Goal: Transaction & Acquisition: Download file/media

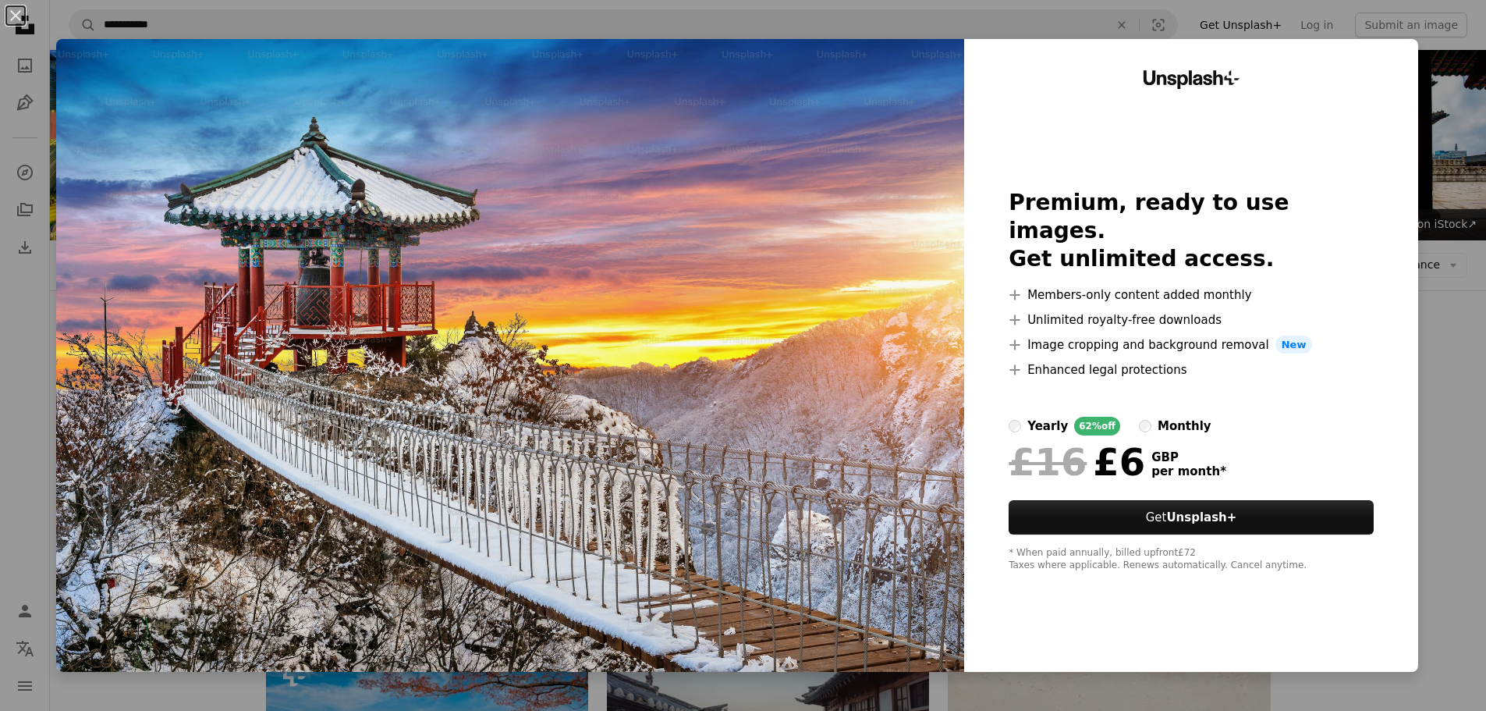
scroll to position [156, 0]
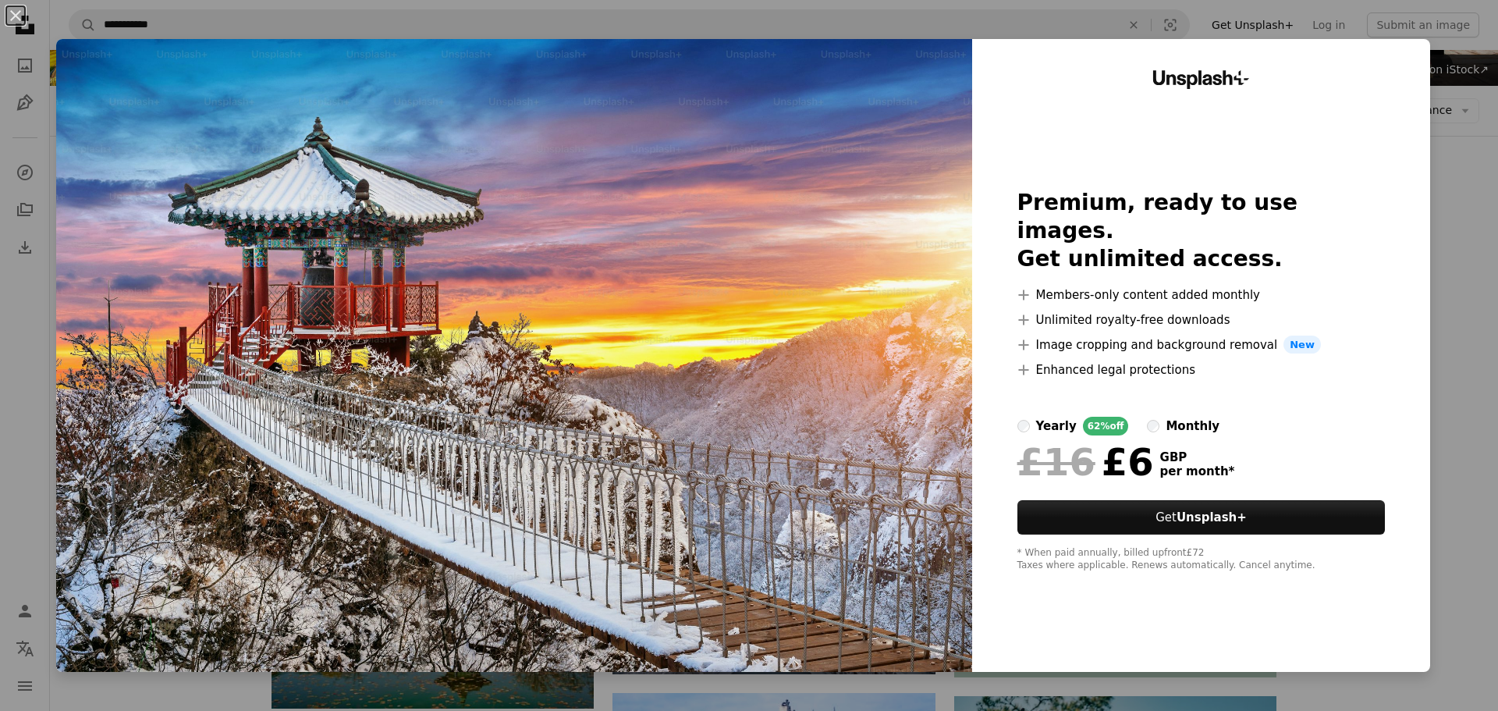
click at [1442, 303] on div "An X shape Unsplash+ Premium, ready to use images. Get unlimited access. A plus…" at bounding box center [749, 355] width 1498 height 711
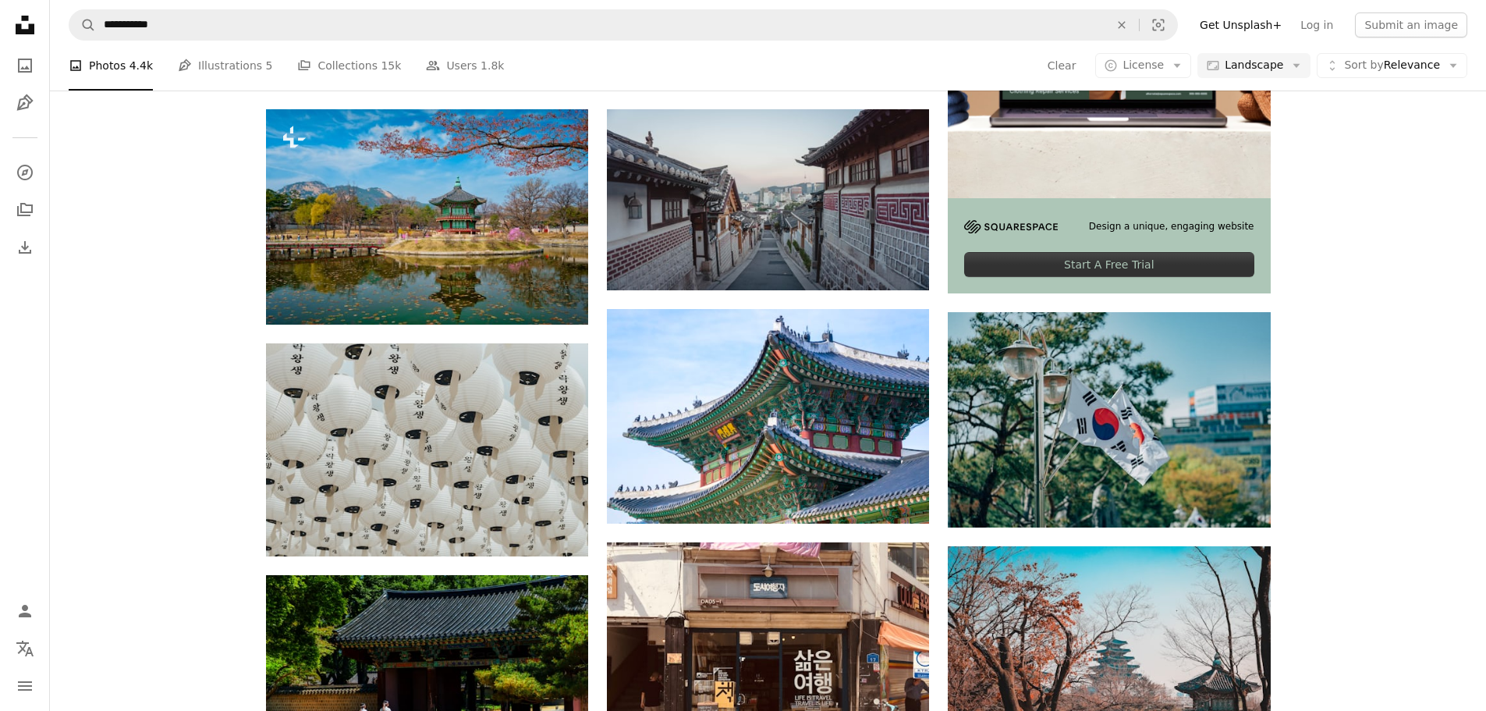
scroll to position [546, 0]
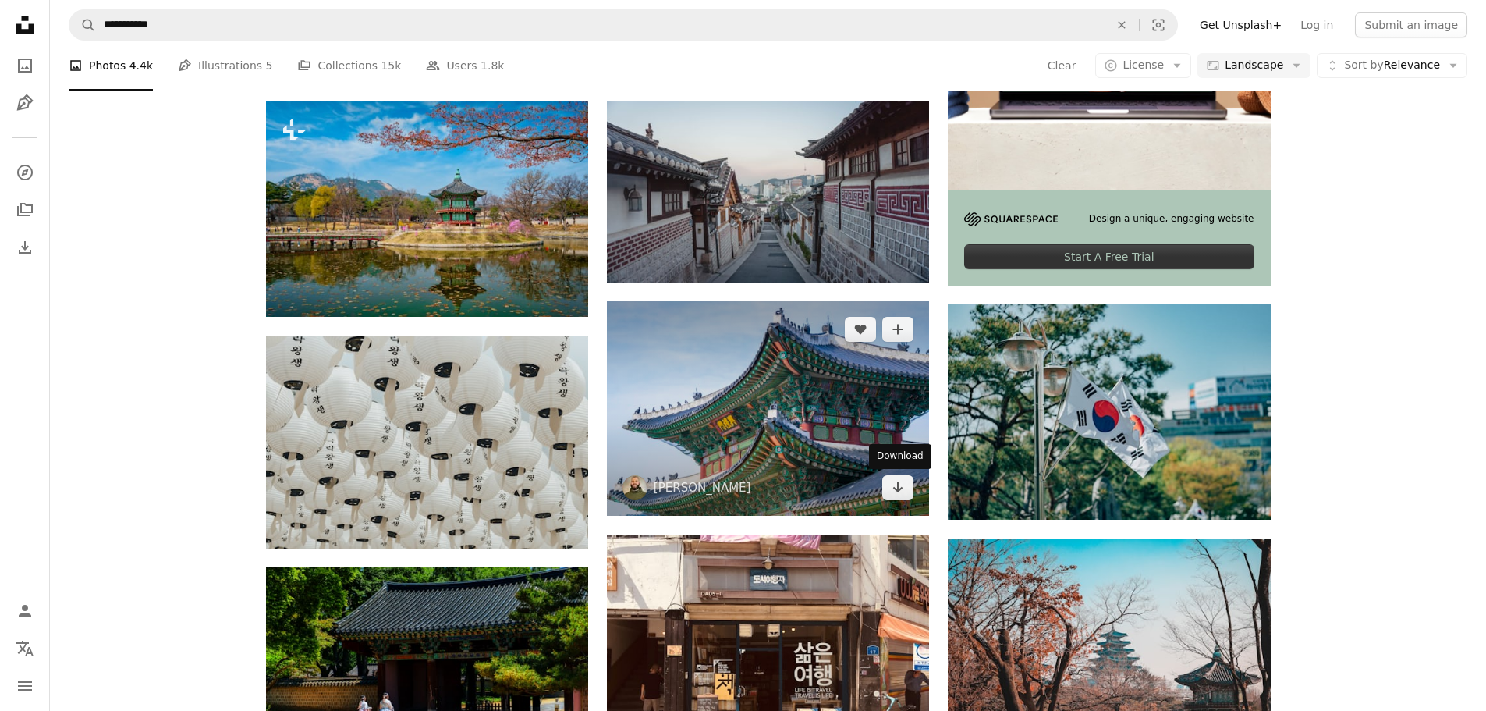
click at [909, 484] on link "Arrow pointing down" at bounding box center [897, 487] width 31 height 25
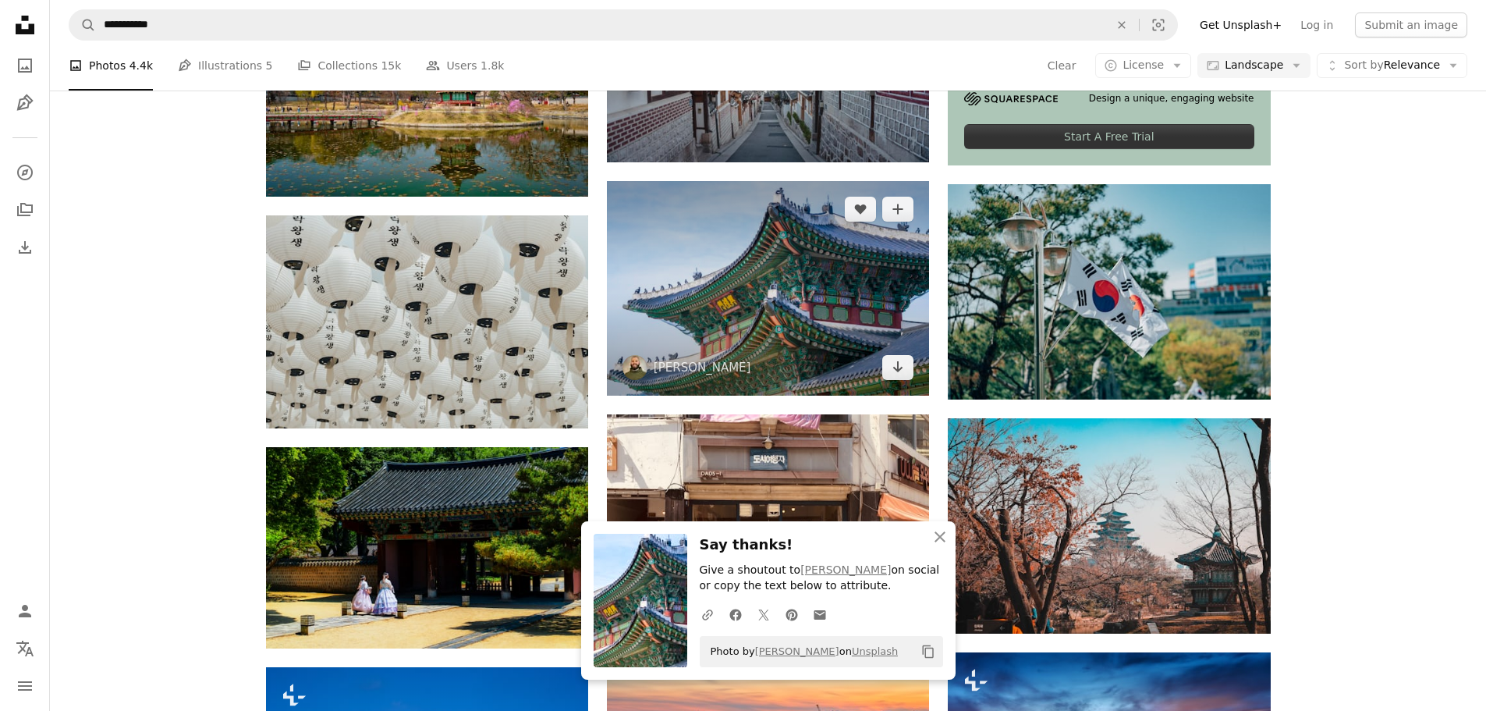
scroll to position [780, 0]
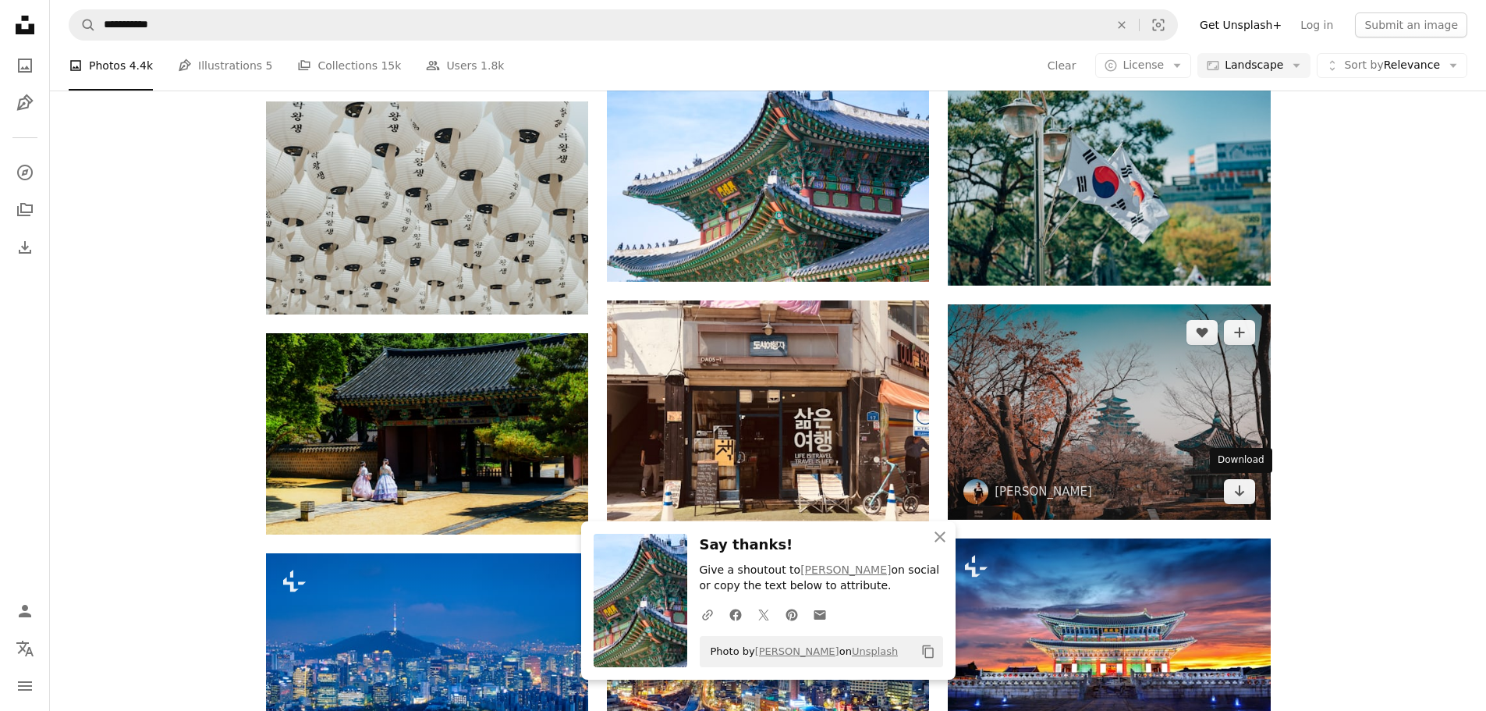
click at [1238, 492] on icon "Arrow pointing down" at bounding box center [1239, 490] width 12 height 19
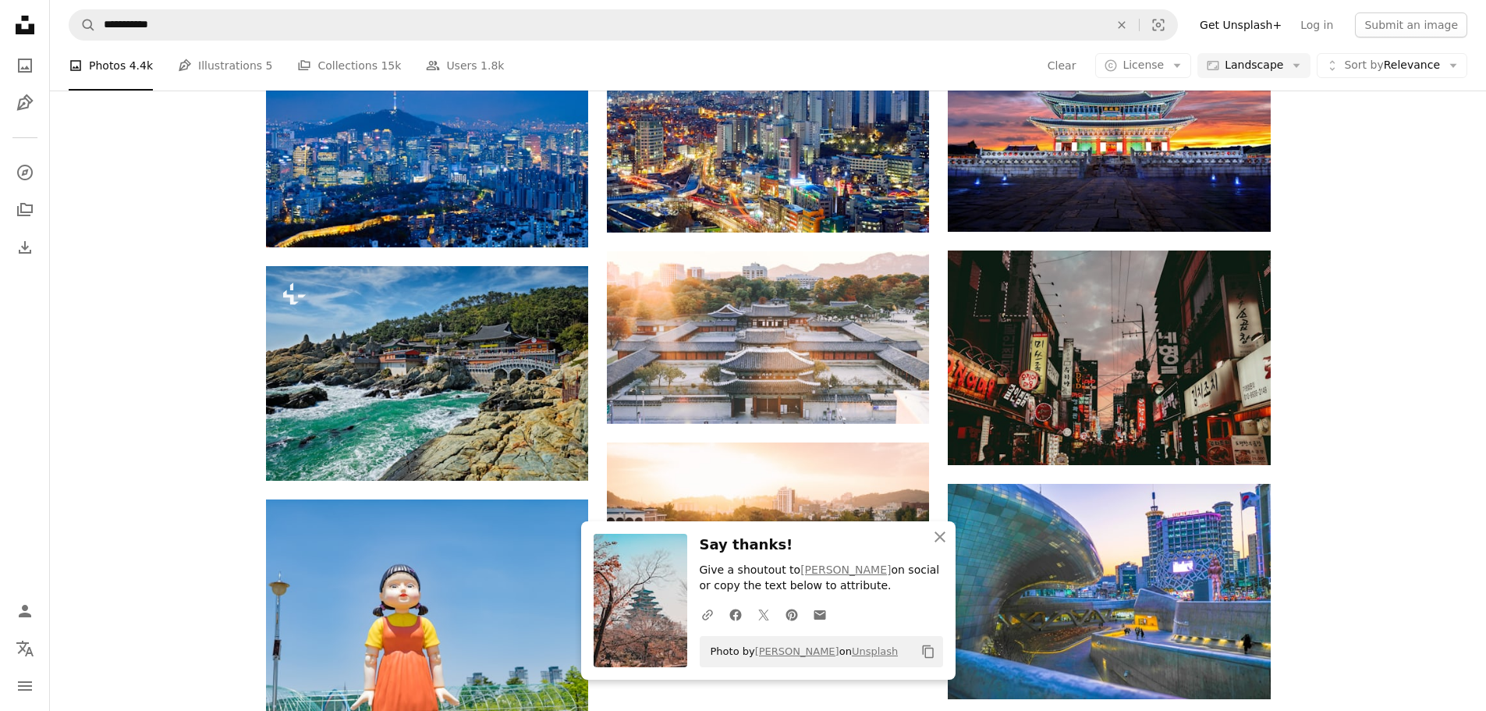
scroll to position [1326, 0]
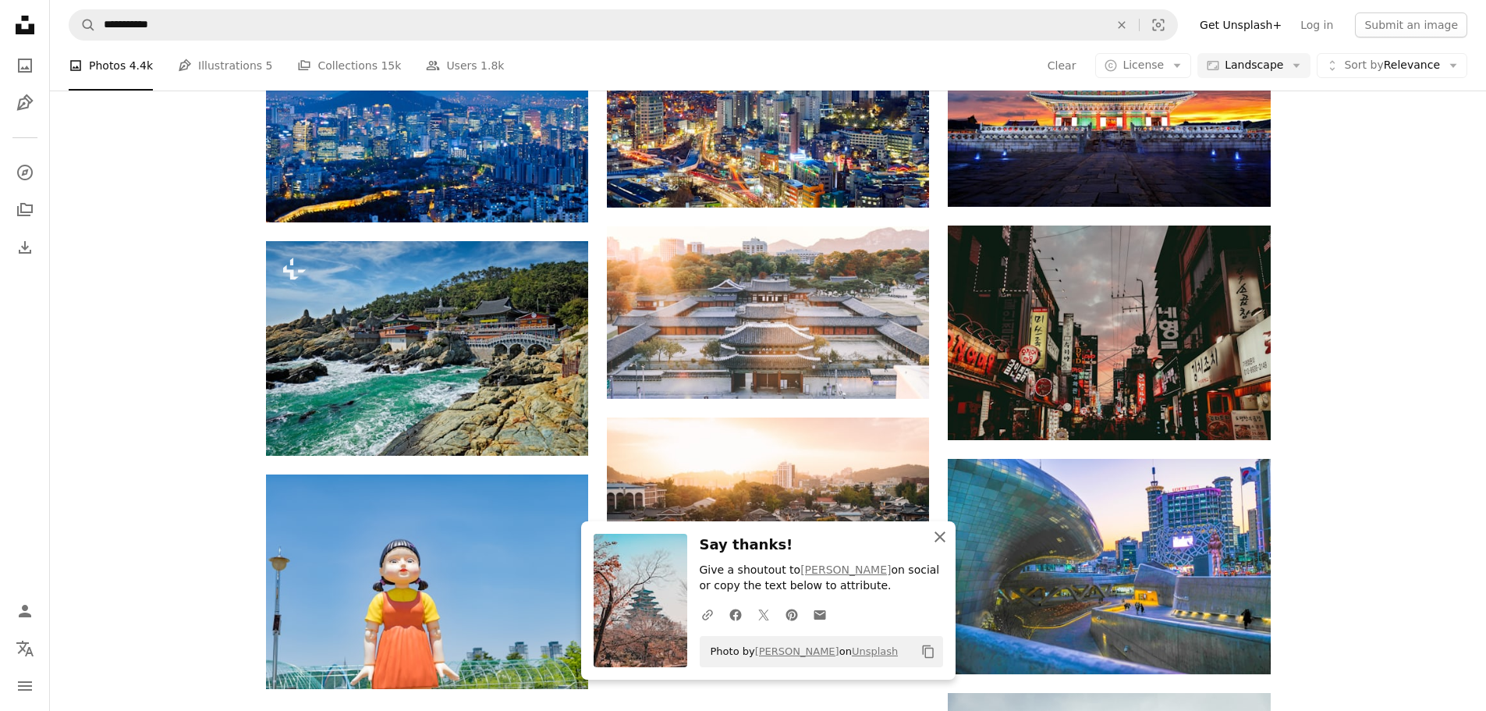
click at [933, 530] on icon "An X shape" at bounding box center [940, 536] width 19 height 19
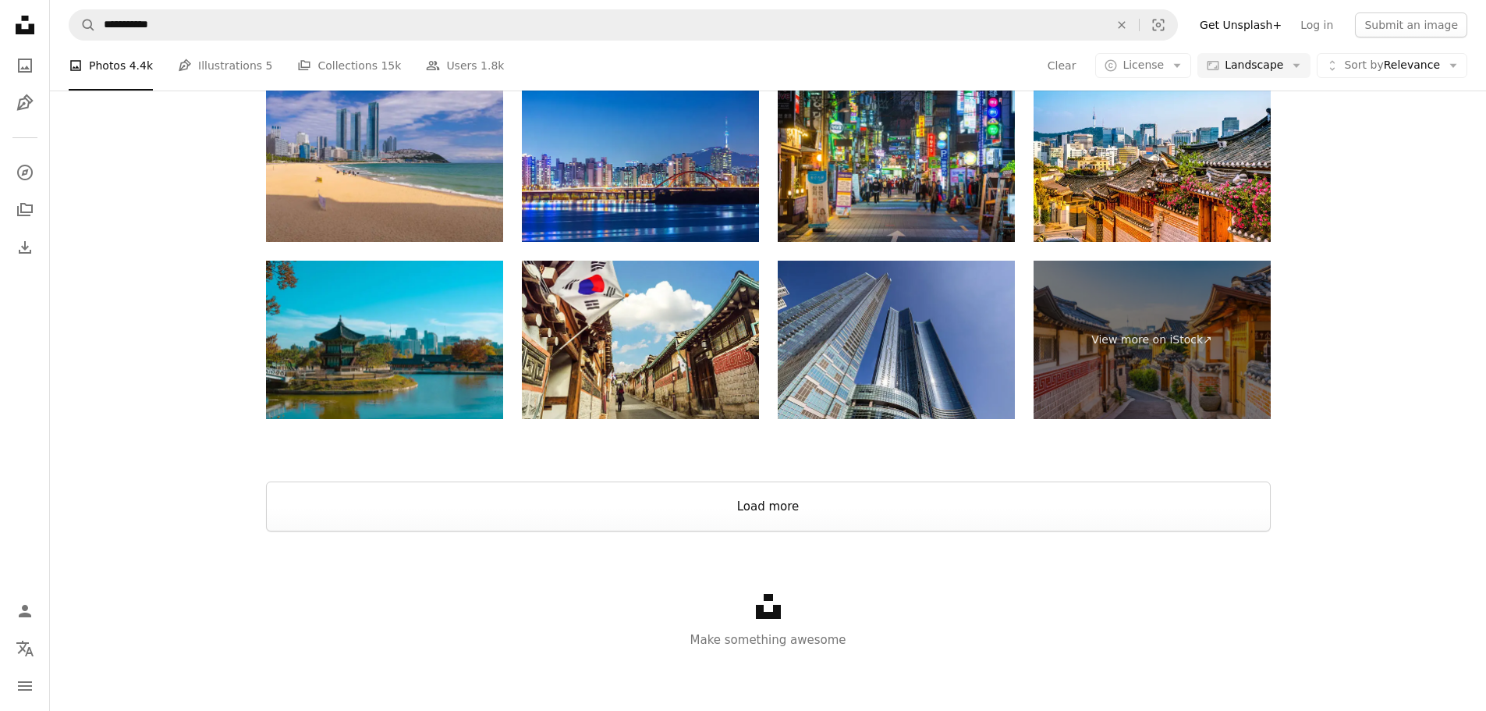
click at [804, 493] on button "Load more" at bounding box center [768, 506] width 1005 height 50
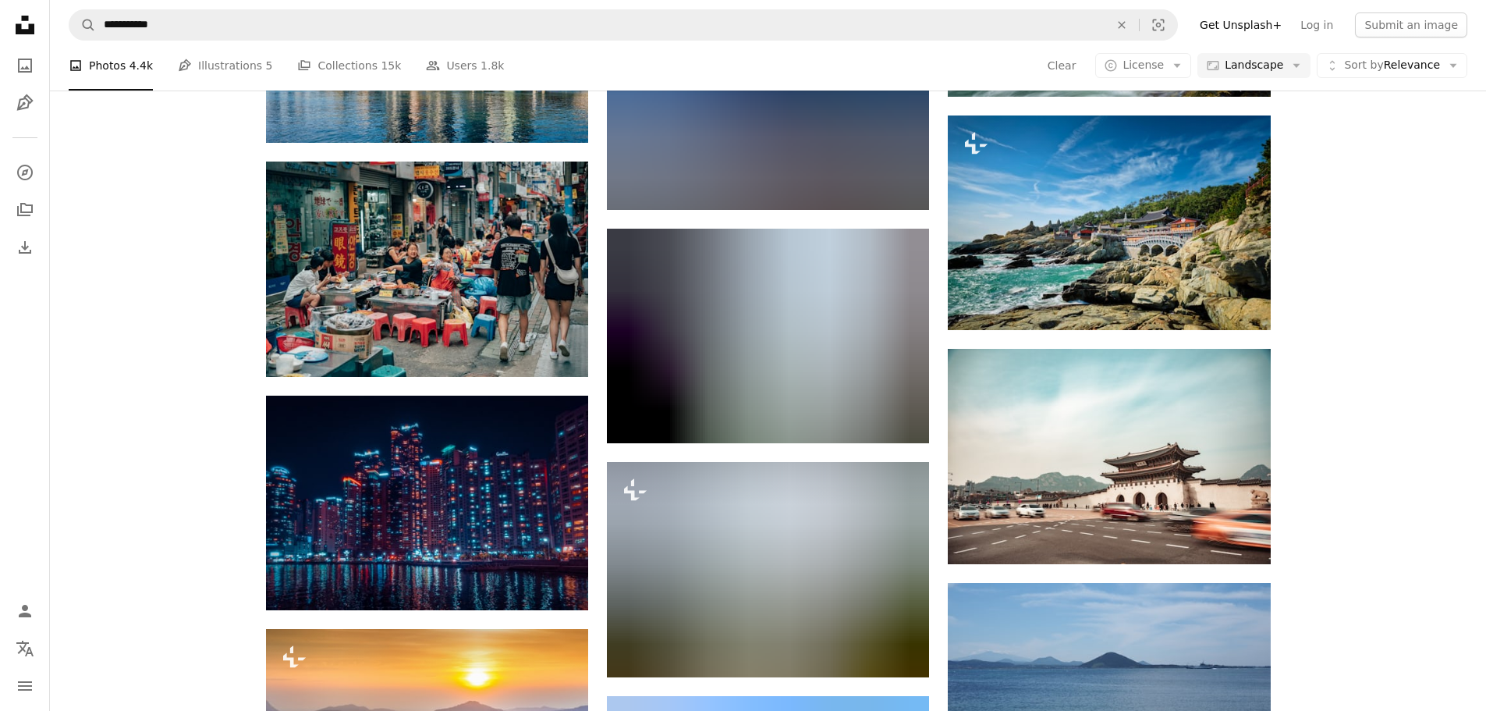
scroll to position [6865, 0]
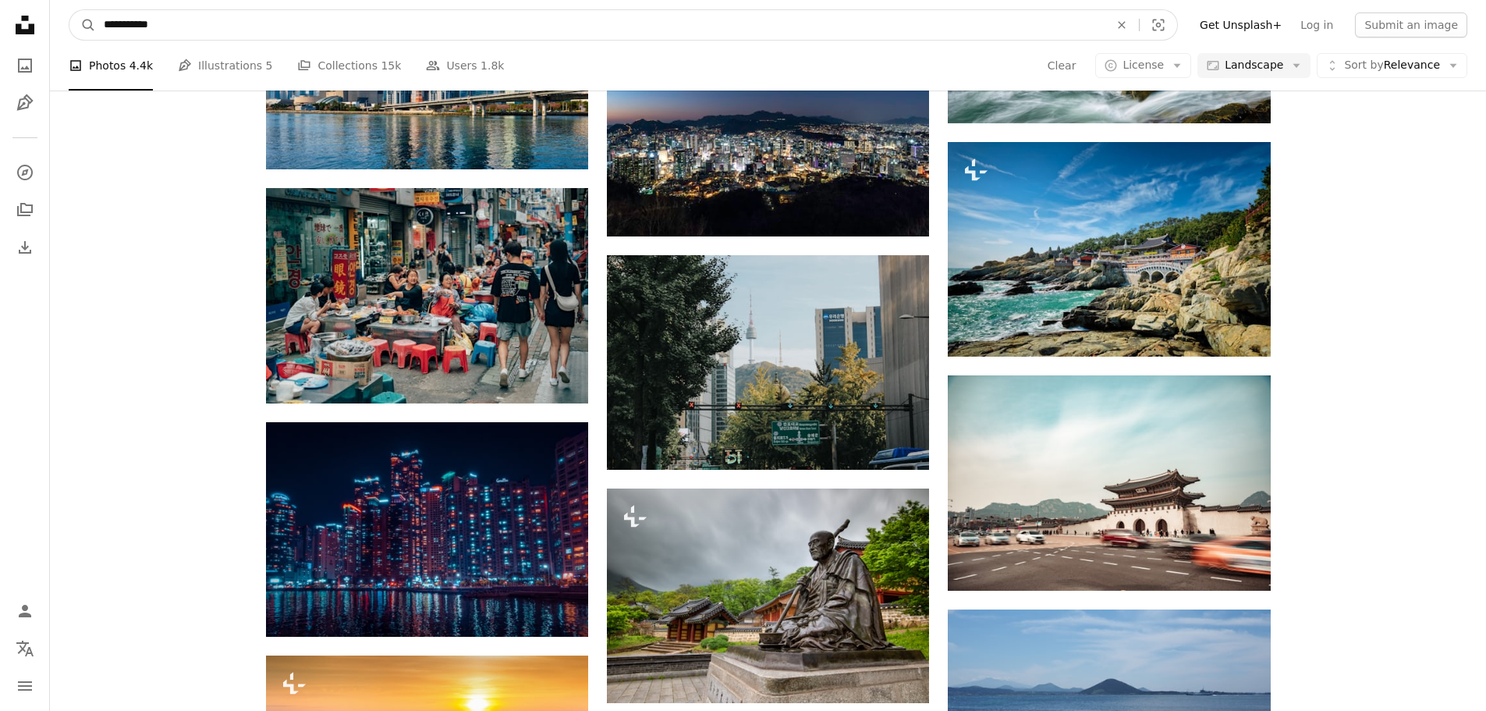
drag, startPoint x: 204, startPoint y: 34, endPoint x: 0, endPoint y: 23, distance: 204.6
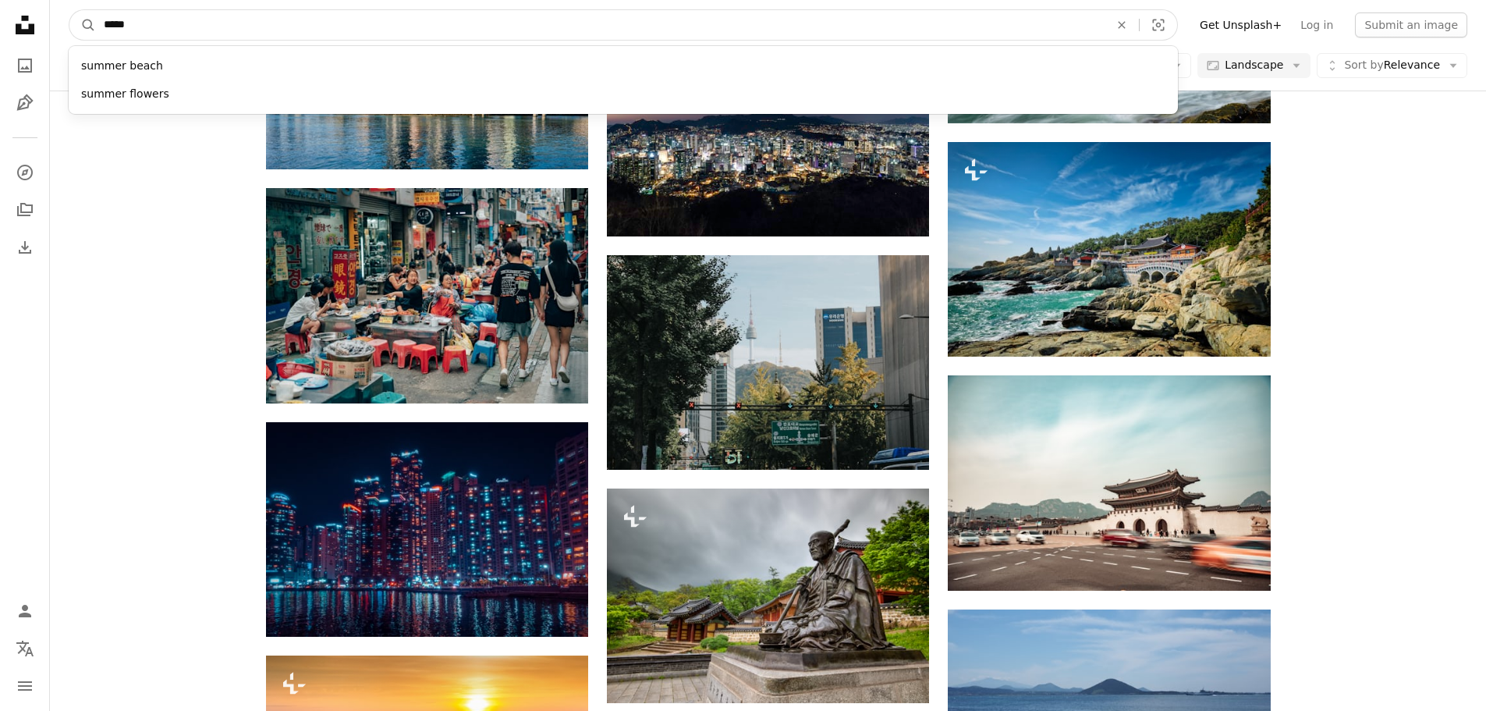
type input "******"
click button "A magnifying glass" at bounding box center [82, 25] width 27 height 30
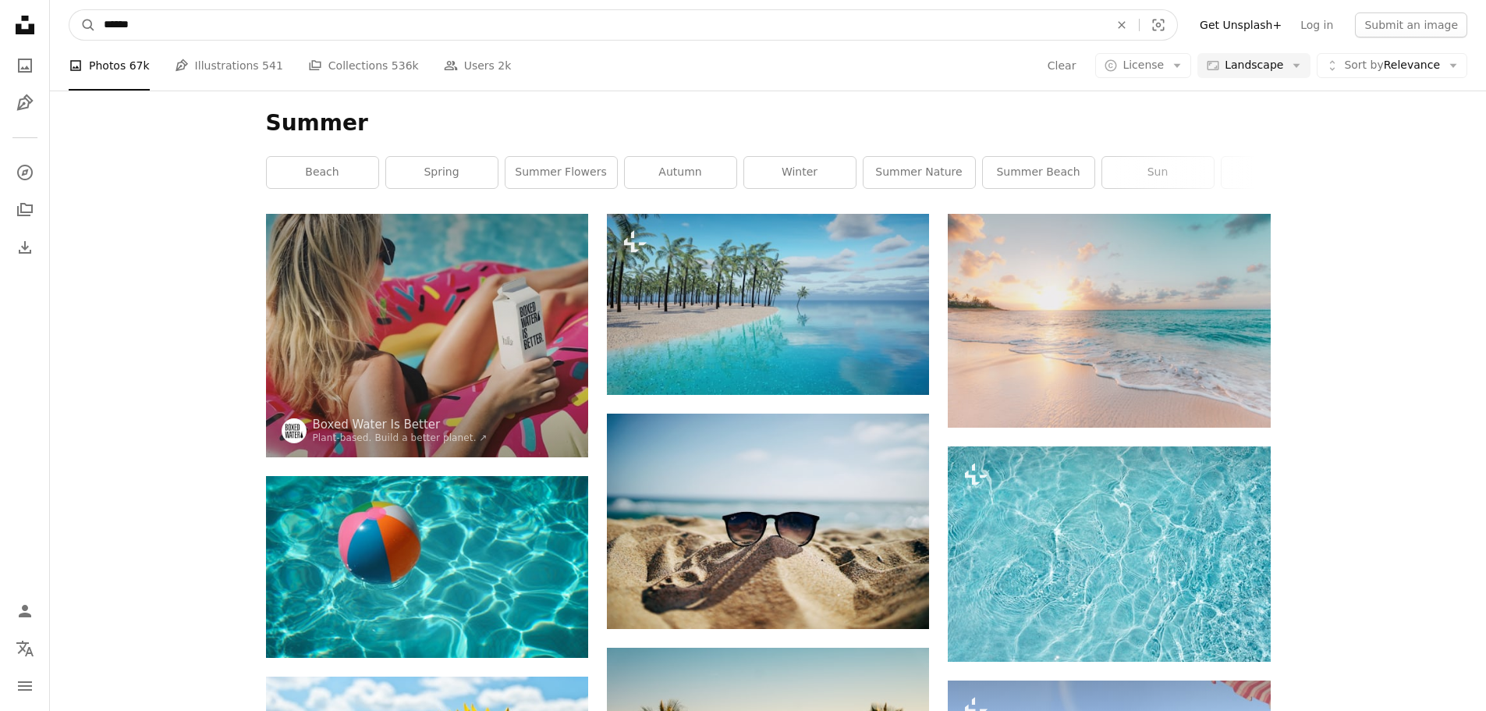
drag, startPoint x: 175, startPoint y: 27, endPoint x: 27, endPoint y: -2, distance: 150.1
type input "*******"
click button "A magnifying glass" at bounding box center [82, 25] width 27 height 30
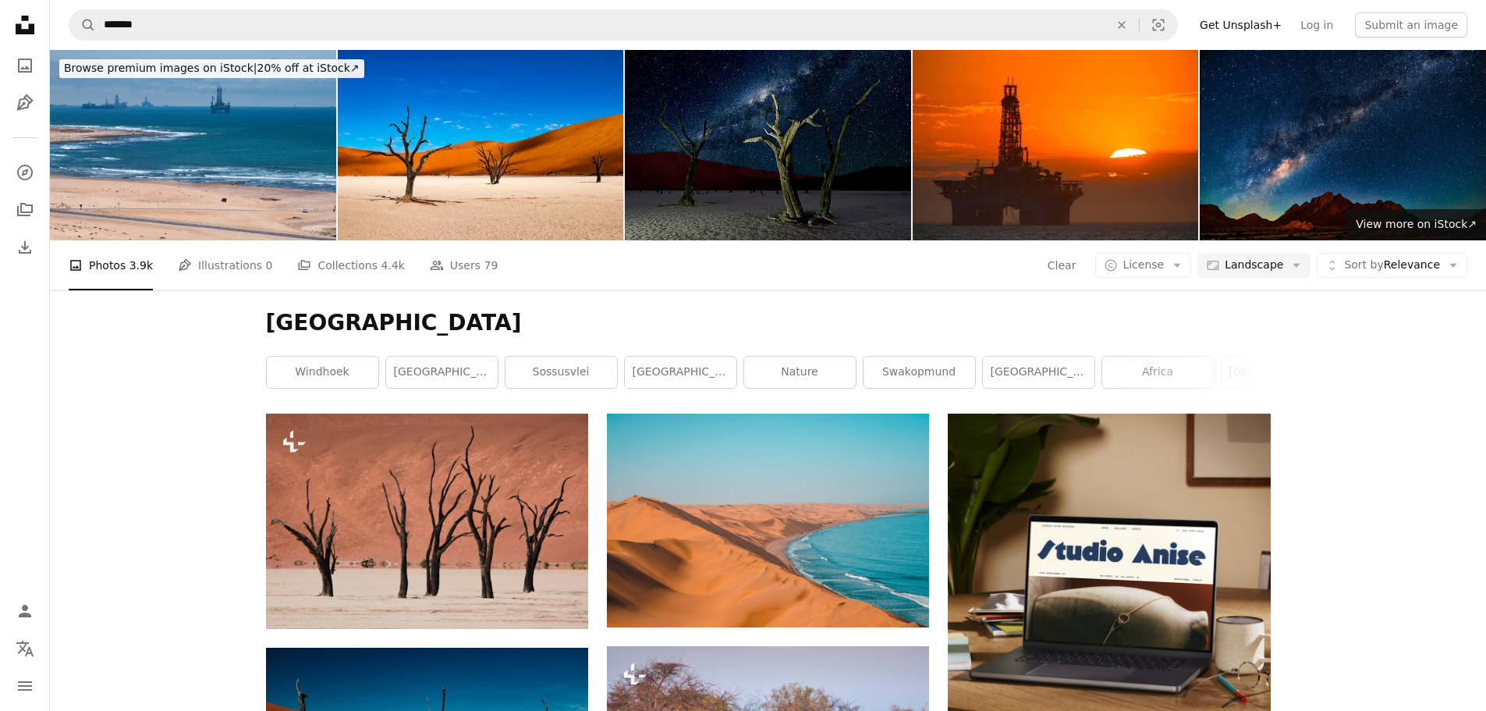
click at [1283, 268] on span "Landscape" at bounding box center [1254, 265] width 59 height 16
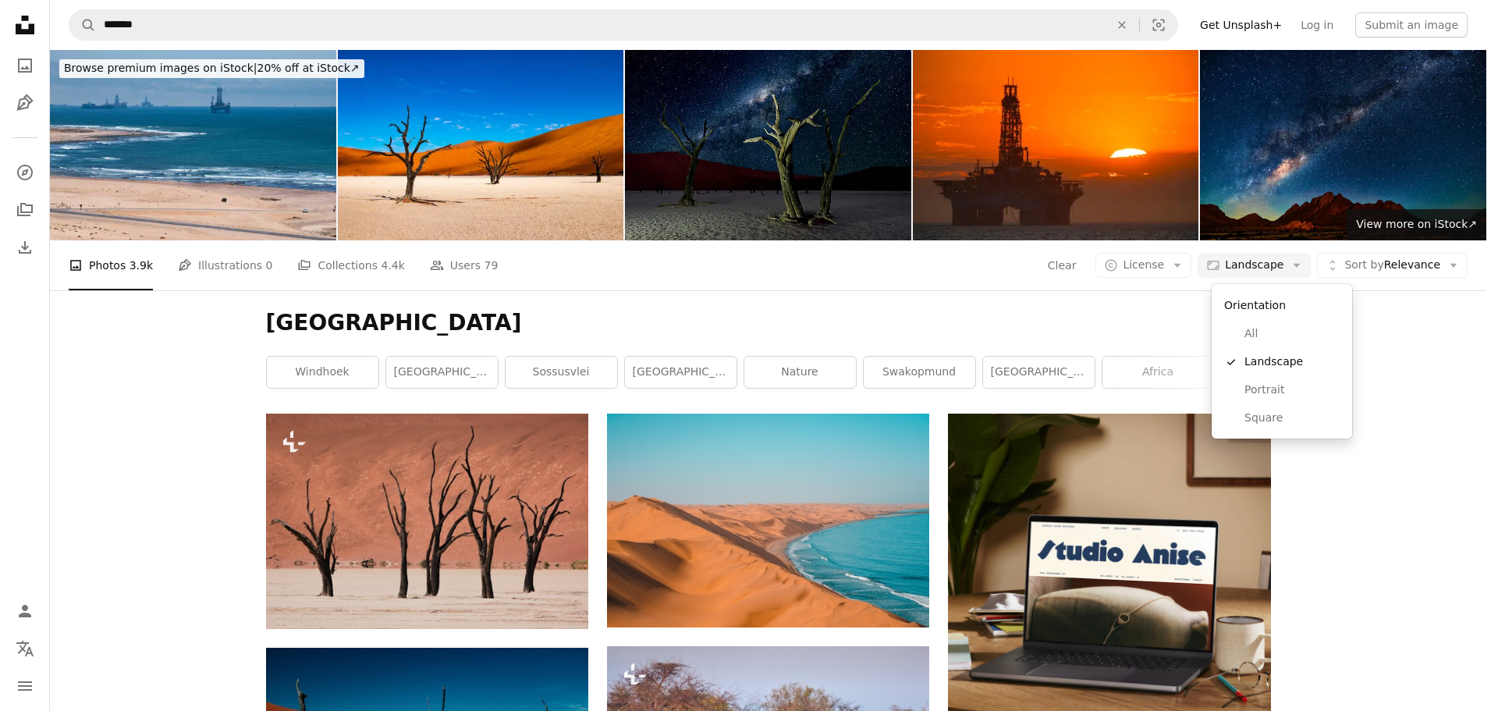
click at [1426, 356] on body "A X shape Unsplash uses cookies and similar technologies to secure our site, pr…" at bounding box center [743, 355] width 1486 height 711
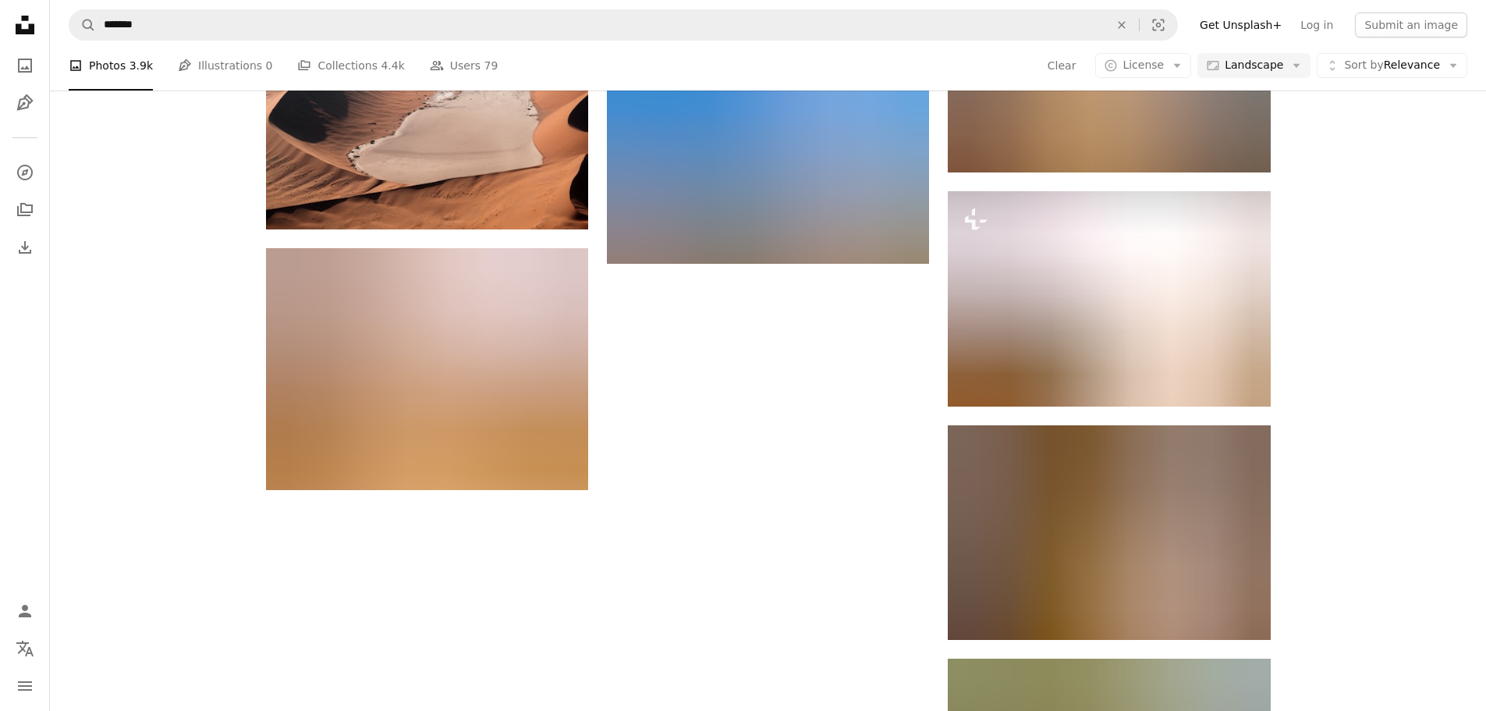
scroll to position [1638, 0]
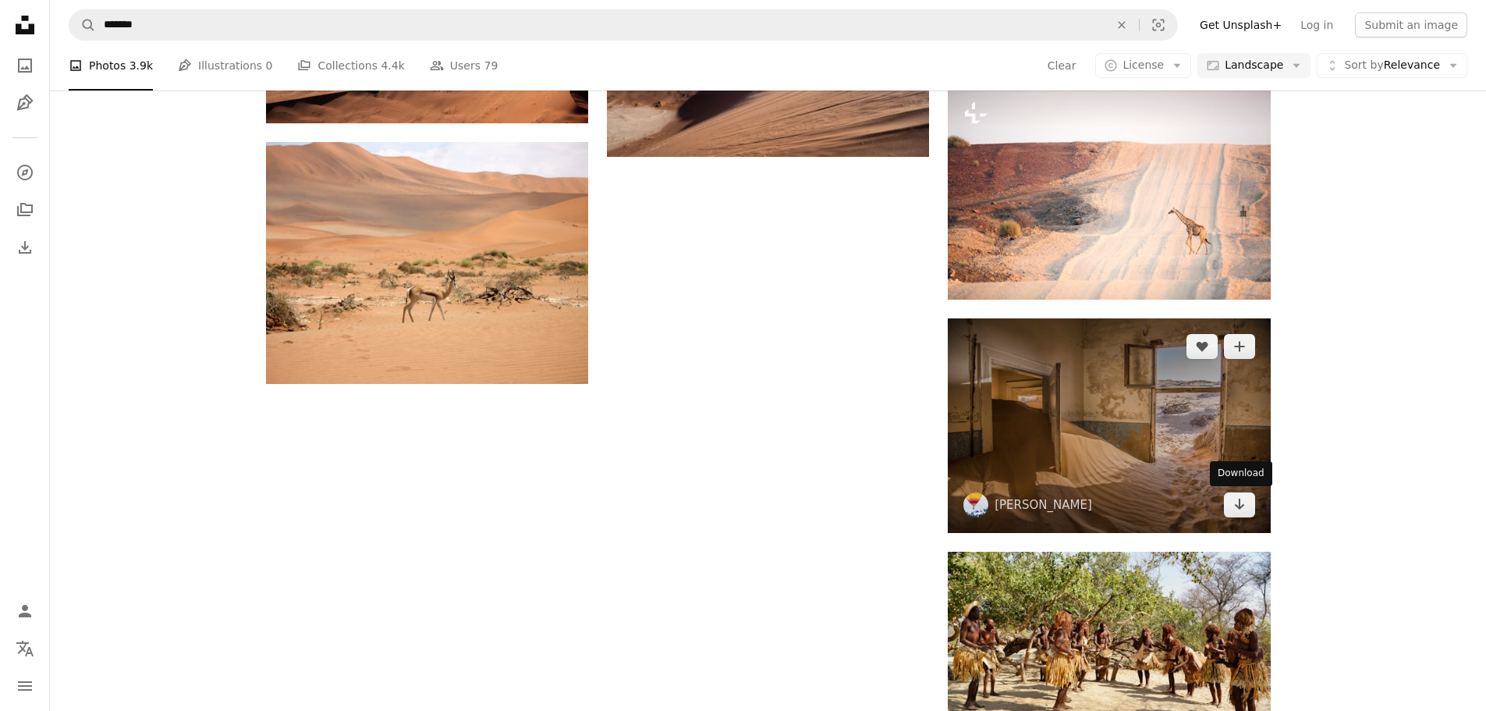
click at [1241, 509] on icon "Arrow pointing down" at bounding box center [1239, 504] width 12 height 19
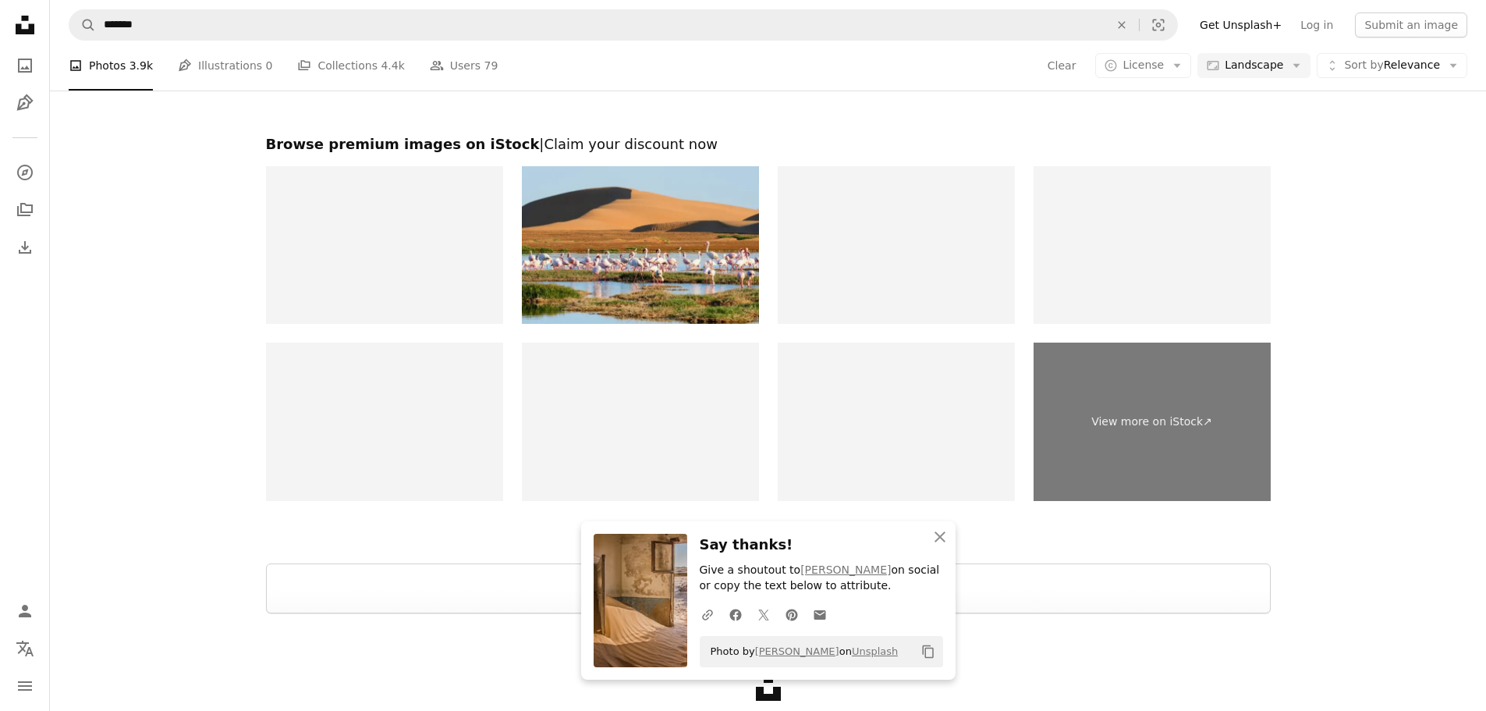
scroll to position [2418, 0]
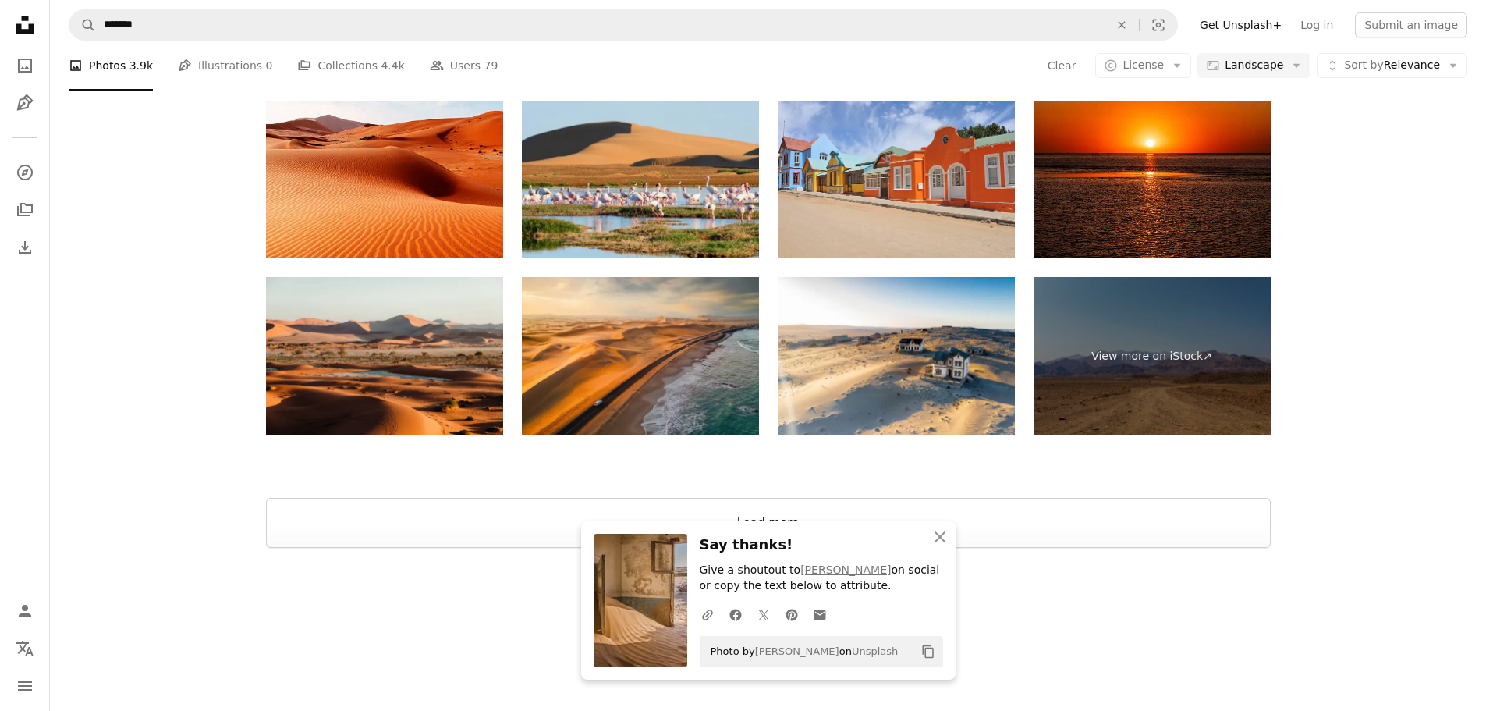
click at [1190, 534] on button "Load more" at bounding box center [768, 523] width 1005 height 50
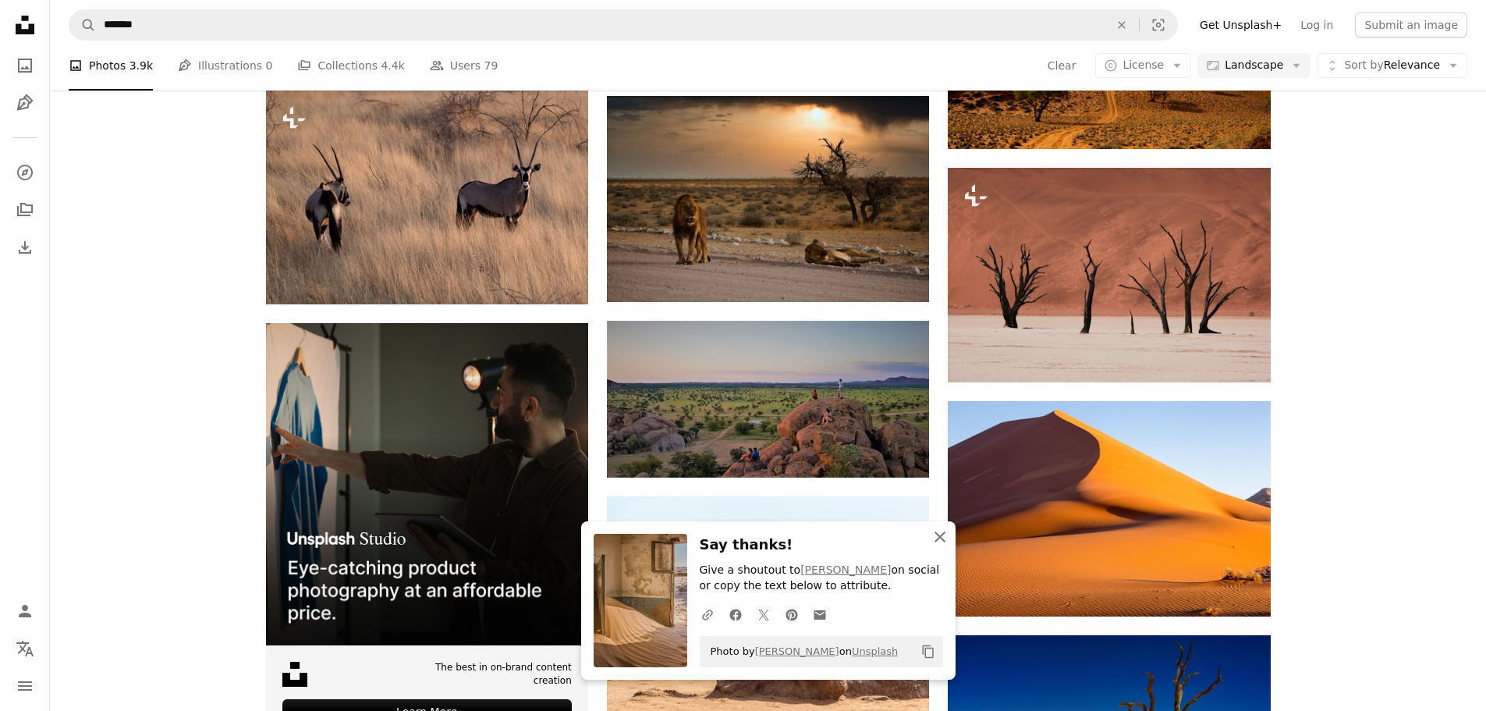
click at [938, 537] on icon "button" at bounding box center [940, 536] width 11 height 11
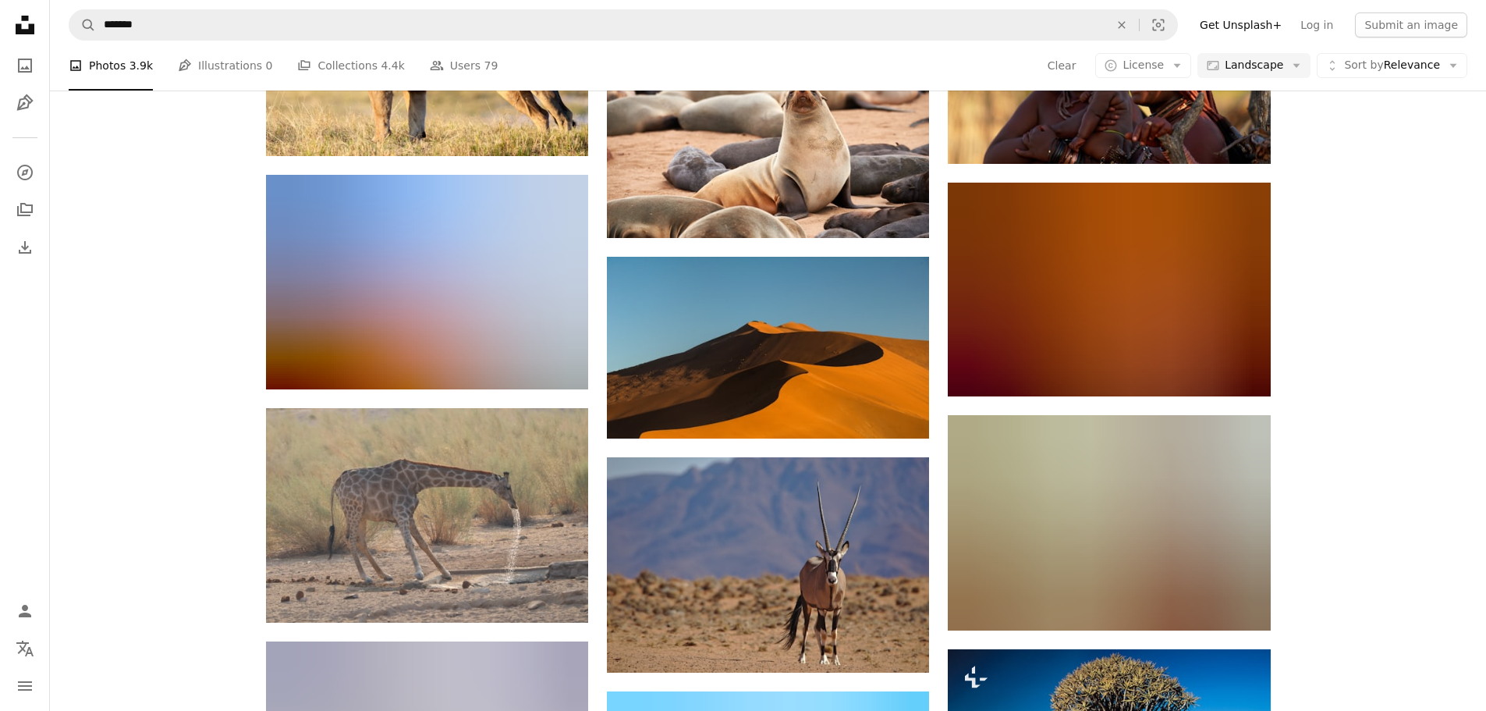
scroll to position [8113, 0]
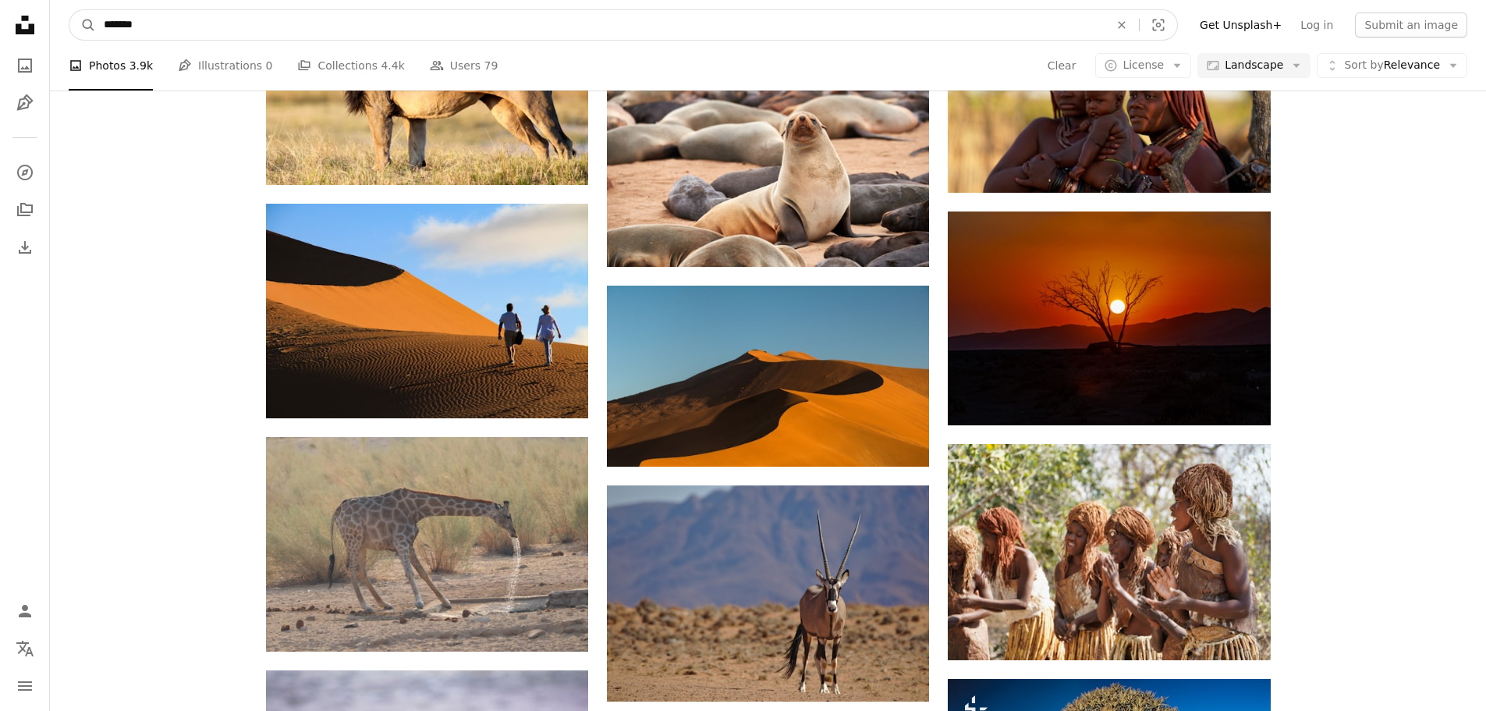
drag, startPoint x: 165, startPoint y: 28, endPoint x: 58, endPoint y: 20, distance: 108.0
click at [58, 20] on nav "A magnifying glass ******* An X shape Visual search Filters Get Unsplash+ Log i…" at bounding box center [768, 25] width 1436 height 50
type input "*******"
click button "A magnifying glass" at bounding box center [82, 25] width 27 height 30
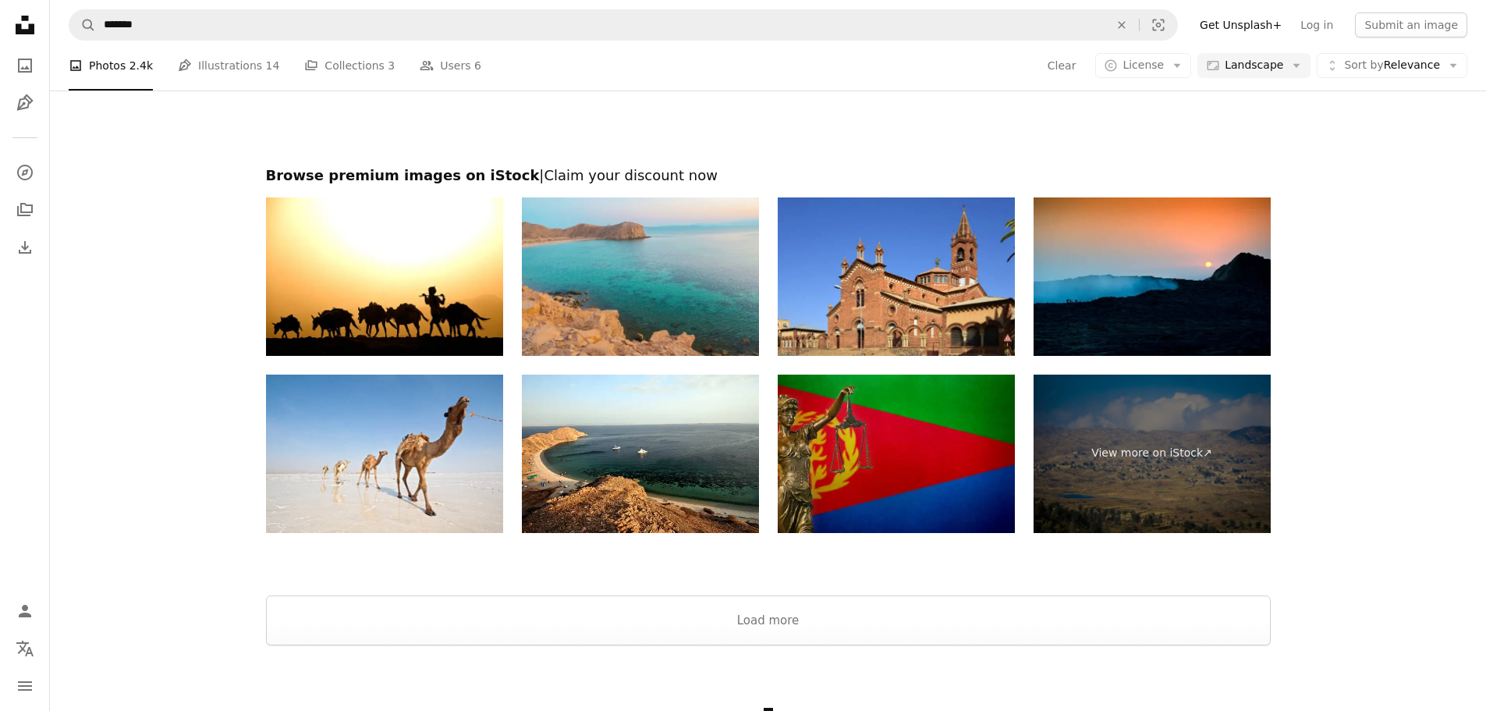
scroll to position [2262, 0]
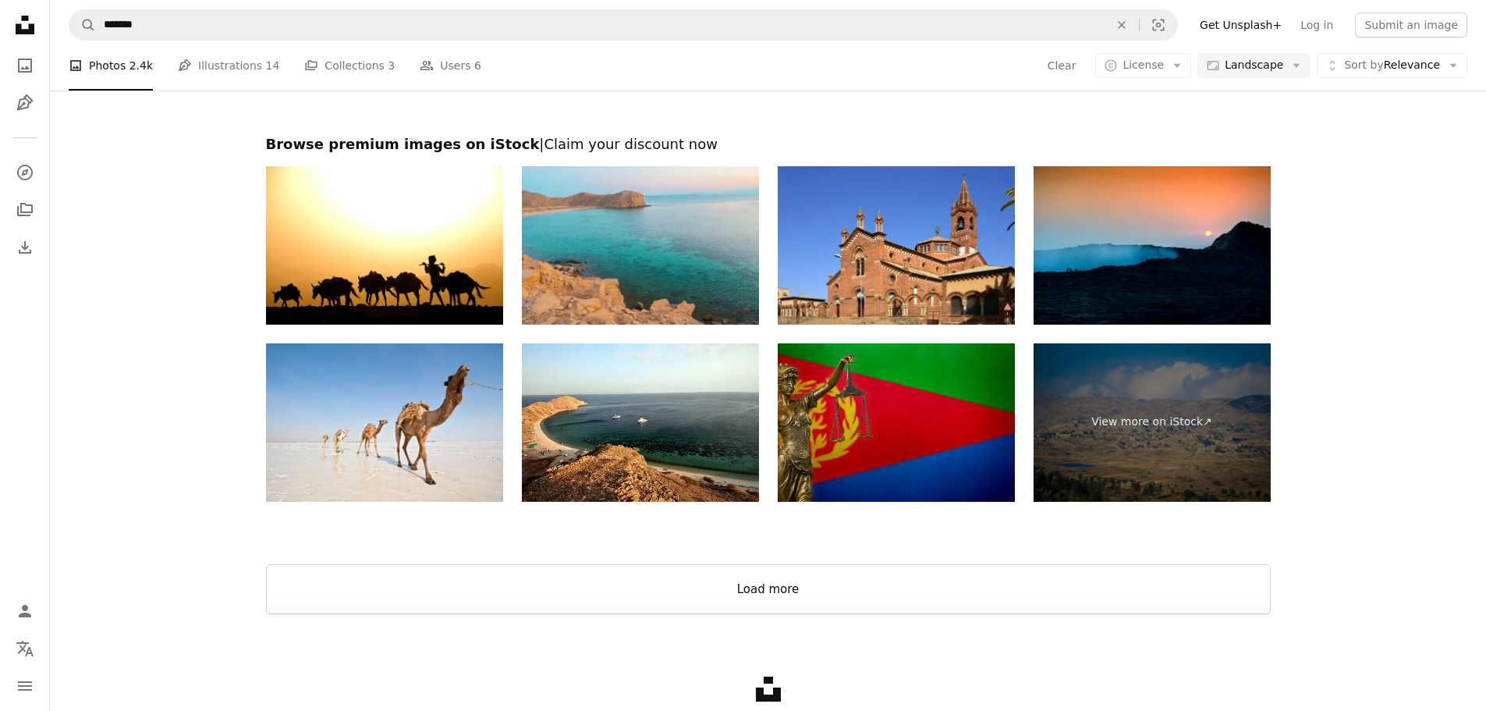
click at [931, 585] on button "Load more" at bounding box center [768, 589] width 1005 height 50
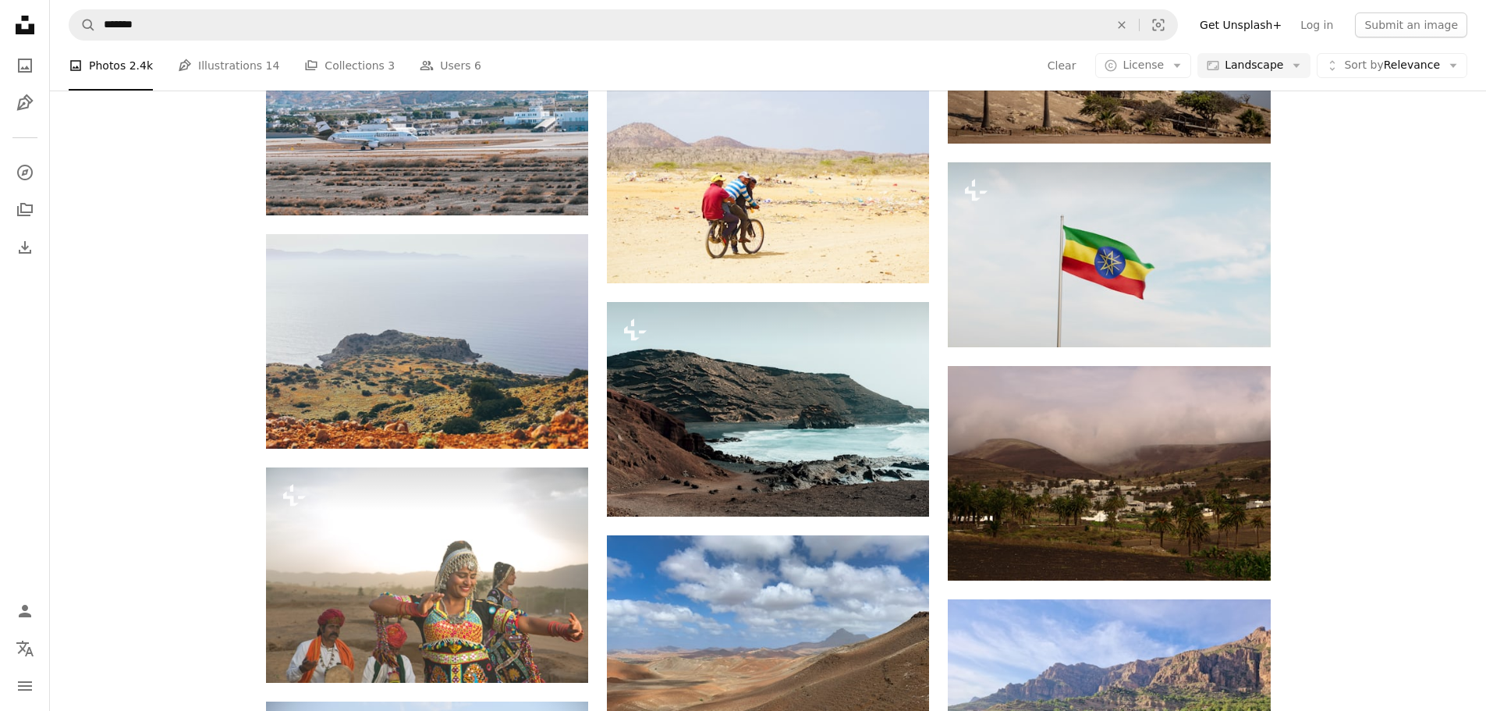
scroll to position [0, 0]
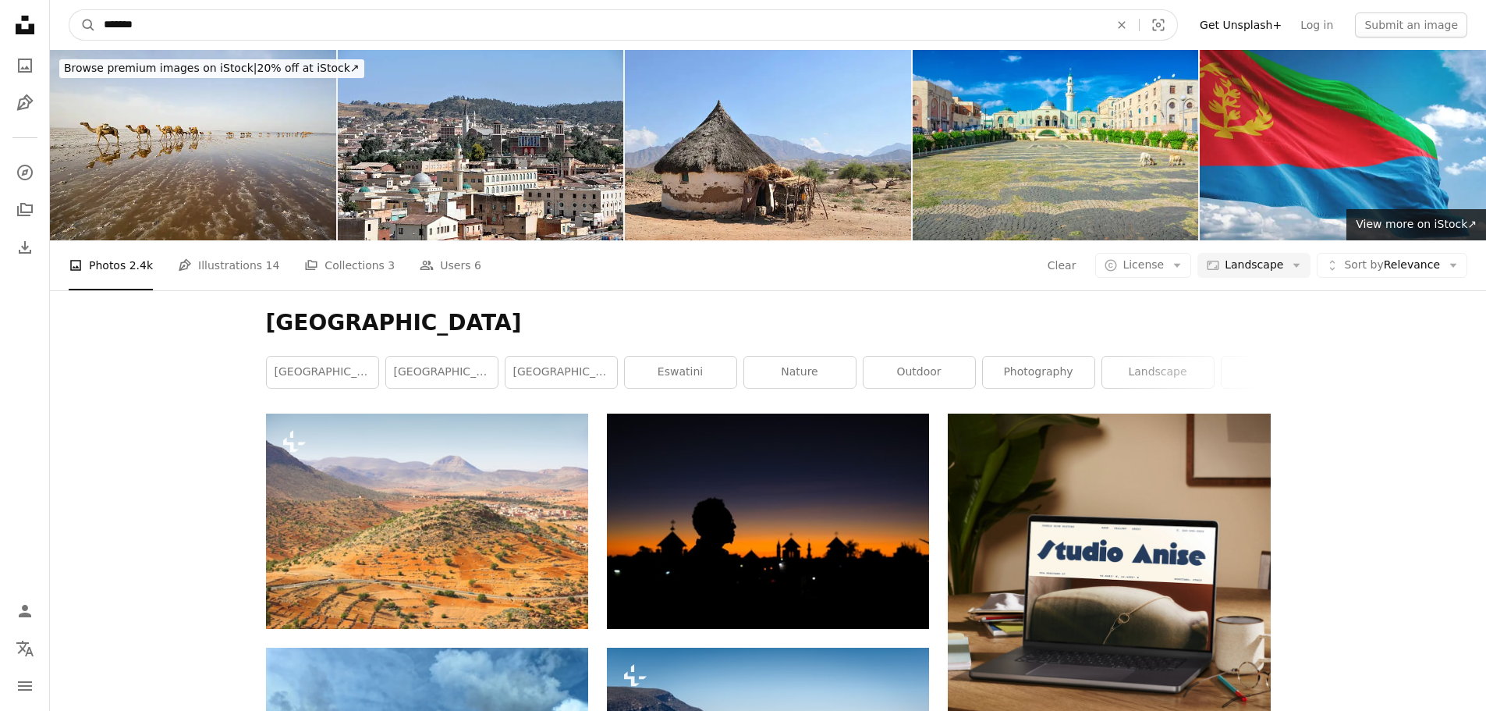
drag, startPoint x: 138, startPoint y: 12, endPoint x: 13, endPoint y: 6, distance: 124.9
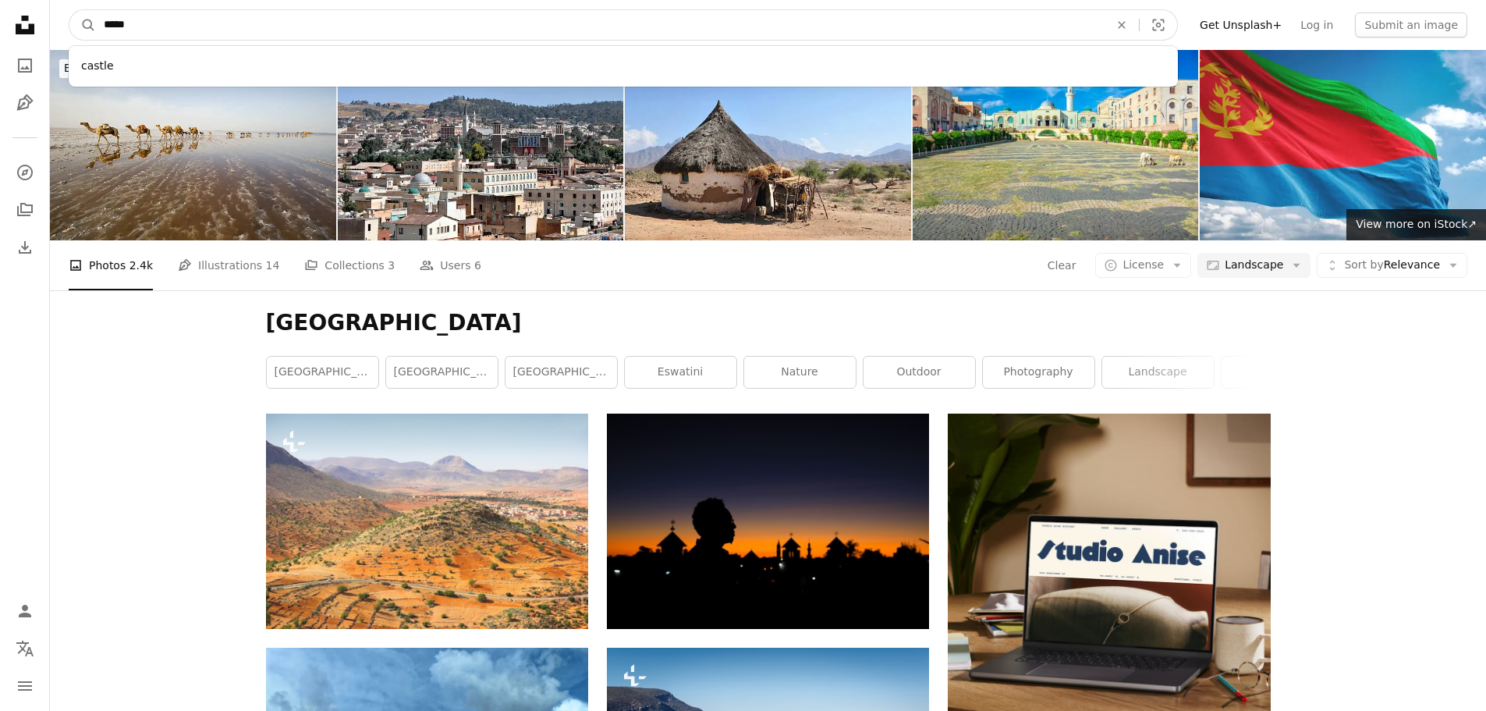
type input "******"
click button "A magnifying glass" at bounding box center [82, 25] width 27 height 30
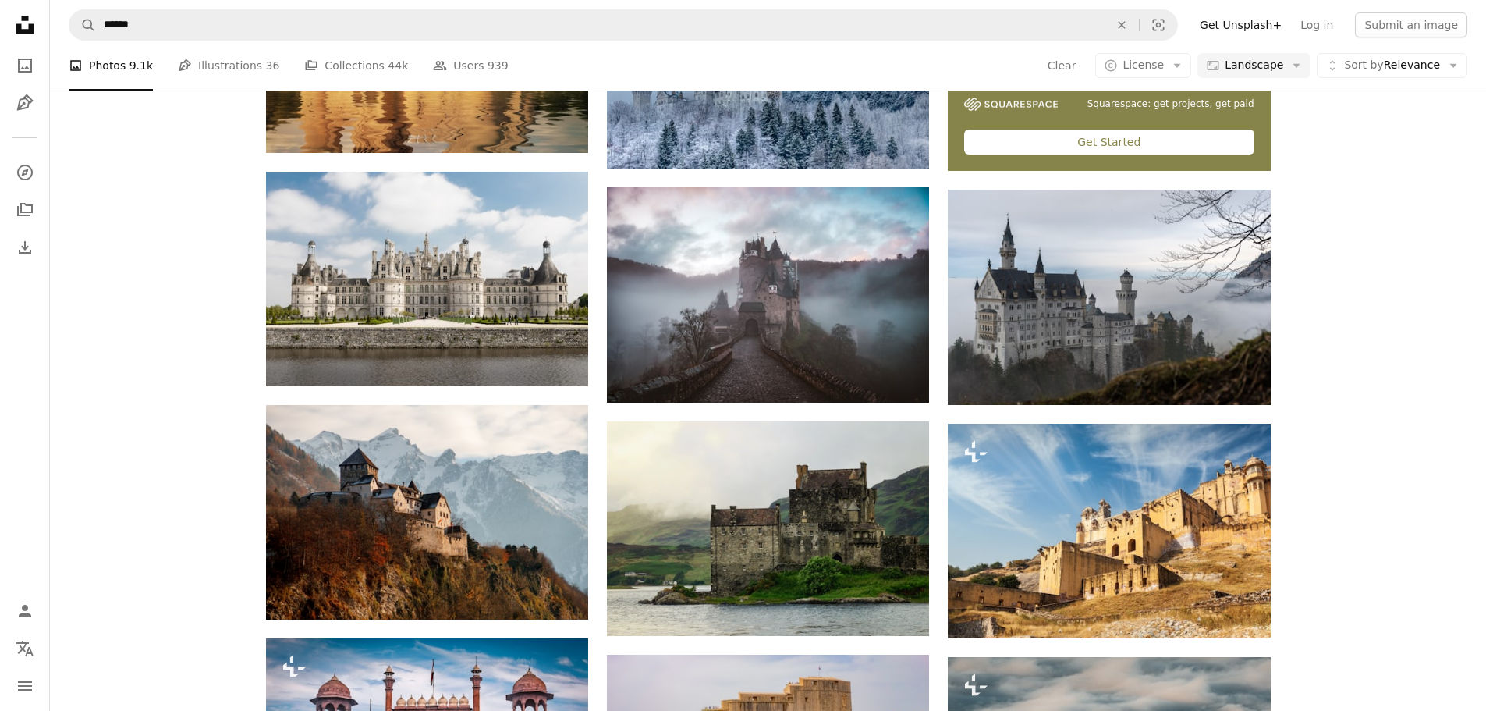
scroll to position [702, 0]
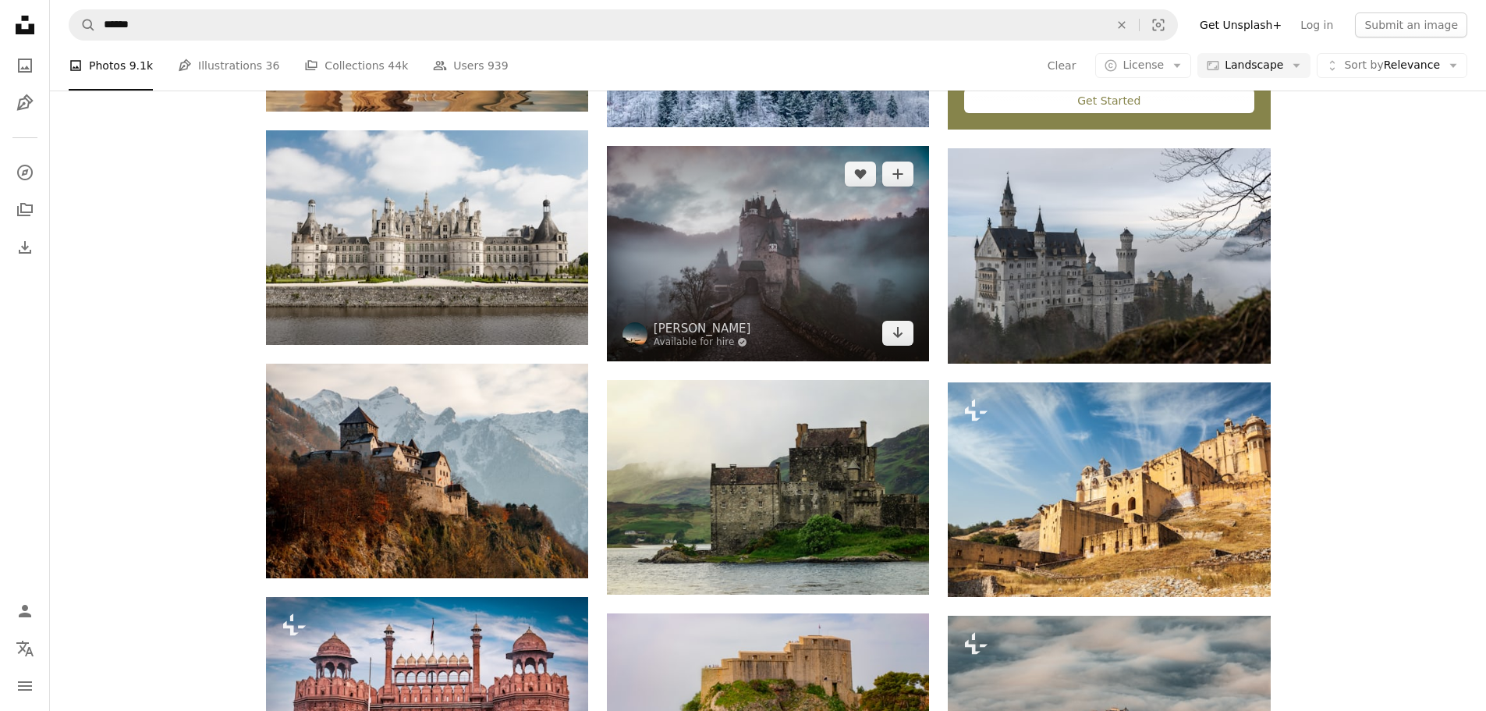
click at [904, 336] on icon "Arrow pointing down" at bounding box center [898, 332] width 12 height 19
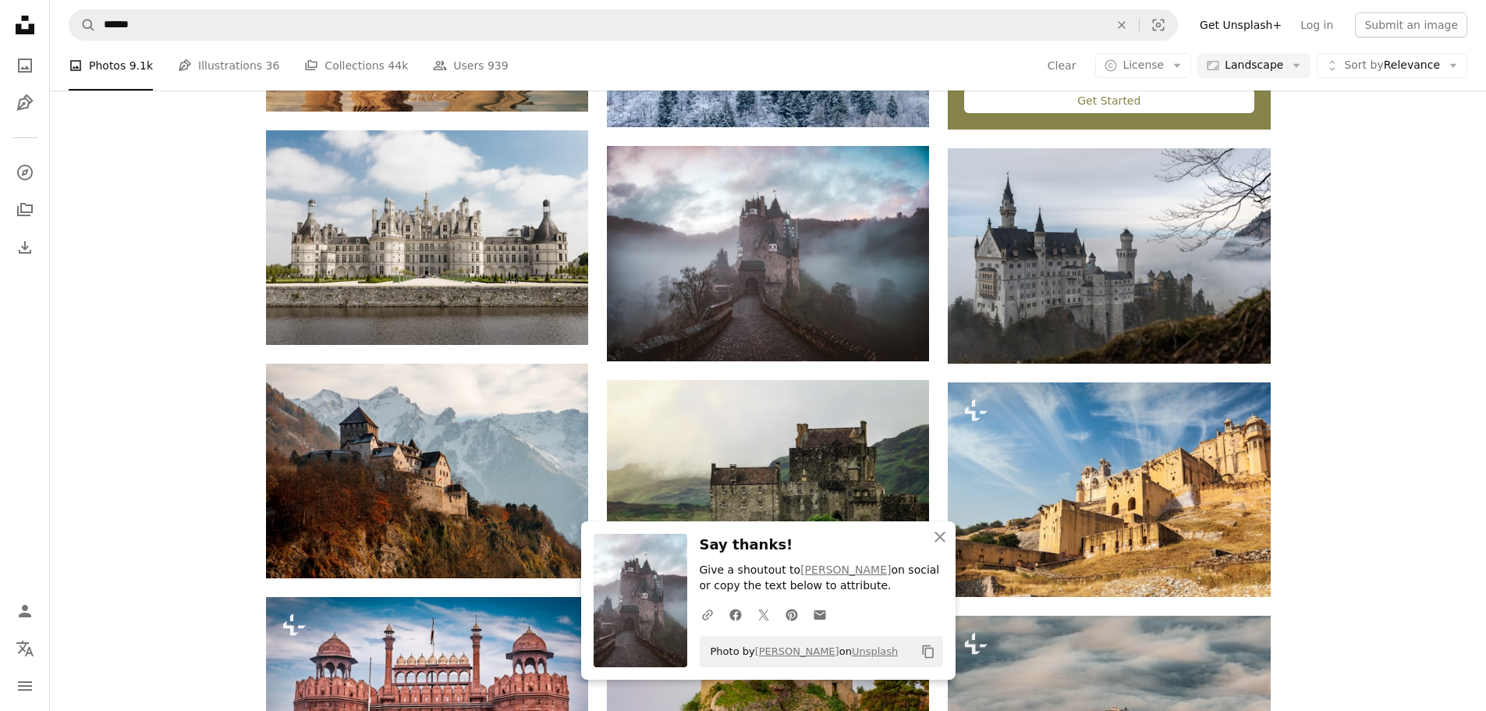
click at [1413, 455] on div "Plus sign for Unsplash+ A heart A plus sign Getty Images For Unsplash+ A lock D…" at bounding box center [768, 621] width 1436 height 1820
drag, startPoint x: 939, startPoint y: 539, endPoint x: 929, endPoint y: 546, distance: 12.3
click at [937, 539] on icon "An X shape" at bounding box center [940, 536] width 19 height 19
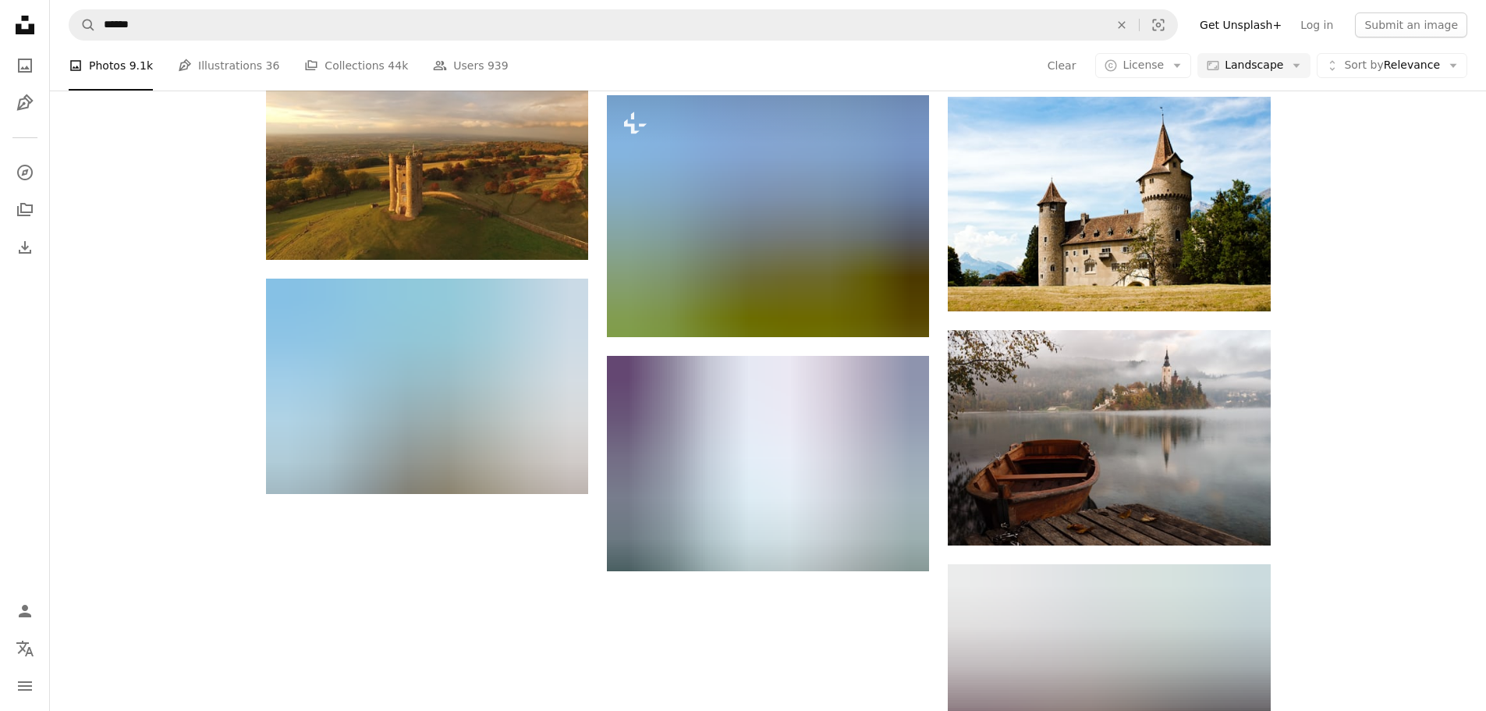
scroll to position [1482, 0]
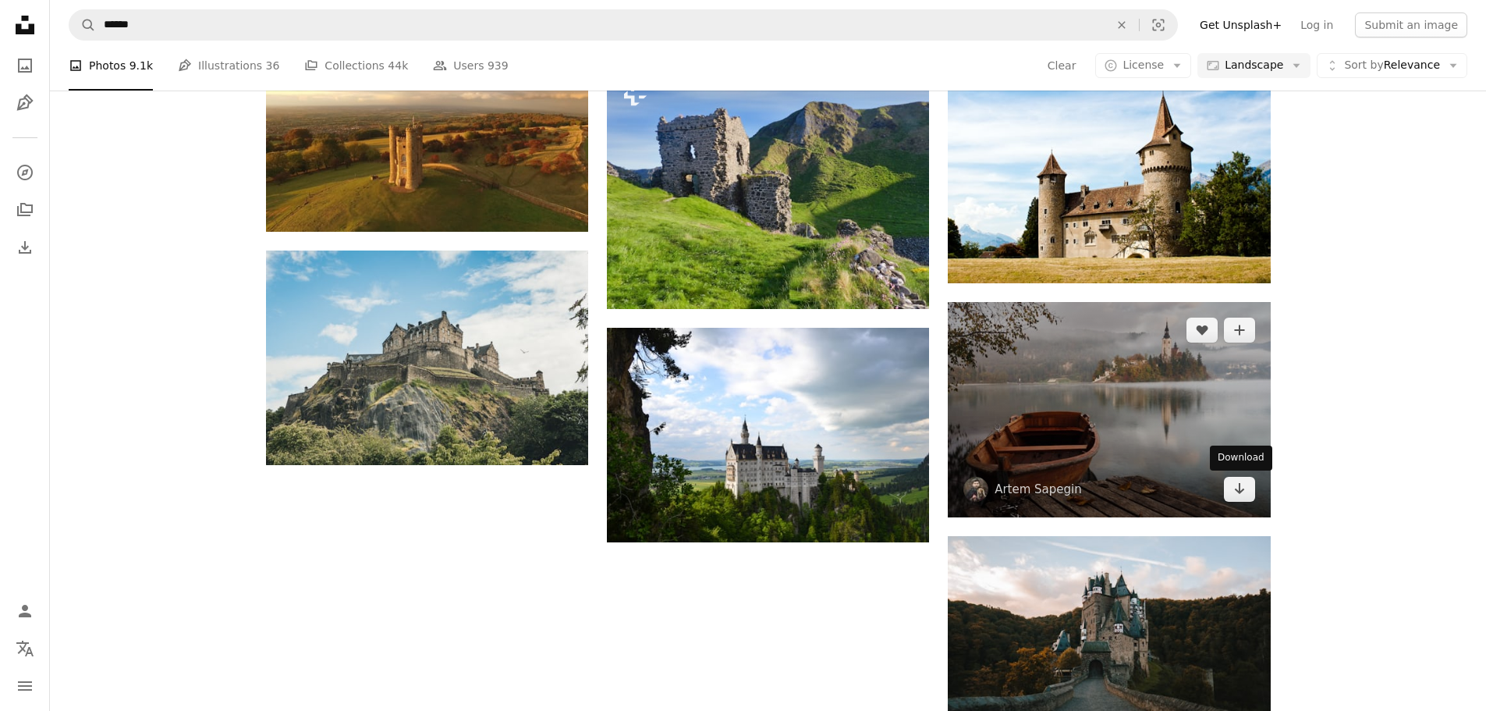
click at [1247, 494] on link "Arrow pointing down" at bounding box center [1239, 489] width 31 height 25
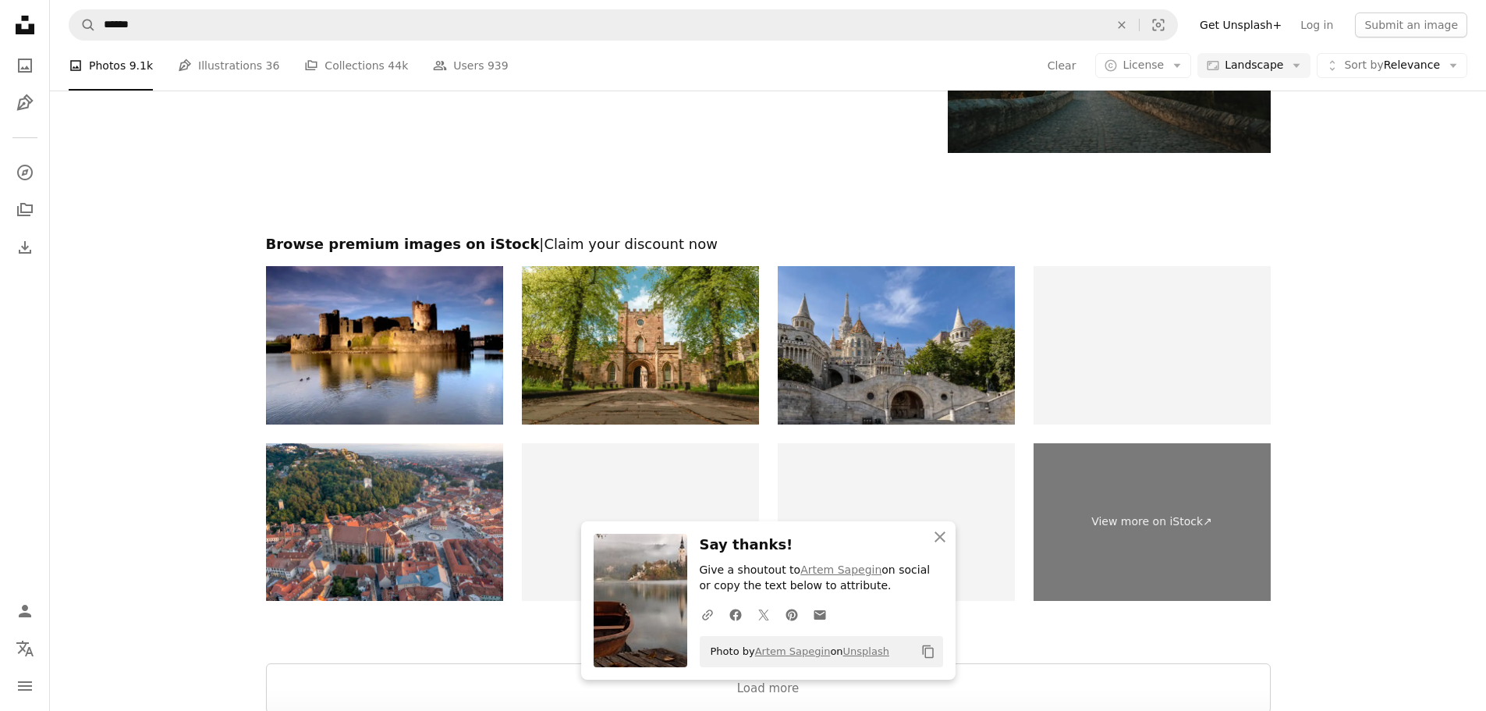
scroll to position [2106, 0]
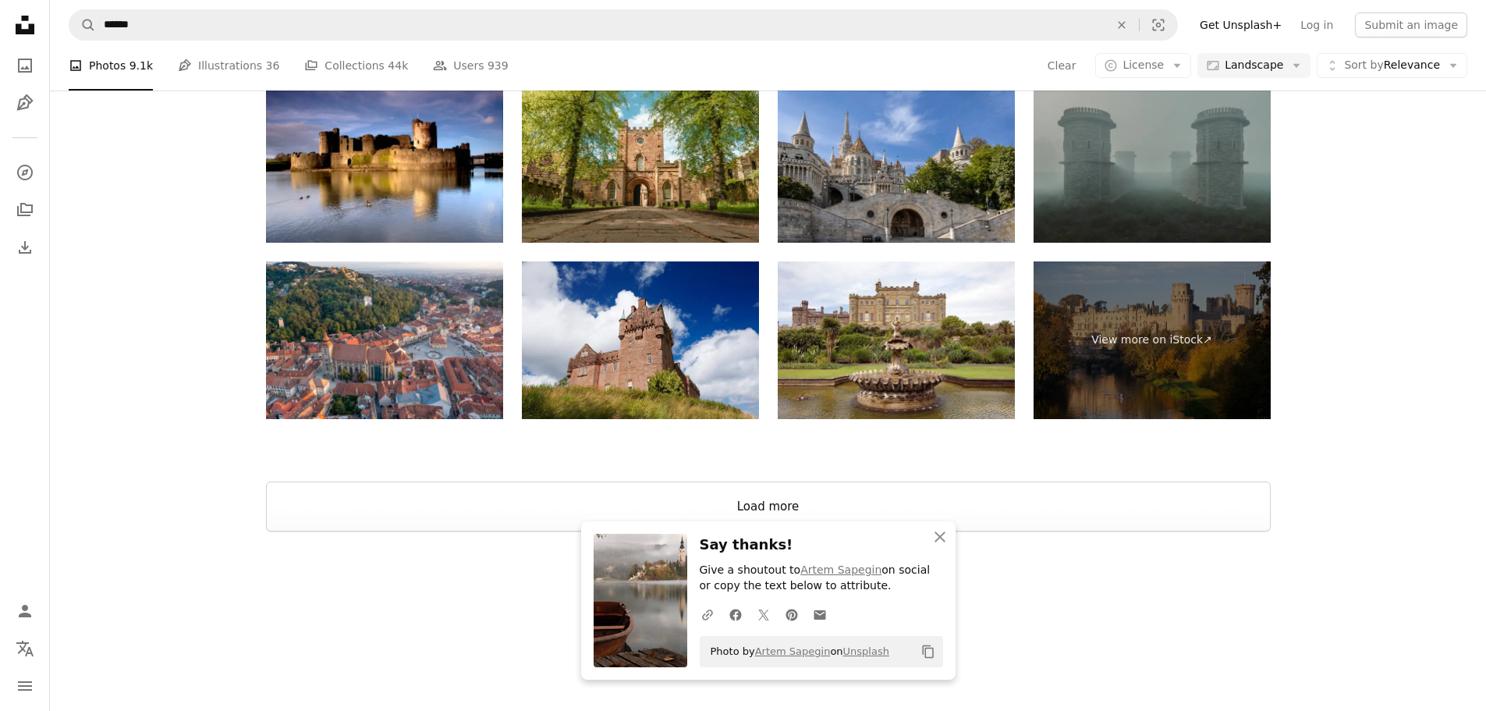
click at [1104, 510] on button "Load more" at bounding box center [768, 506] width 1005 height 50
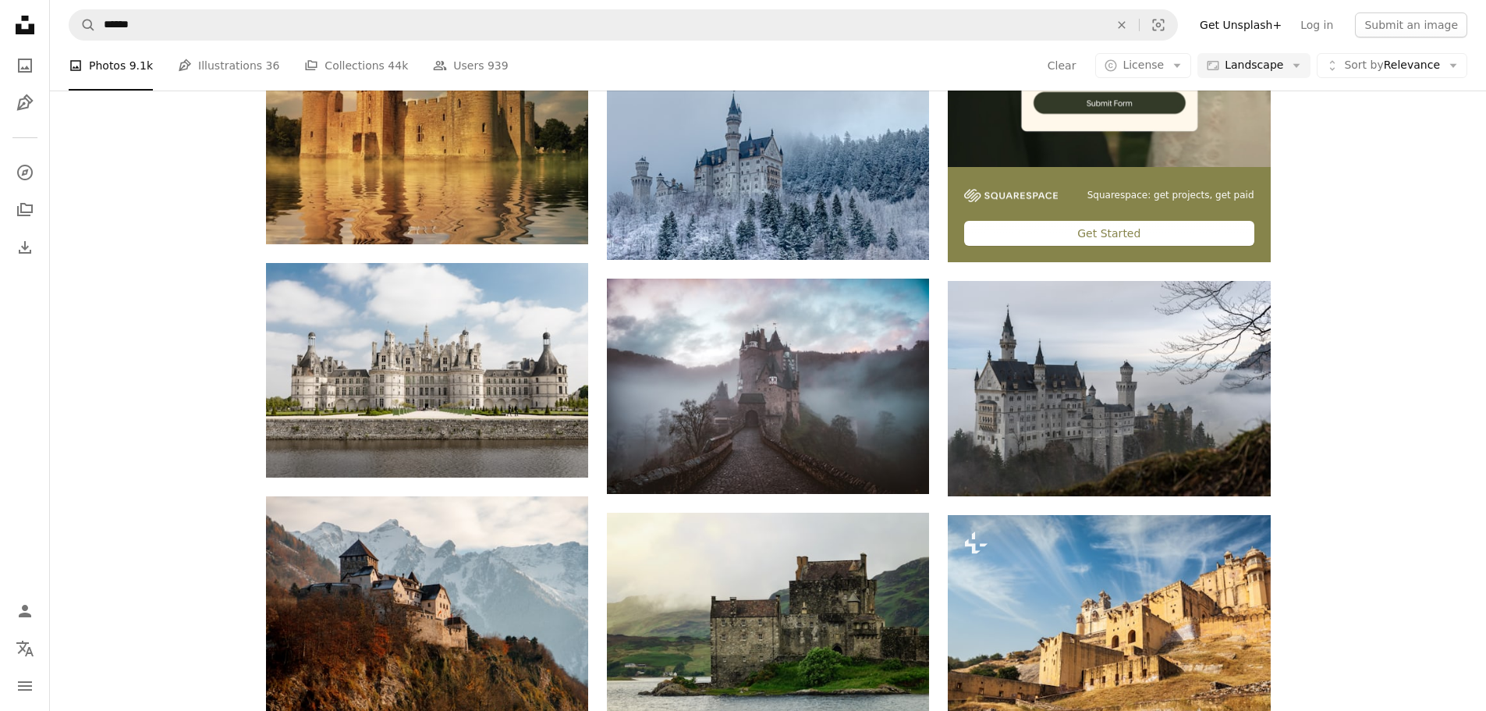
scroll to position [0, 0]
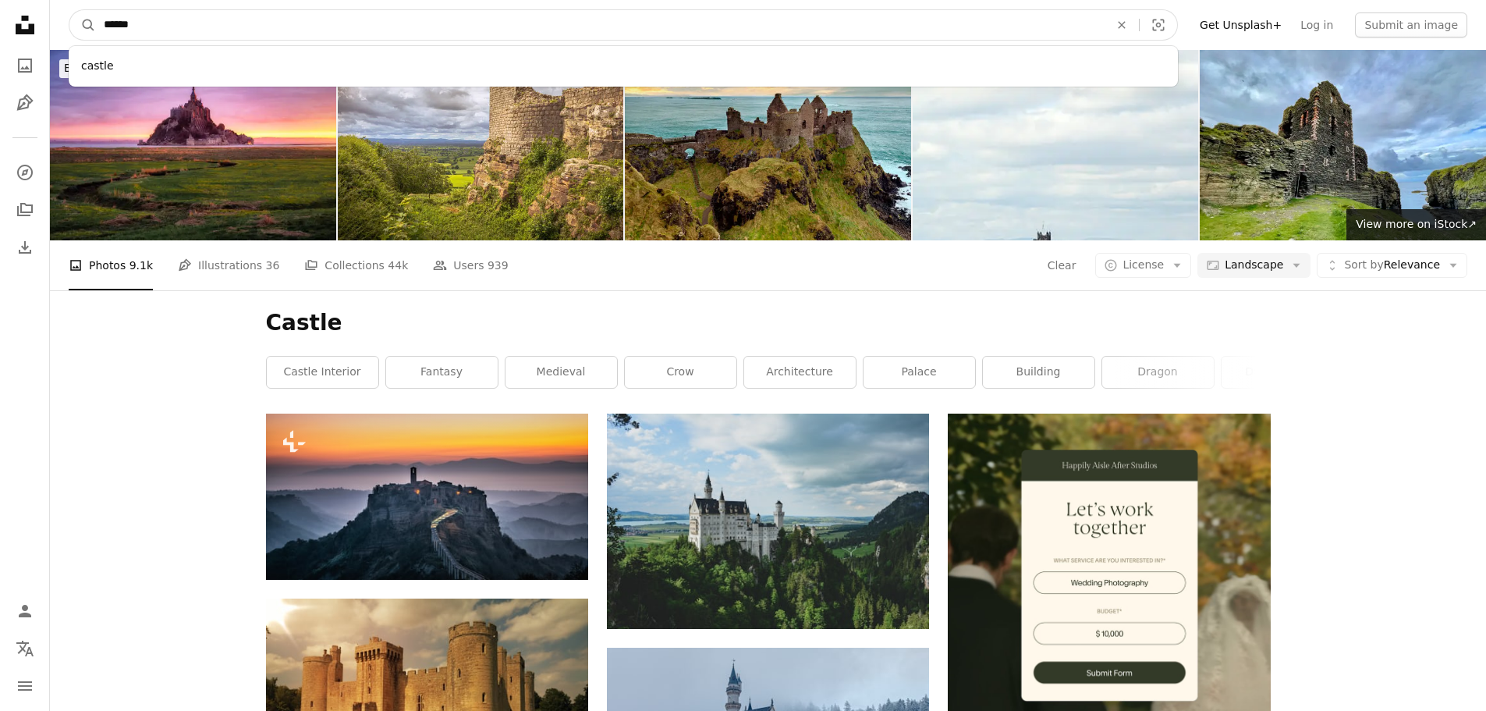
drag, startPoint x: 165, startPoint y: 18, endPoint x: 83, endPoint y: 32, distance: 82.3
click at [83, 32] on form "A magnifying glass ****** castle An X shape Visual search" at bounding box center [623, 24] width 1109 height 31
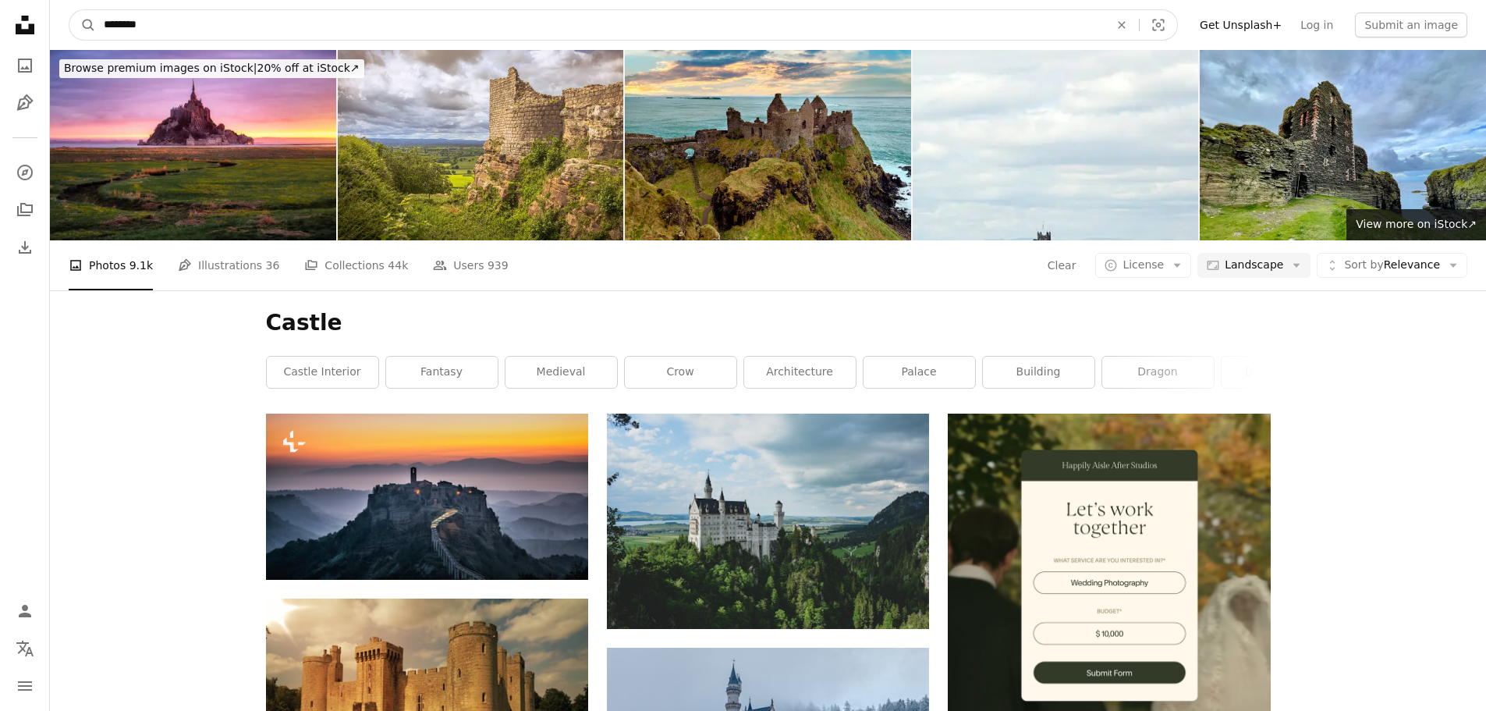
type input "********"
click at [69, 10] on button "A magnifying glass" at bounding box center [82, 25] width 27 height 30
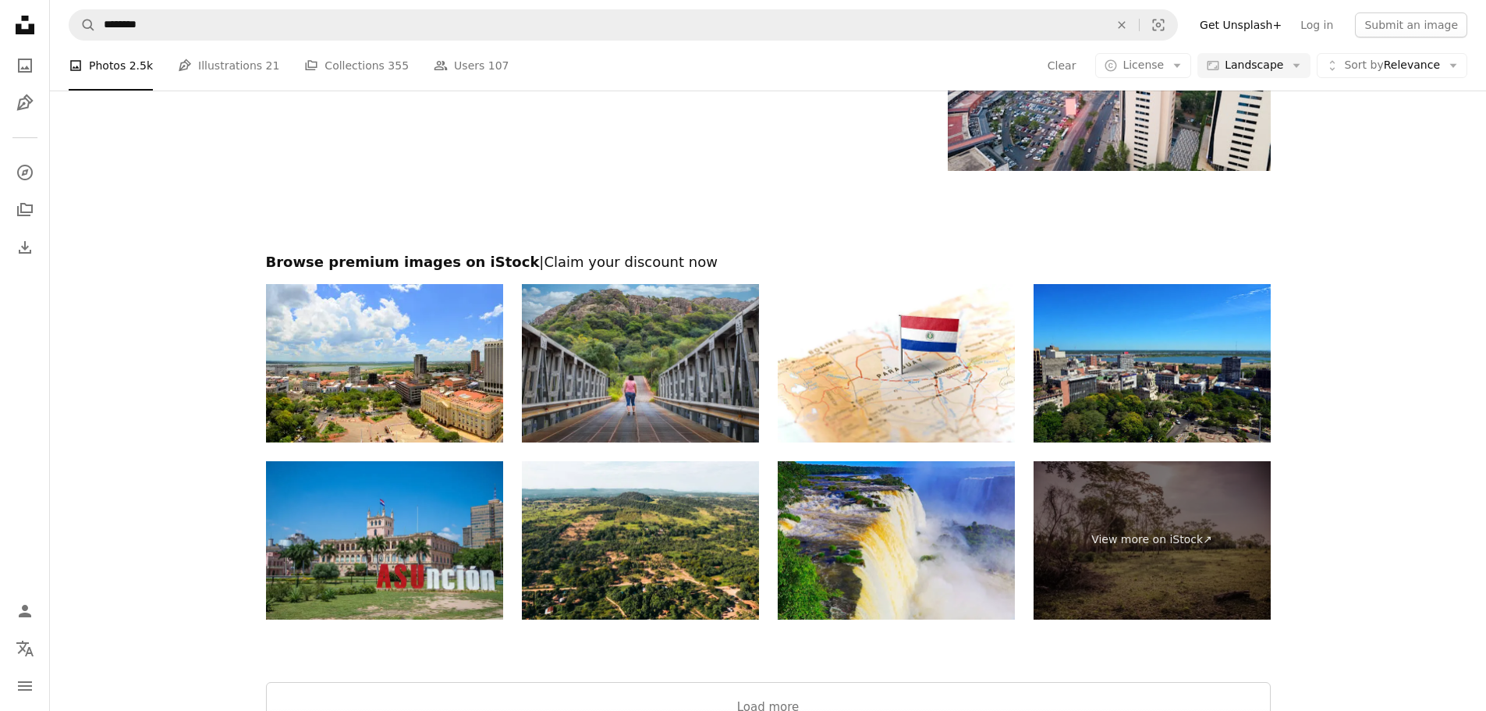
scroll to position [2418, 0]
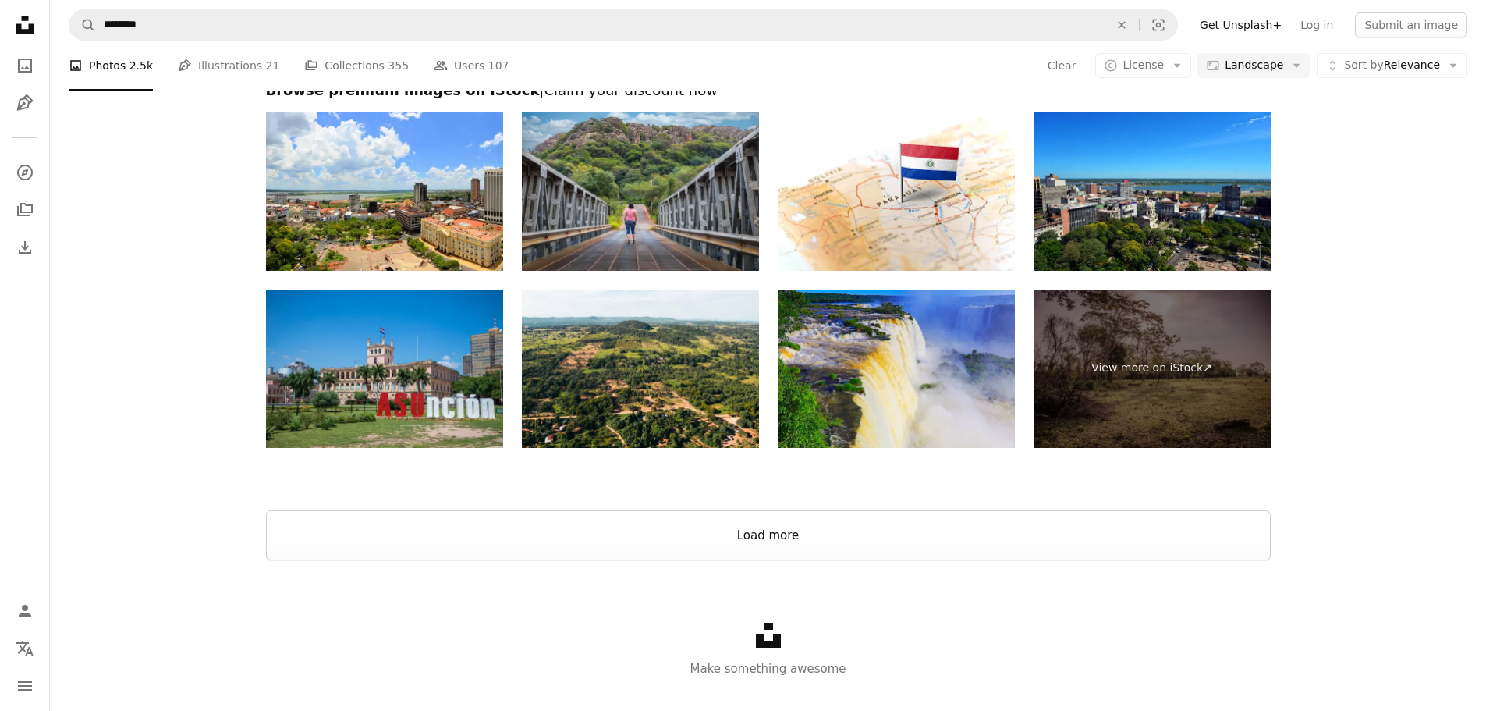
click at [680, 535] on button "Load more" at bounding box center [768, 535] width 1005 height 50
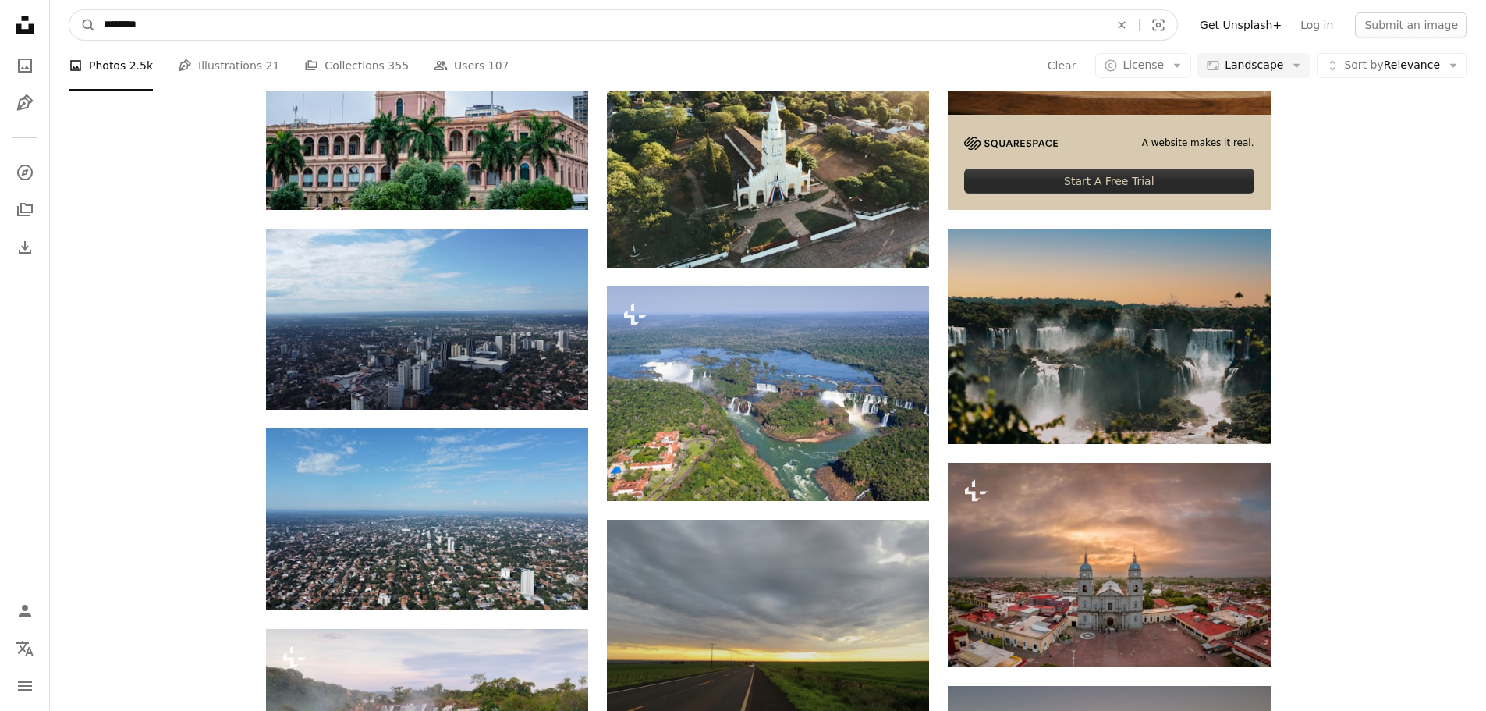
scroll to position [349, 0]
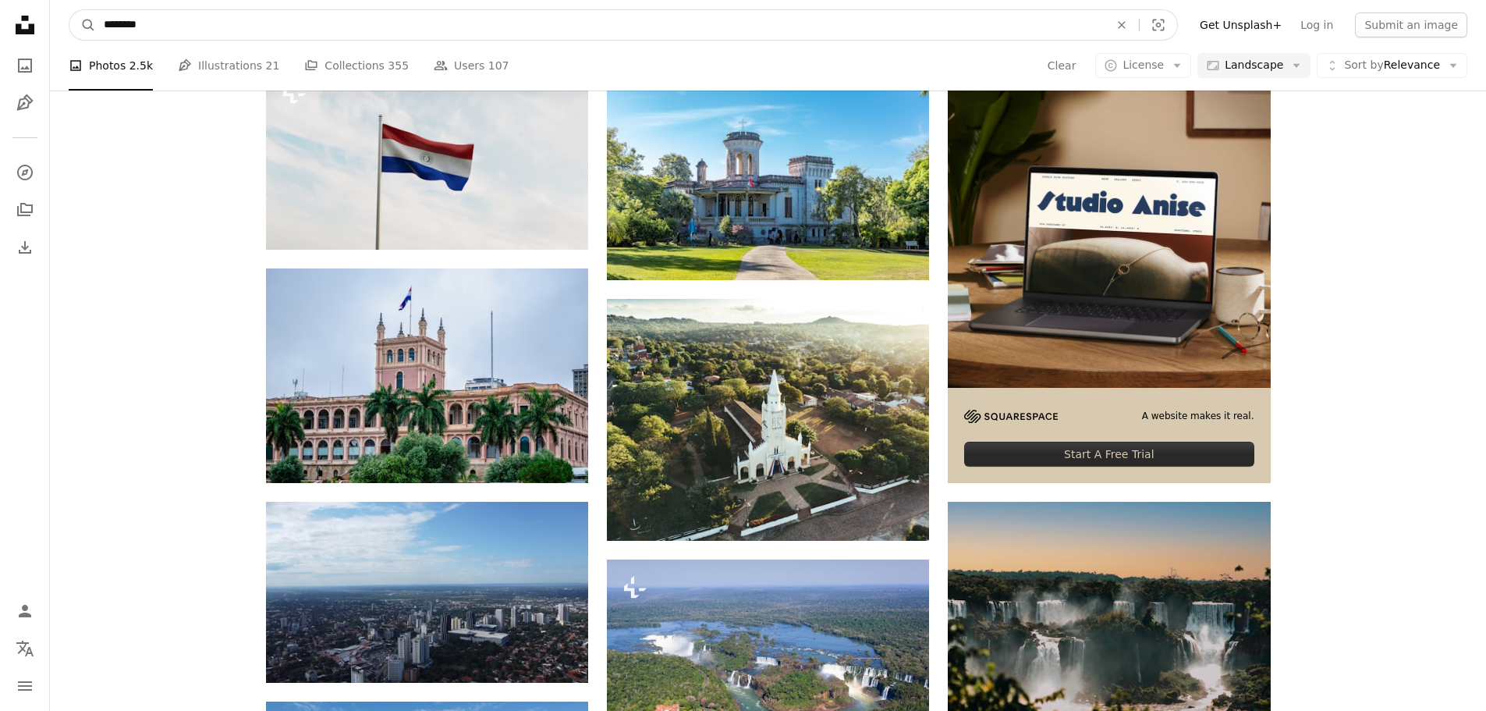
drag, startPoint x: 328, startPoint y: 25, endPoint x: 53, endPoint y: -17, distance: 277.8
type input "**********"
click button "A magnifying glass" at bounding box center [82, 25] width 27 height 30
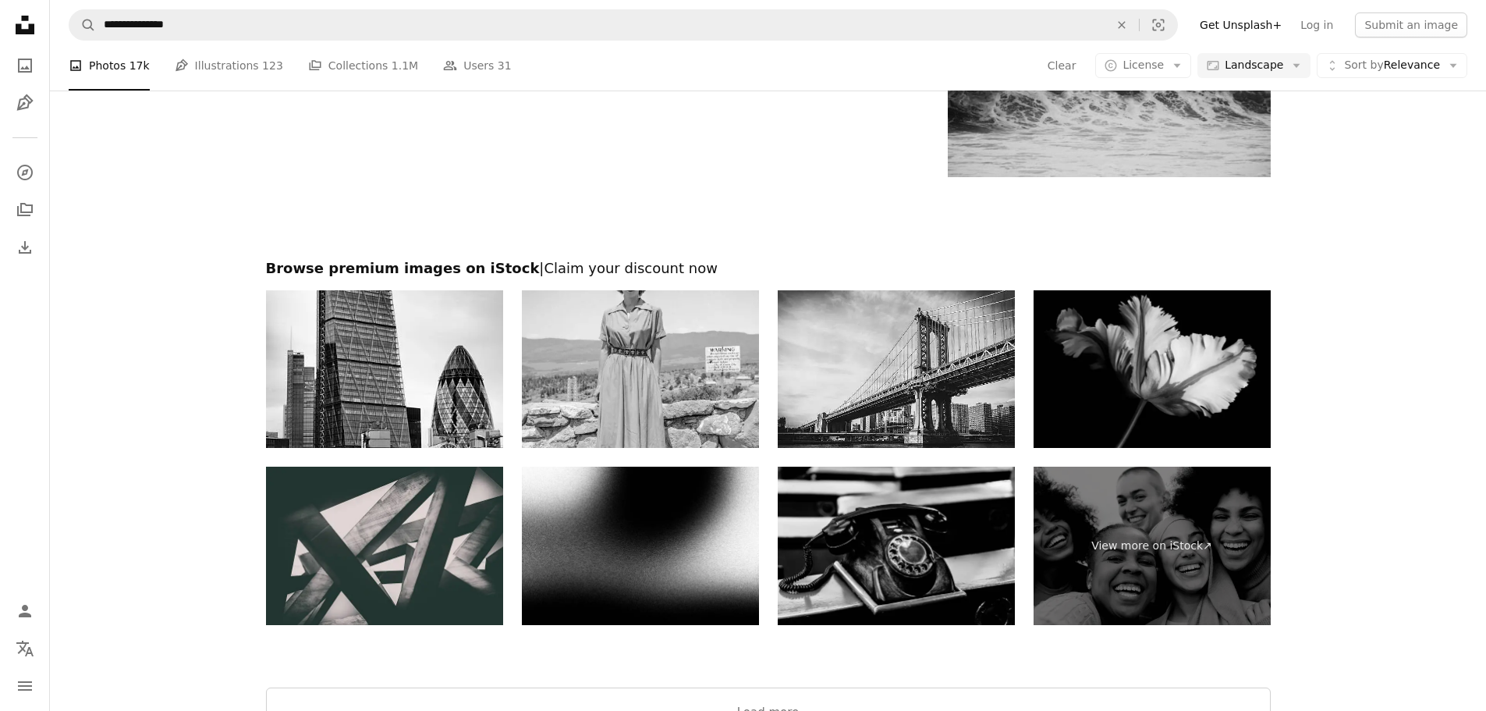
scroll to position [2468, 0]
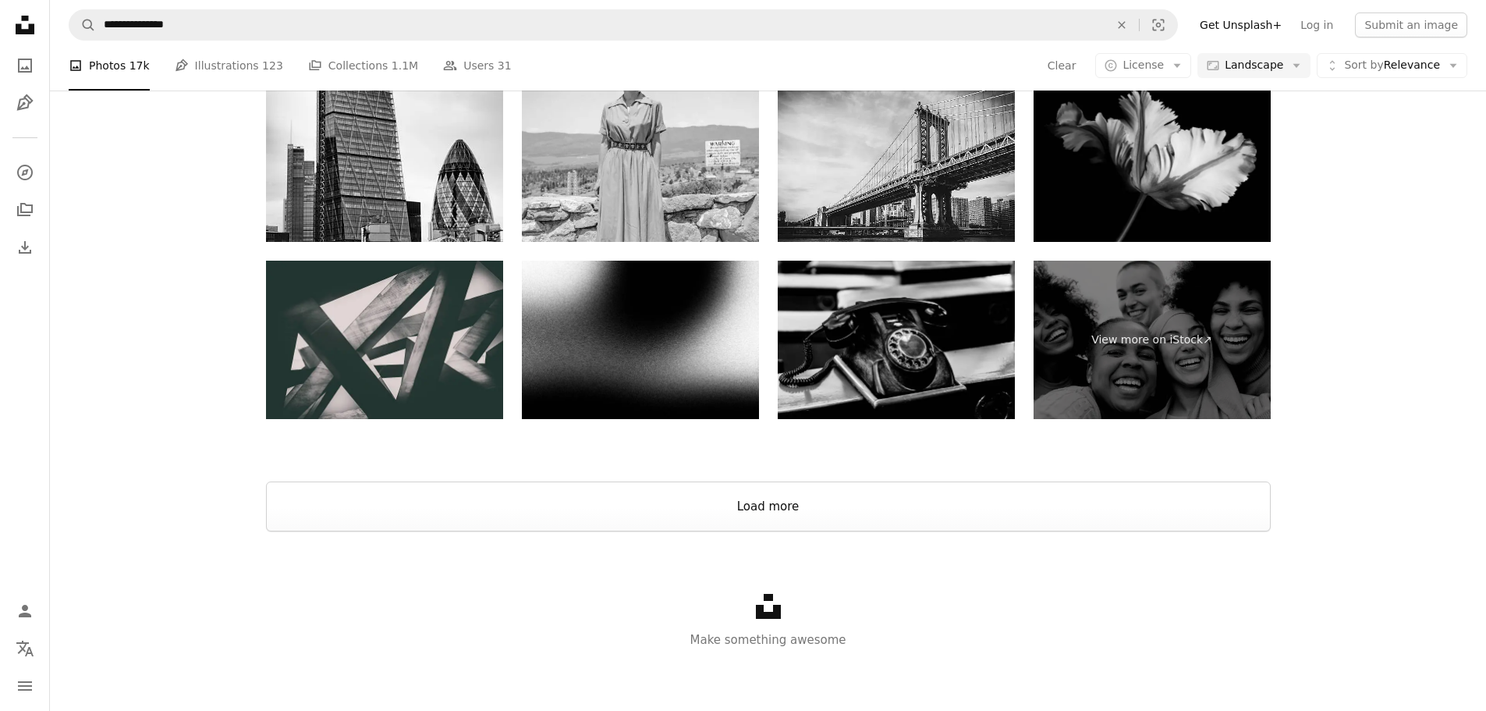
click at [848, 503] on button "Load more" at bounding box center [768, 506] width 1005 height 50
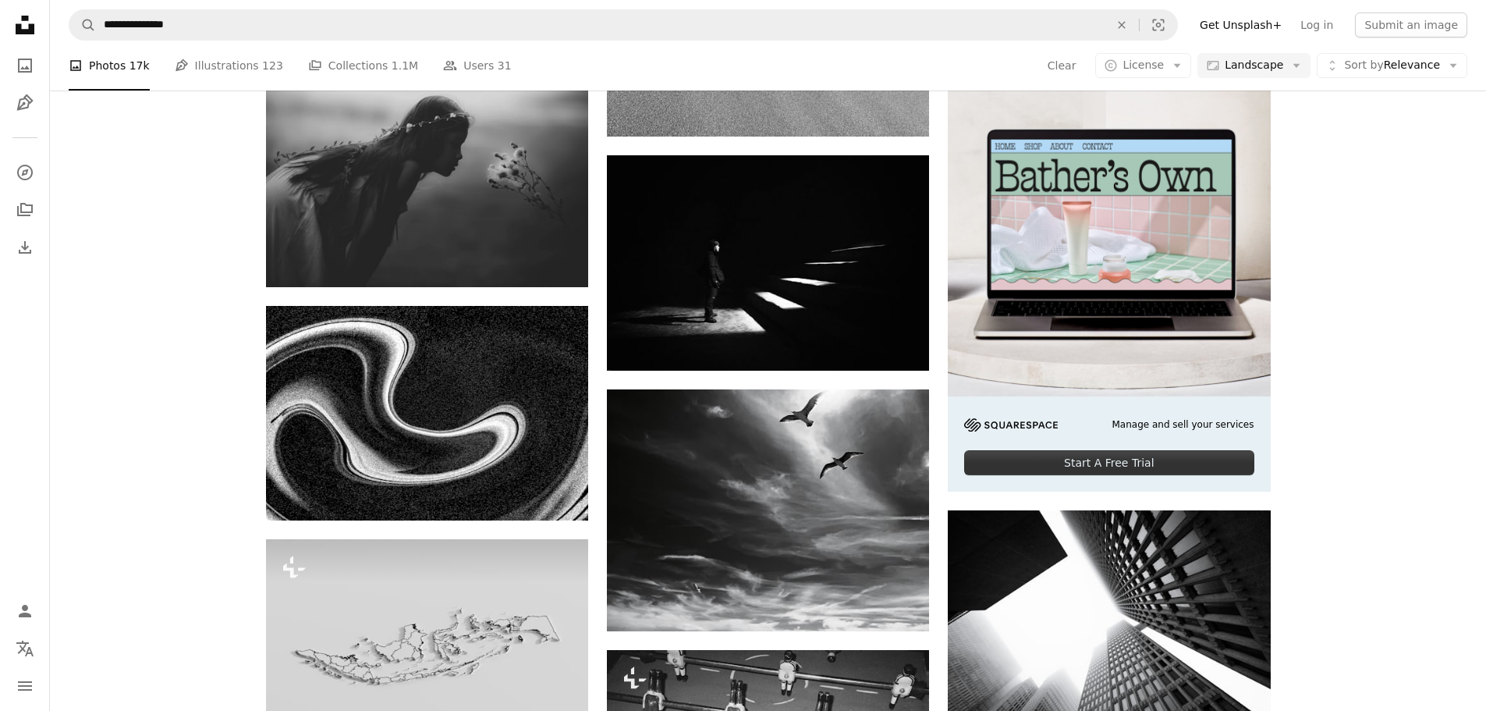
scroll to position [4964, 0]
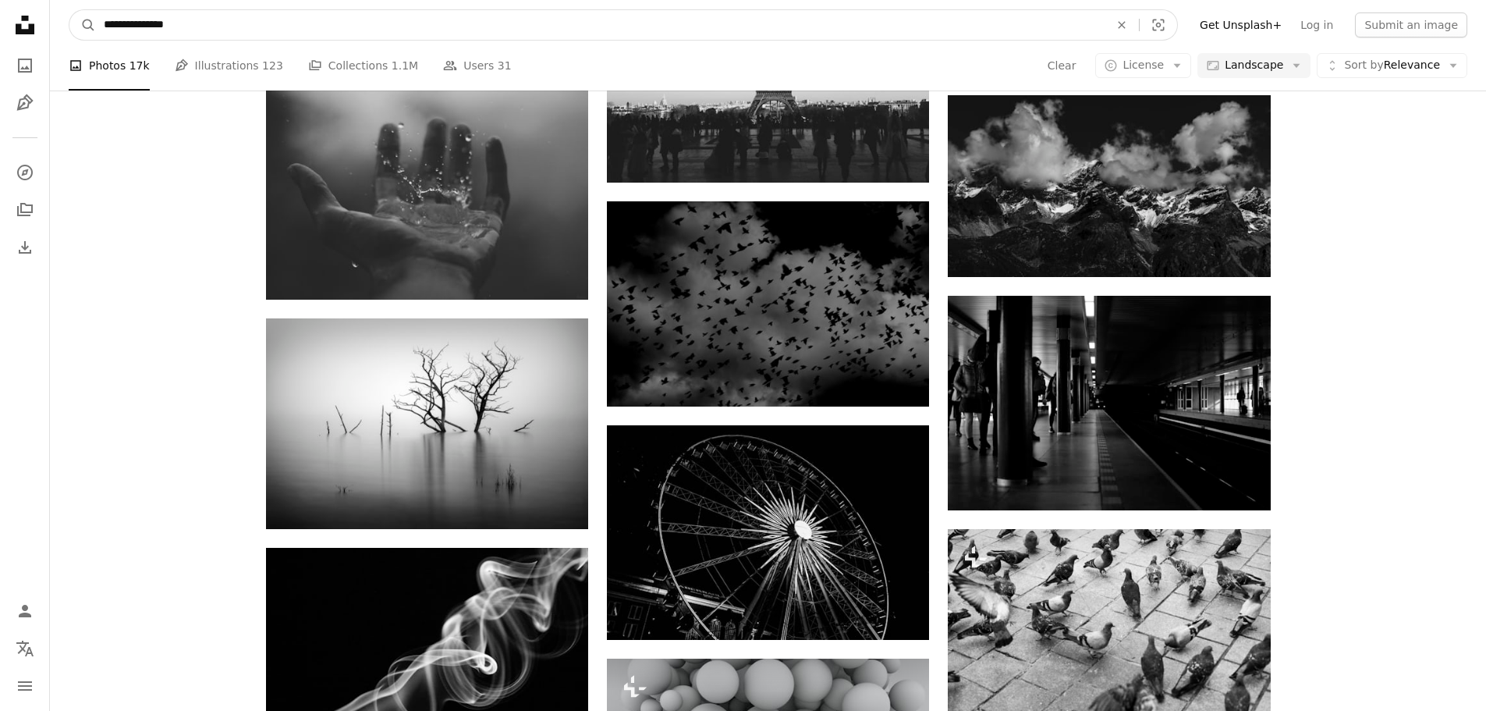
scroll to position [3902, 0]
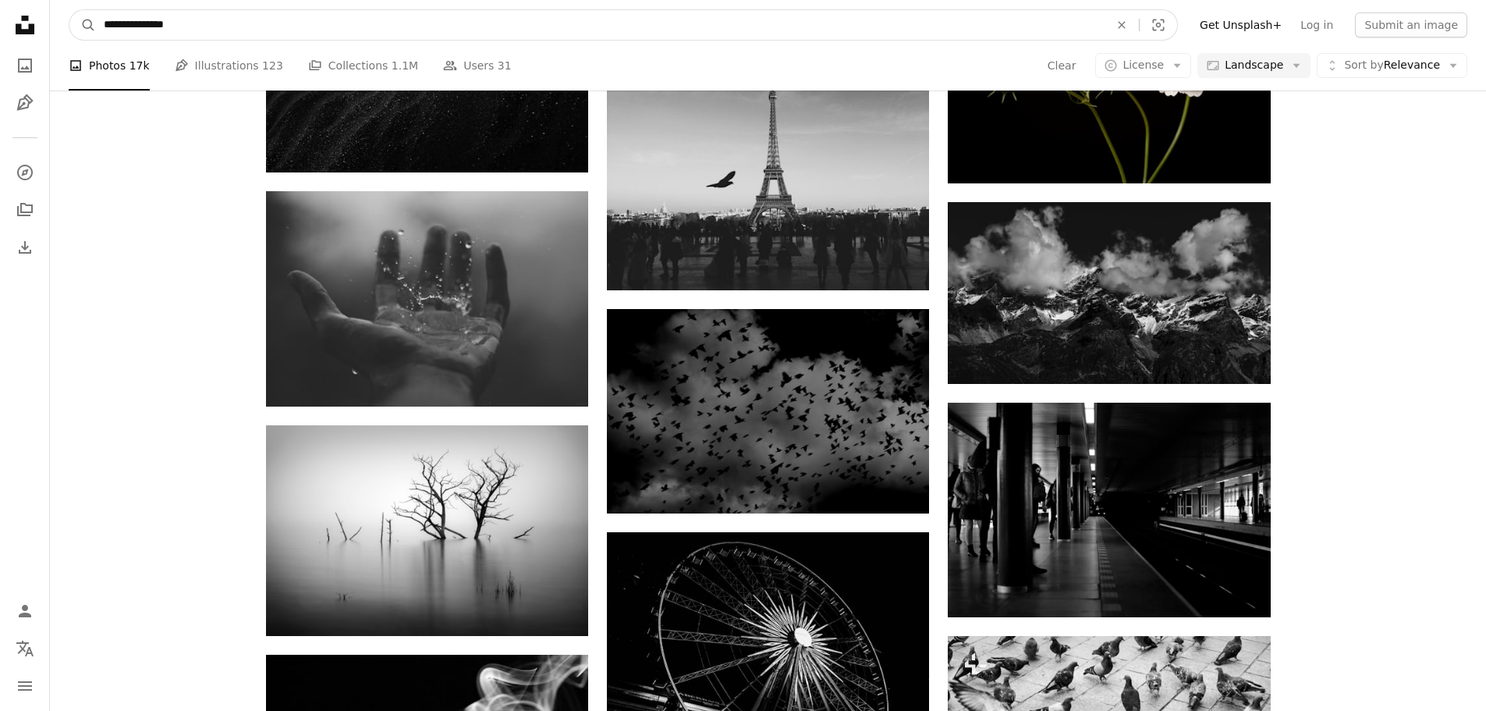
drag, startPoint x: 218, startPoint y: 30, endPoint x: 0, endPoint y: 0, distance: 219.7
click at [0, 1] on div "**********" at bounding box center [743, 661] width 1486 height 9166
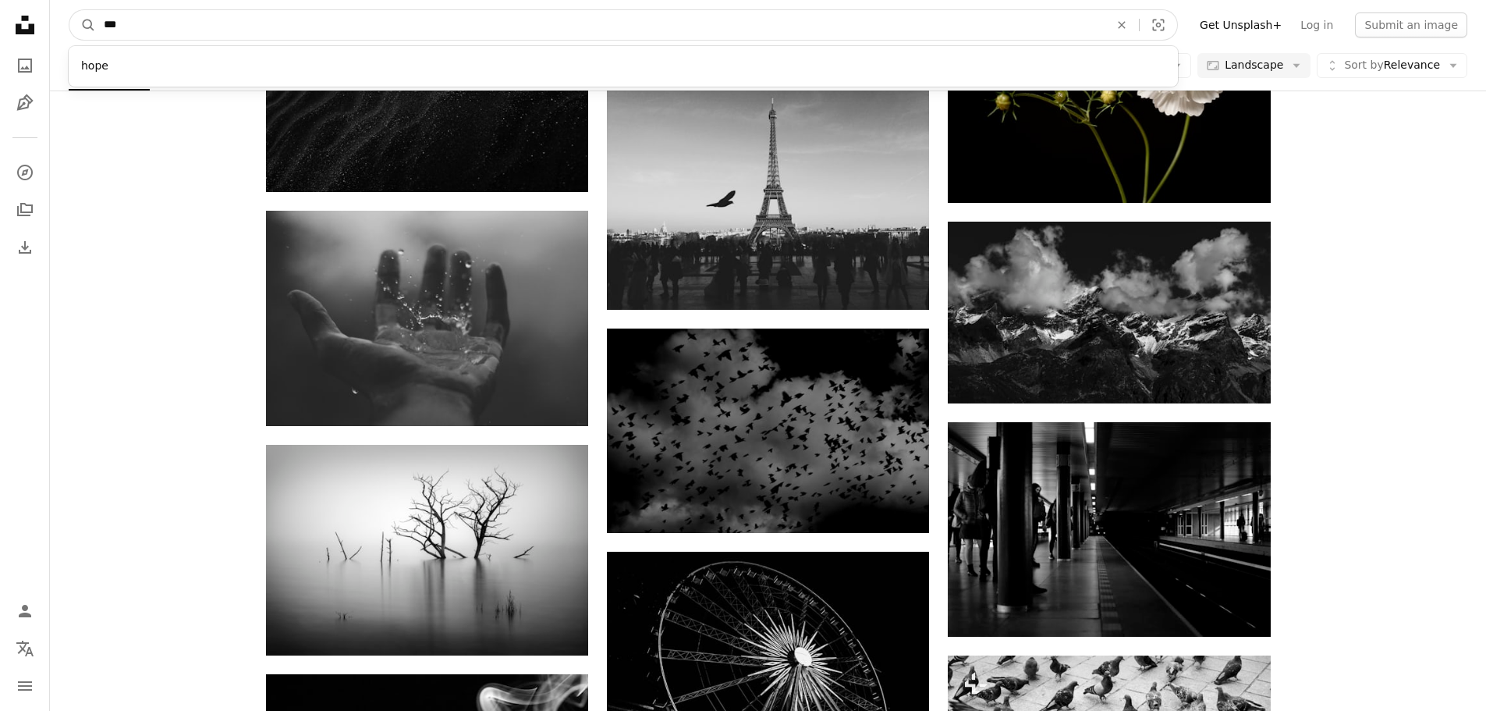
type input "****"
click button "A magnifying glass" at bounding box center [82, 25] width 27 height 30
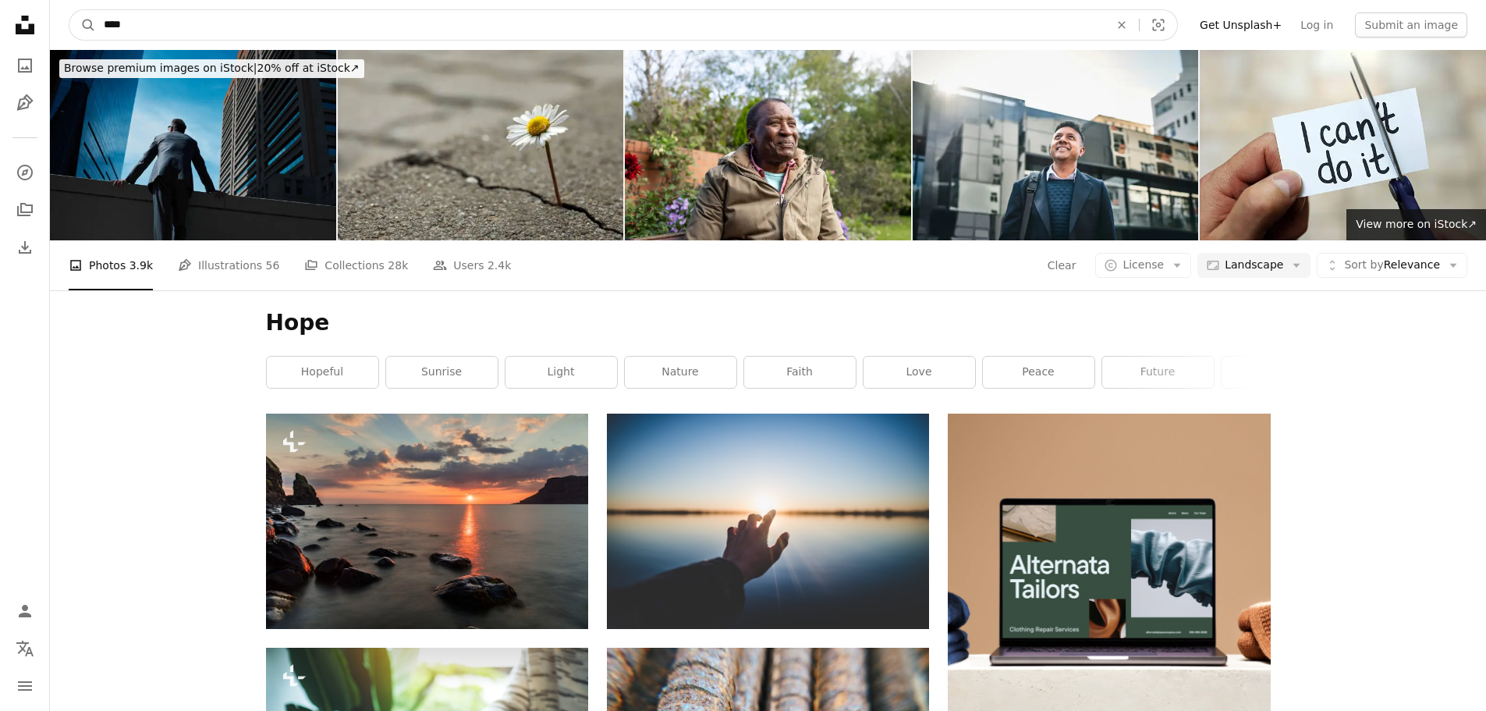
drag, startPoint x: 105, startPoint y: 27, endPoint x: 89, endPoint y: 27, distance: 15.6
click at [89, 27] on form "A magnifying glass **** An X shape Visual search" at bounding box center [623, 24] width 1109 height 31
type input "******"
click button "A magnifying glass" at bounding box center [82, 25] width 27 height 30
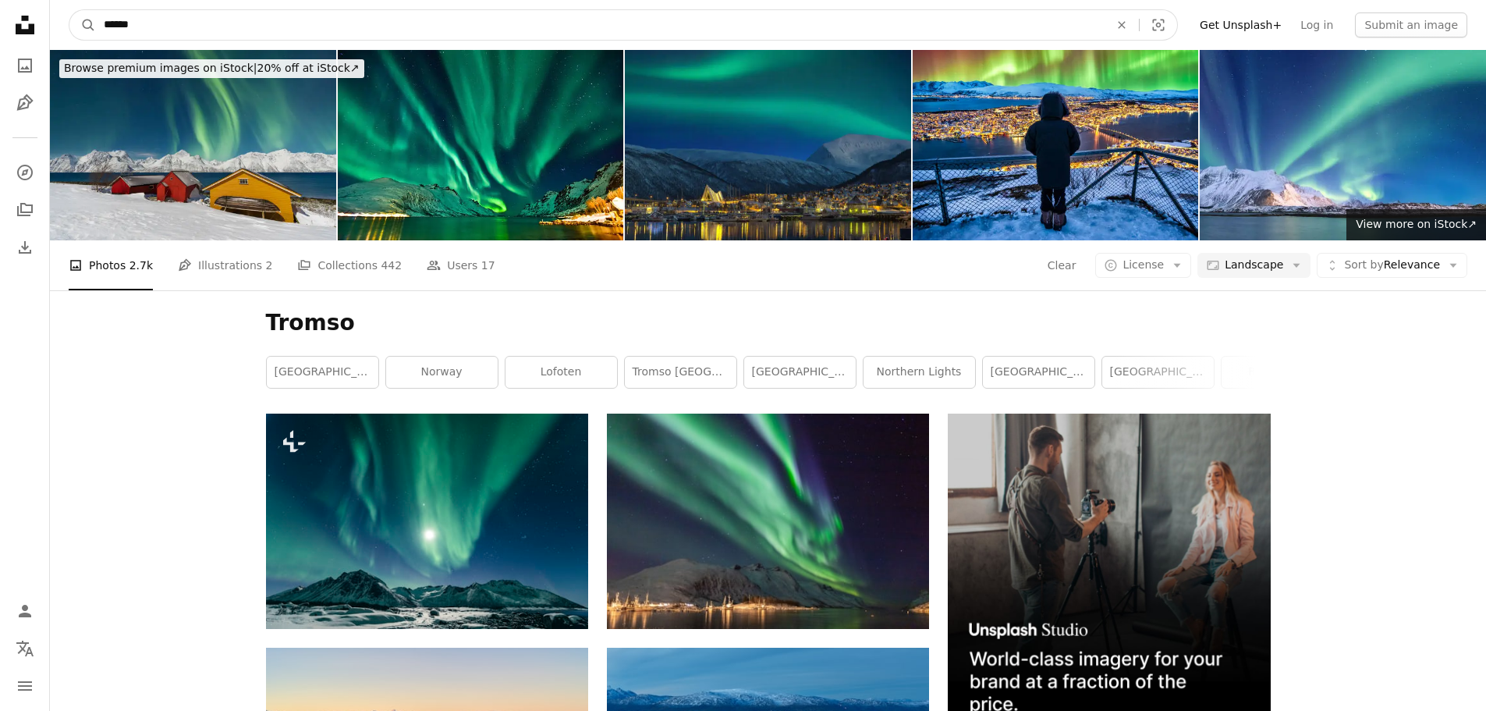
click at [195, 23] on input "******" at bounding box center [600, 25] width 1009 height 30
type input "*"
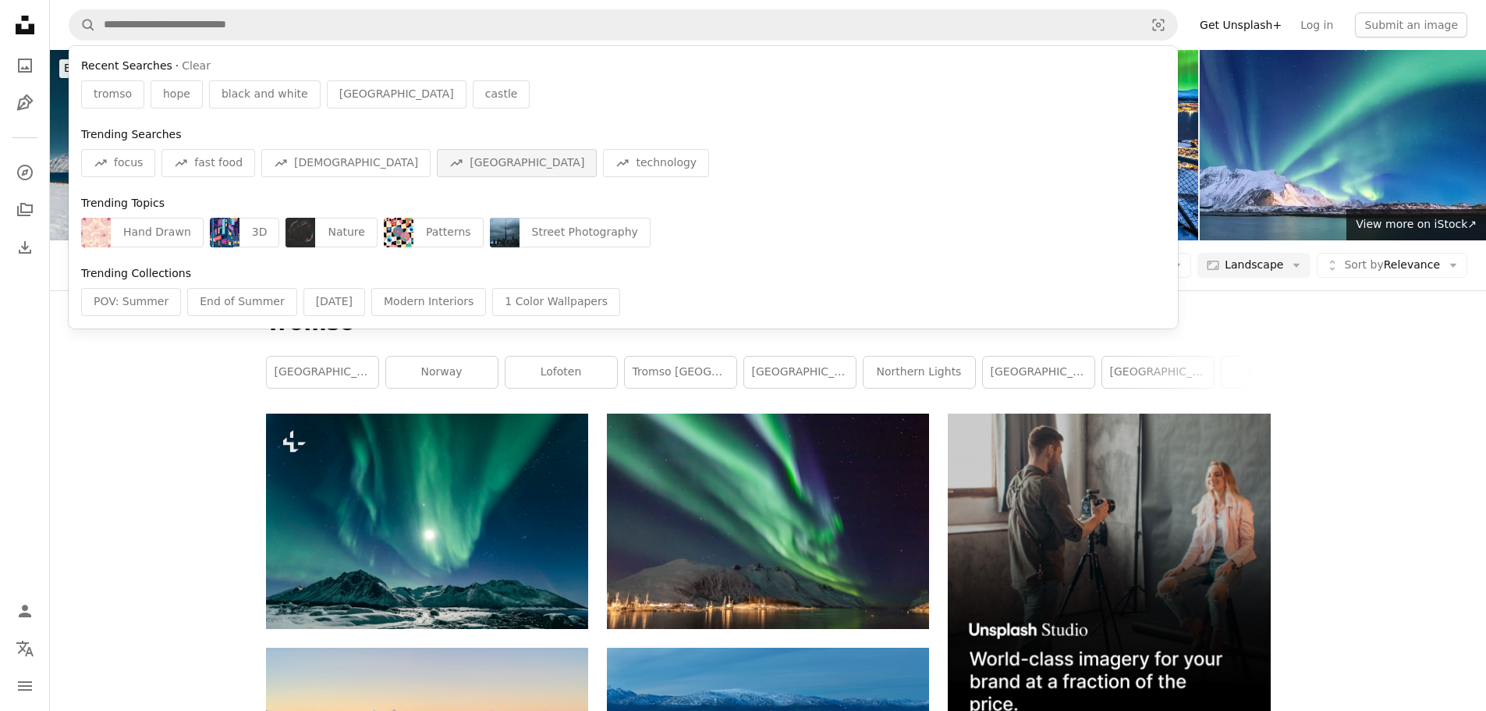
click at [437, 172] on div "A trend sign hangzhou" at bounding box center [517, 163] width 160 height 28
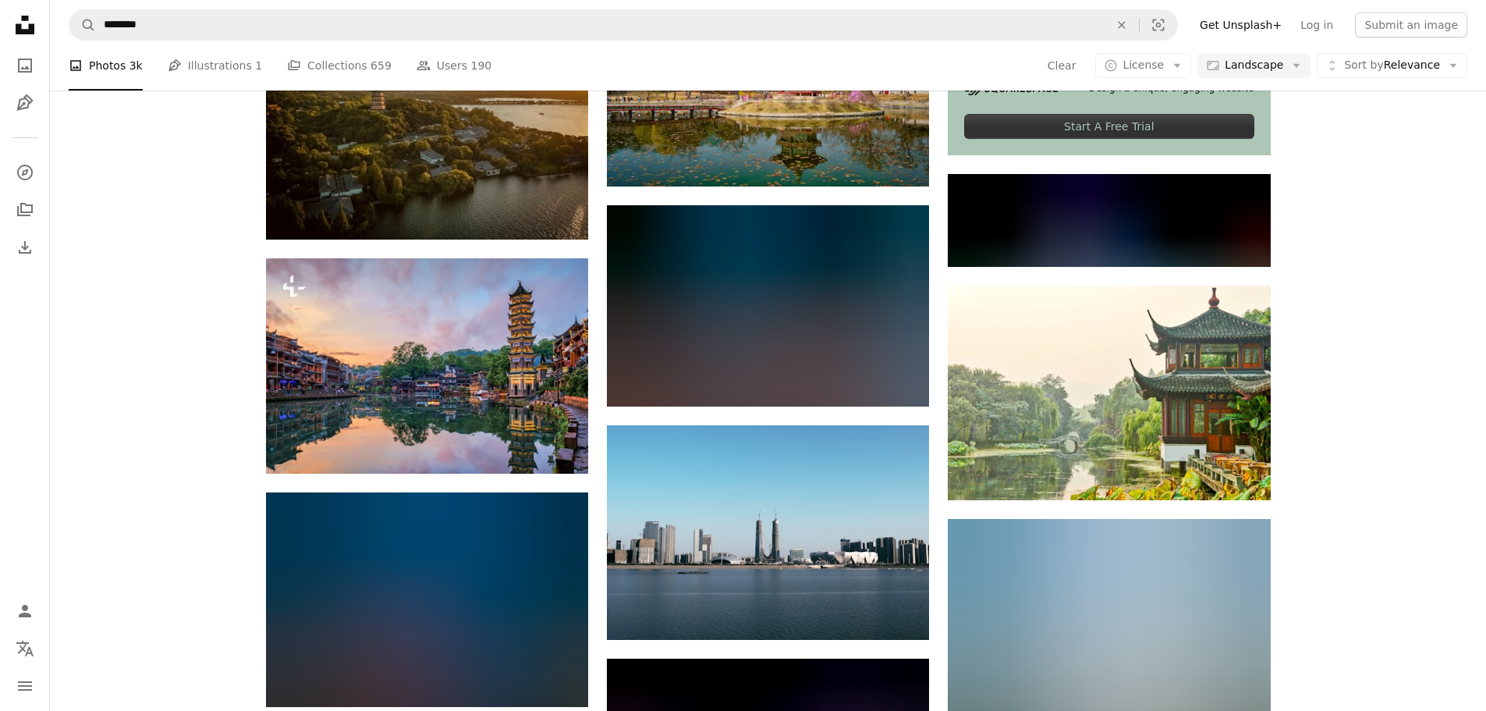
scroll to position [702, 0]
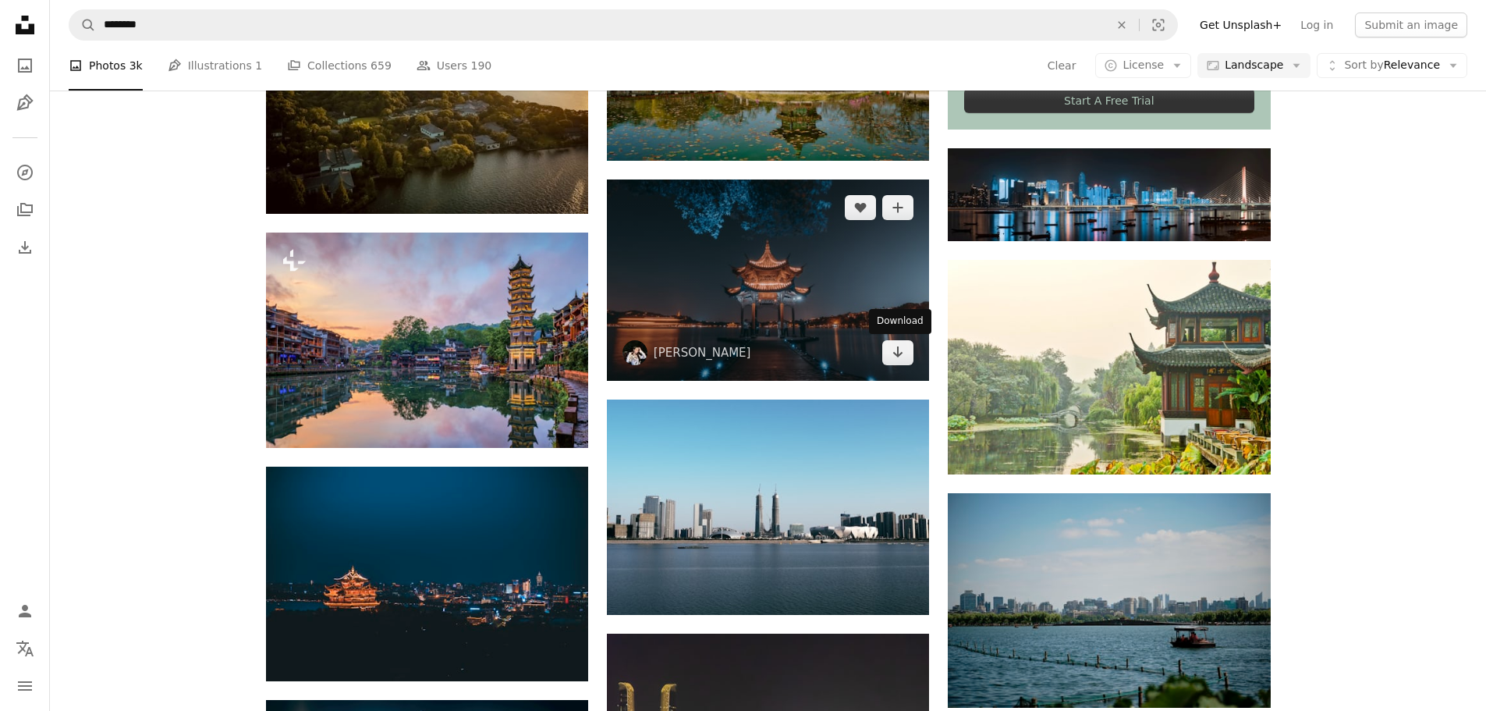
click at [887, 339] on img at bounding box center [768, 280] width 322 height 202
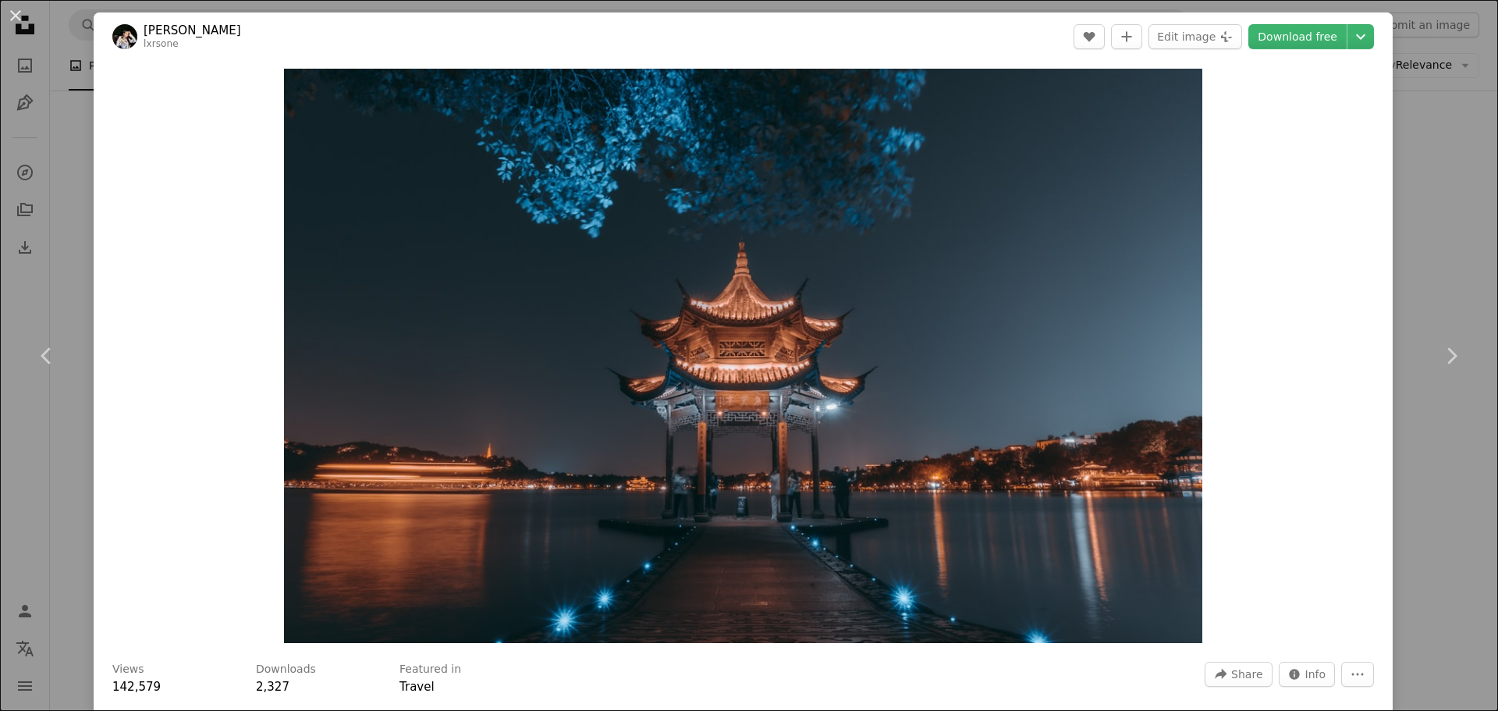
click at [1297, 35] on link "Download free" at bounding box center [1297, 36] width 98 height 25
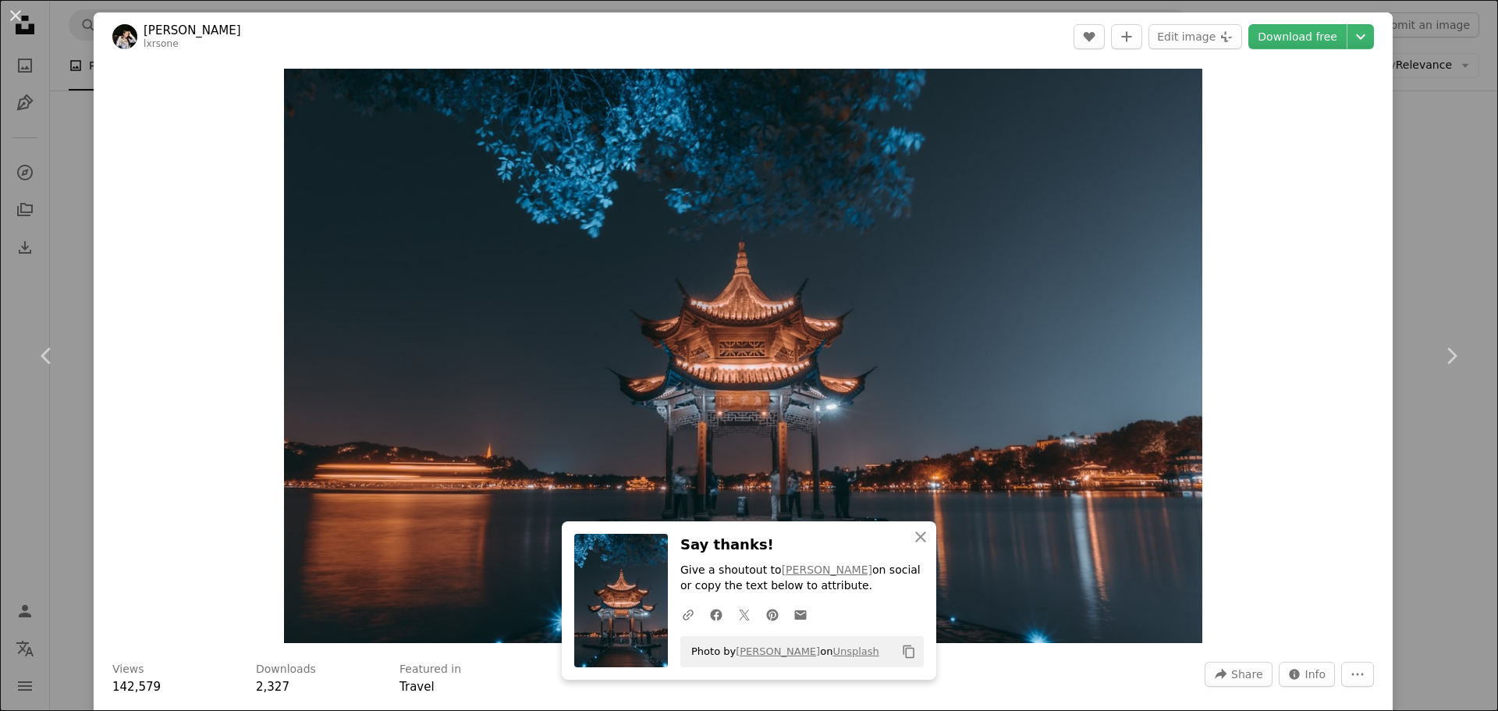
click at [1314, 541] on div "Zoom in" at bounding box center [743, 356] width 1299 height 590
click at [1405, 277] on div "An X shape Chevron left Chevron right An X shape Close Say thanks! Give a shout…" at bounding box center [749, 355] width 1498 height 711
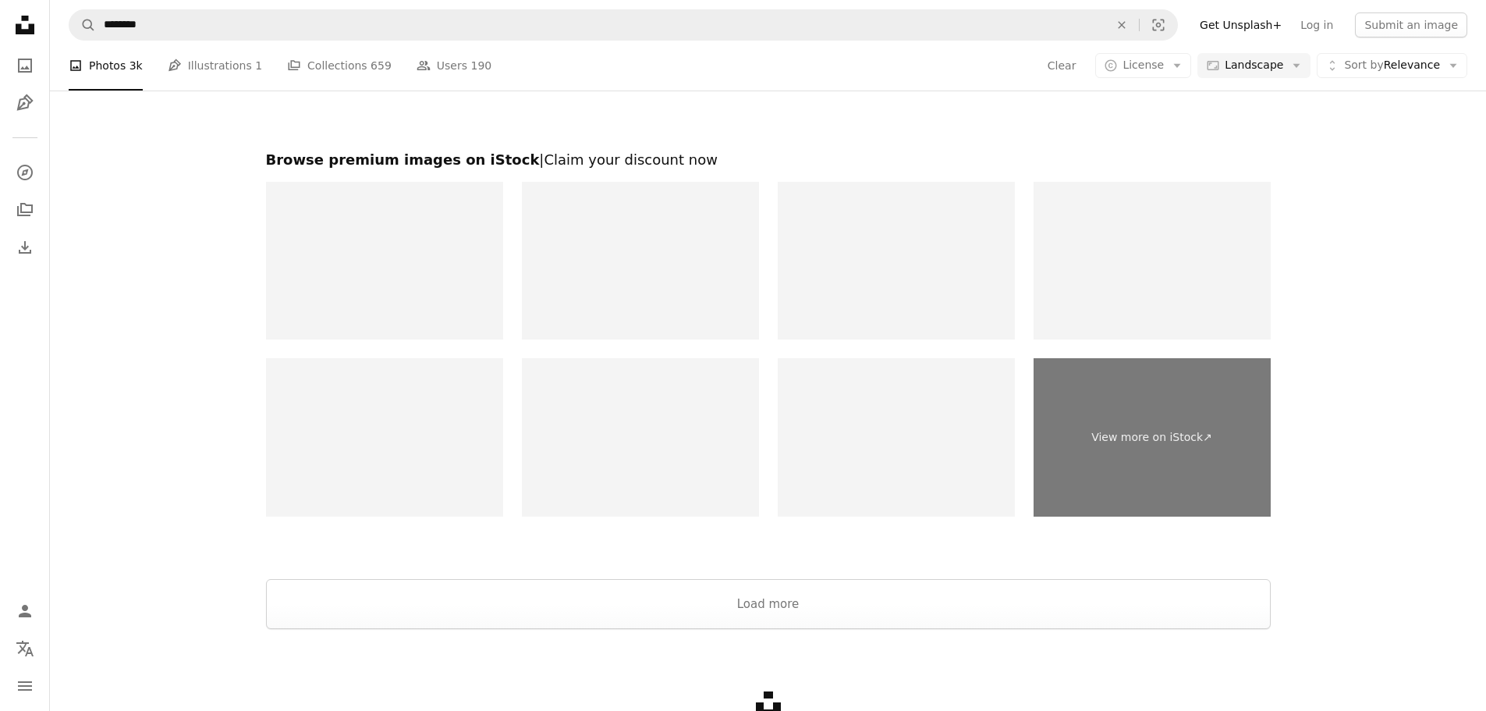
scroll to position [2400, 0]
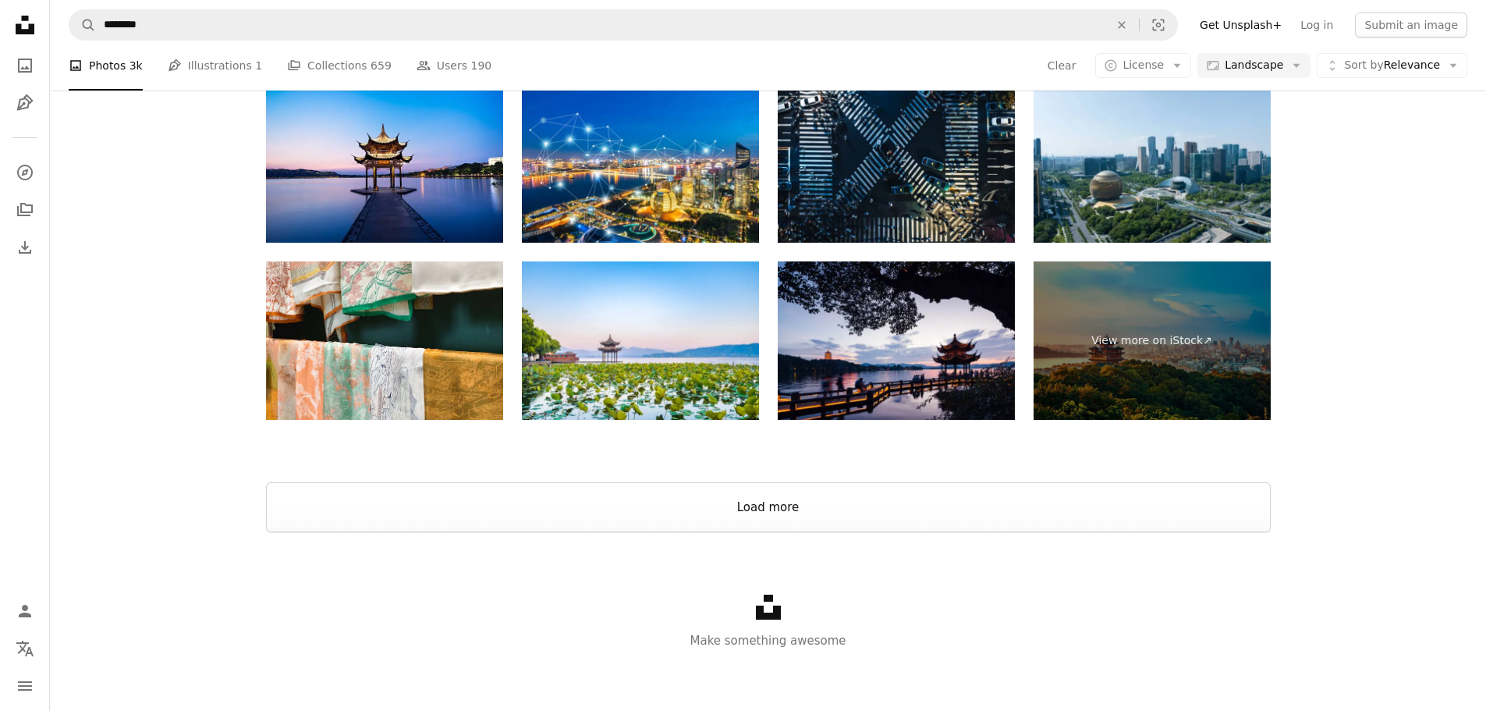
click at [789, 498] on button "Load more" at bounding box center [768, 507] width 1005 height 50
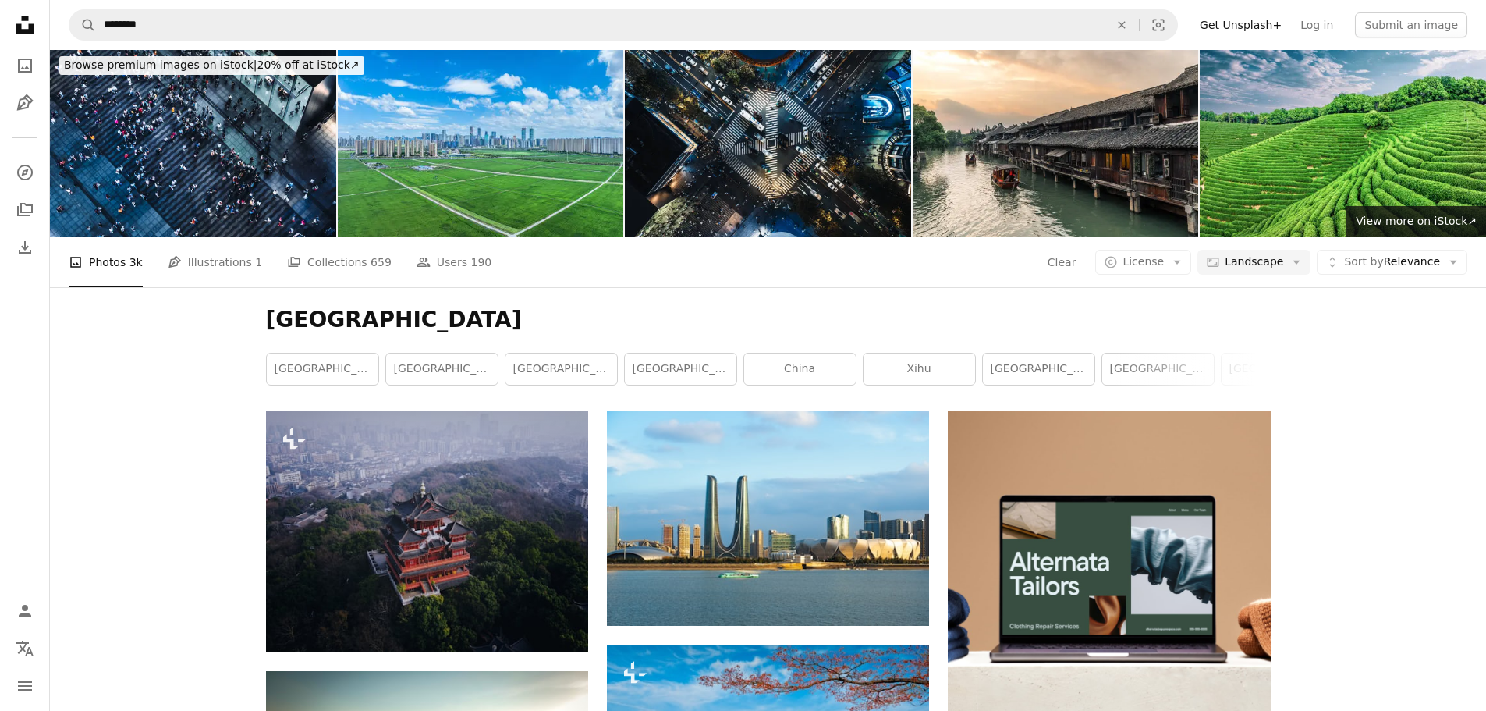
scroll to position [0, 0]
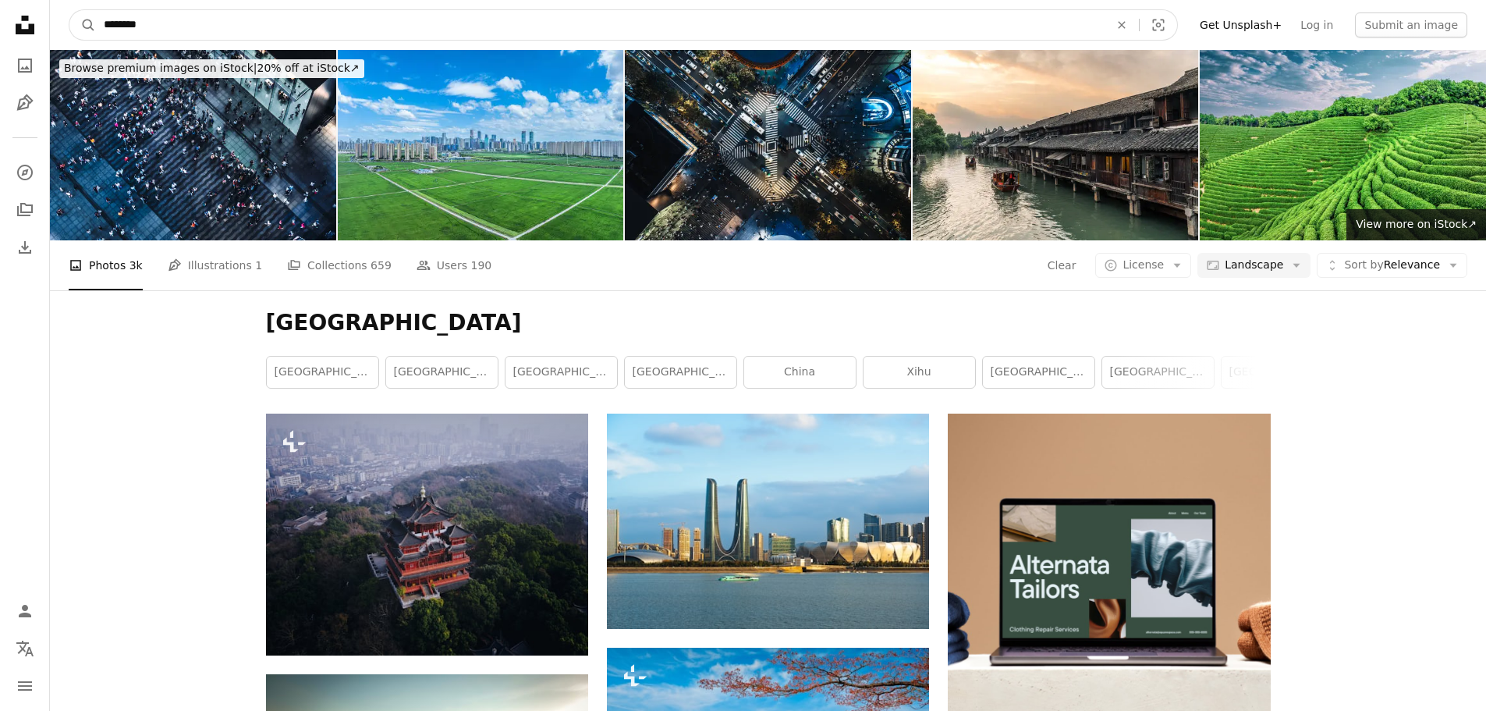
click at [1139, 21] on icon "An X shape" at bounding box center [1122, 25] width 34 height 12
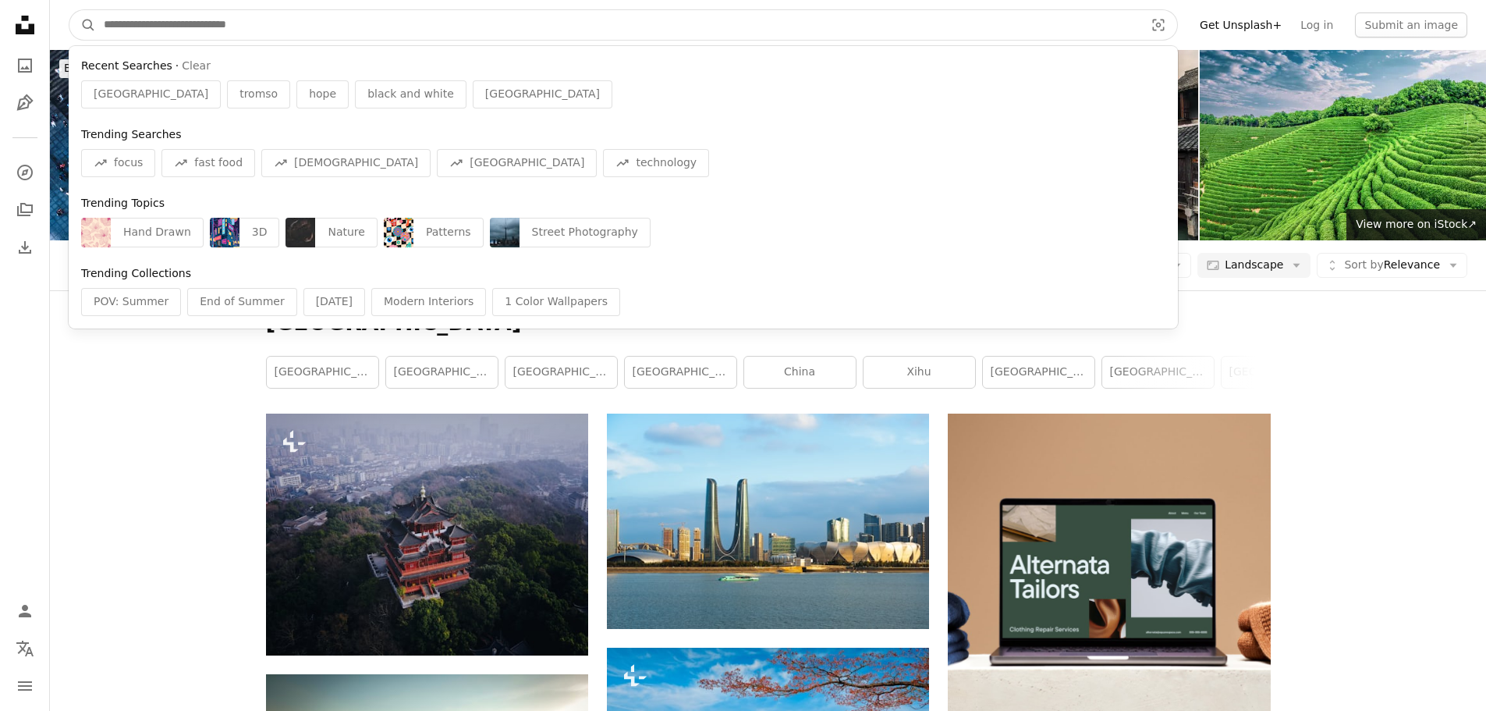
click at [912, 32] on input "Find visuals sitewide" at bounding box center [618, 25] width 1044 height 30
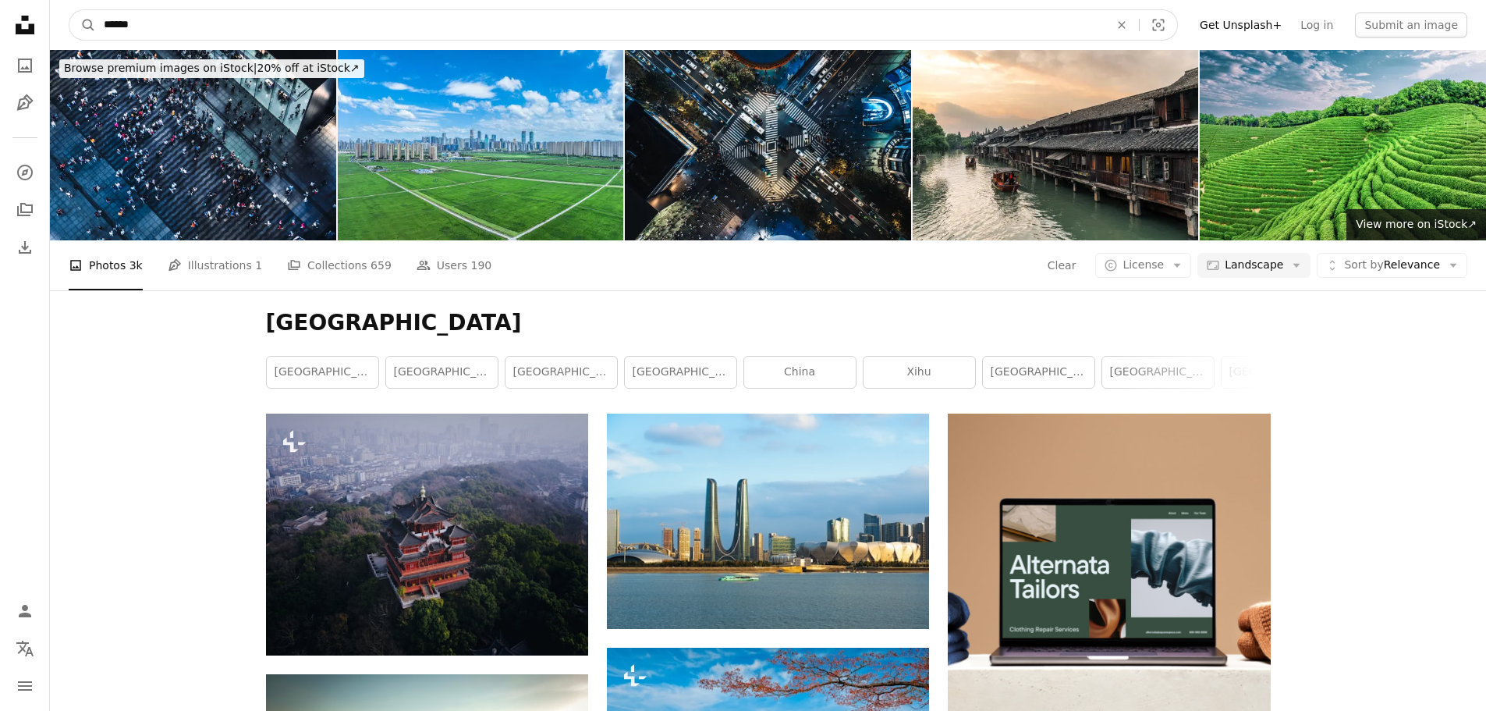
type input "*******"
click button "A magnifying glass" at bounding box center [82, 25] width 27 height 30
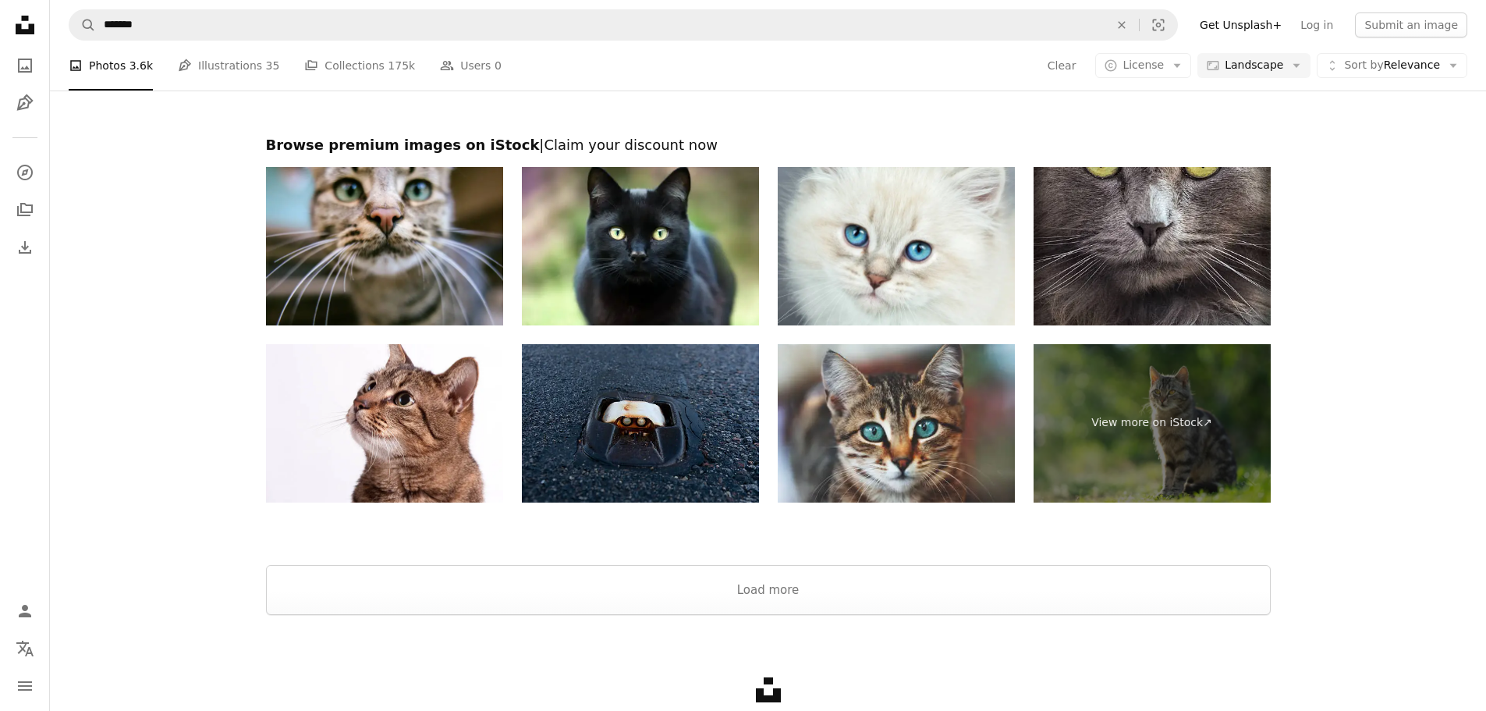
scroll to position [2418, 0]
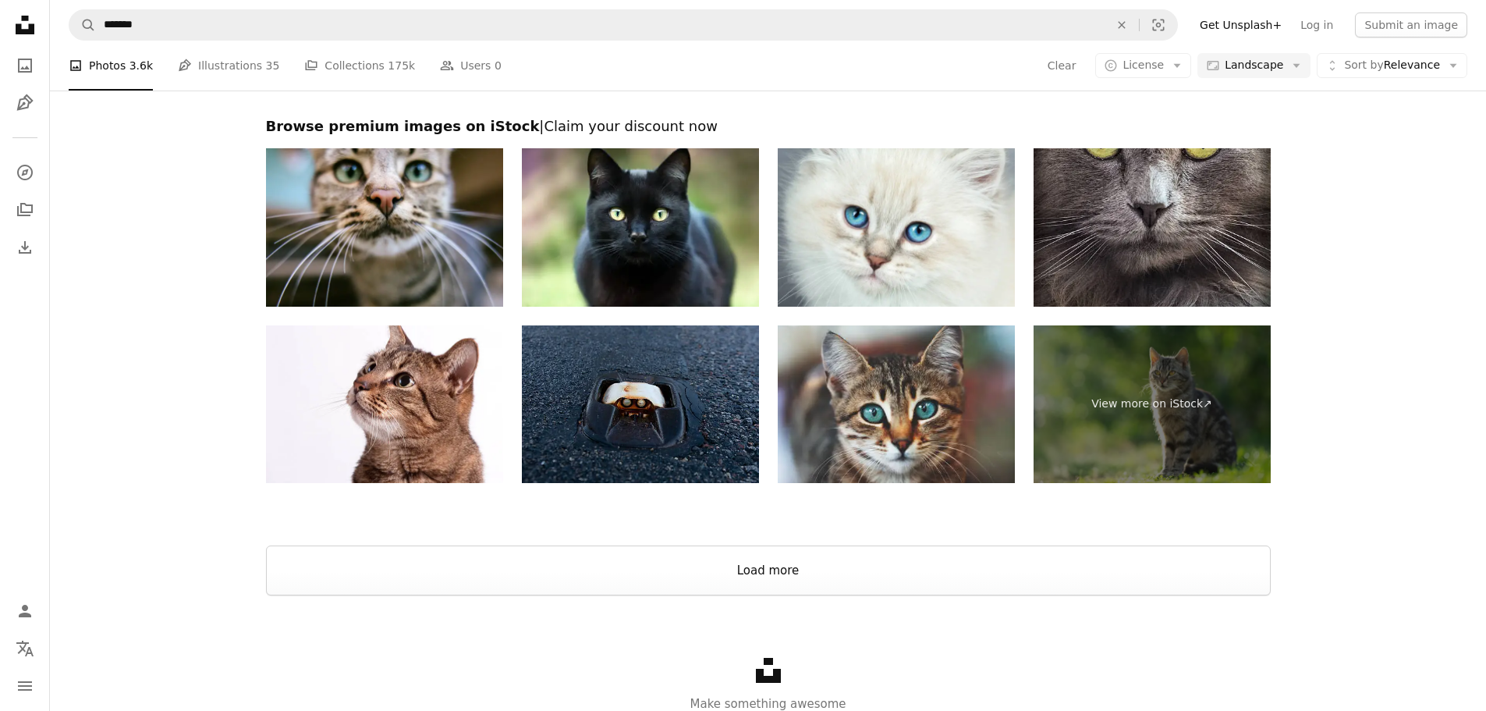
click at [736, 569] on button "Load more" at bounding box center [768, 570] width 1005 height 50
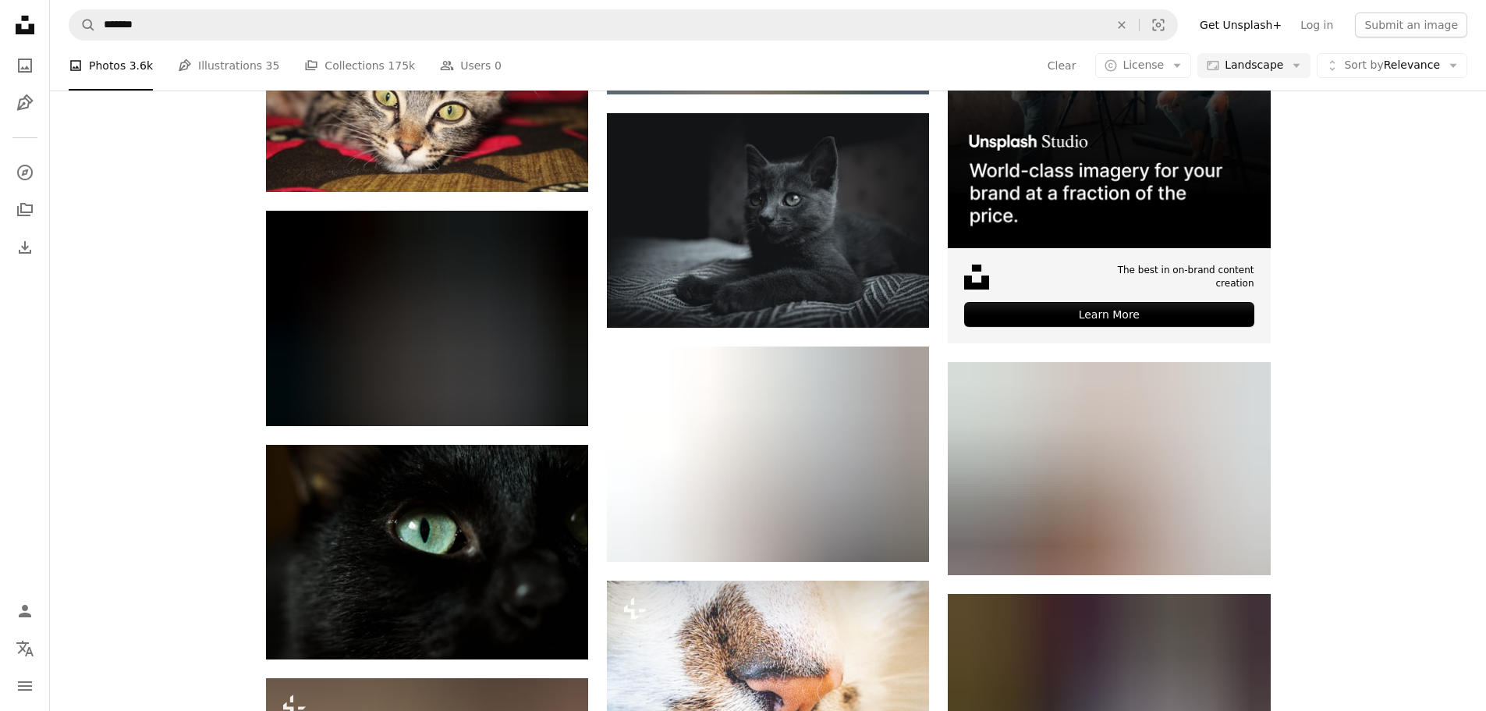
scroll to position [4993, 0]
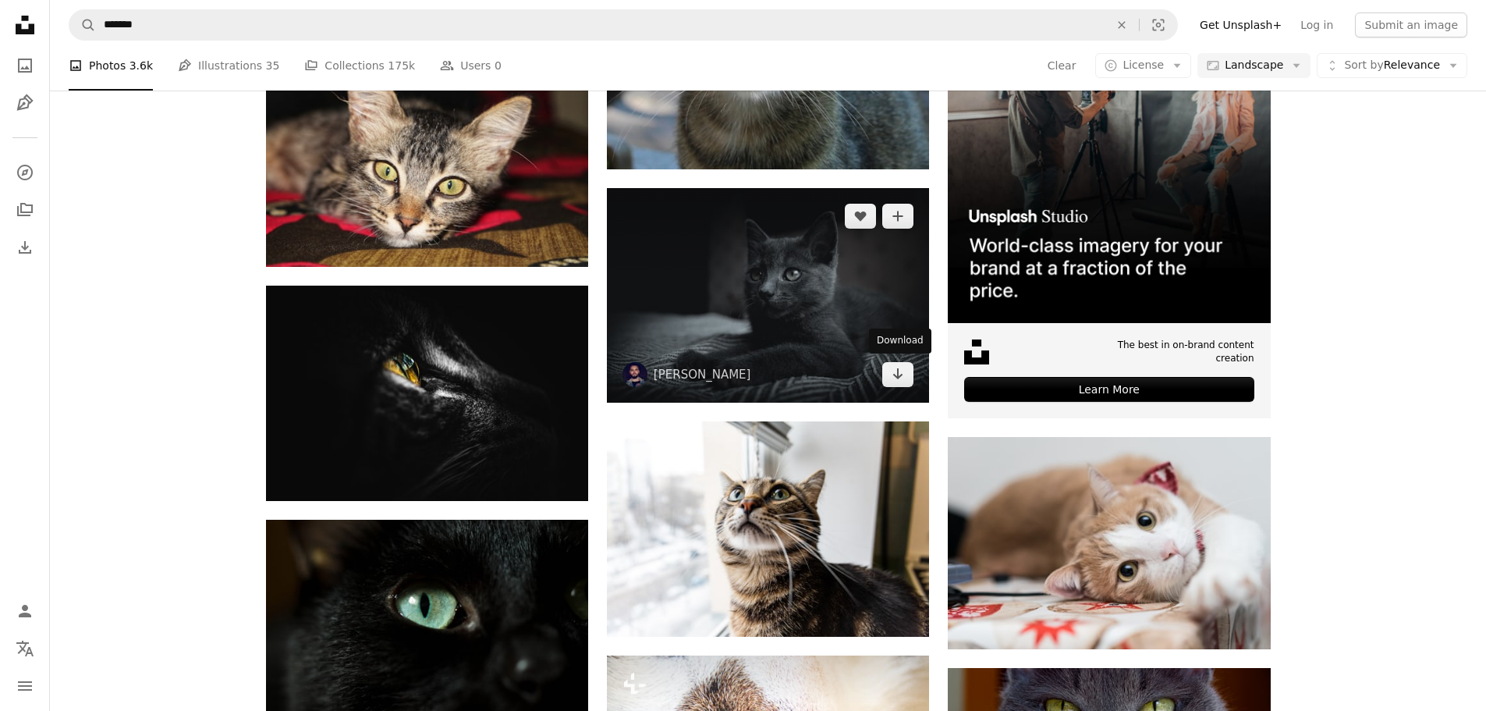
click at [912, 374] on link "Arrow pointing down" at bounding box center [897, 374] width 31 height 25
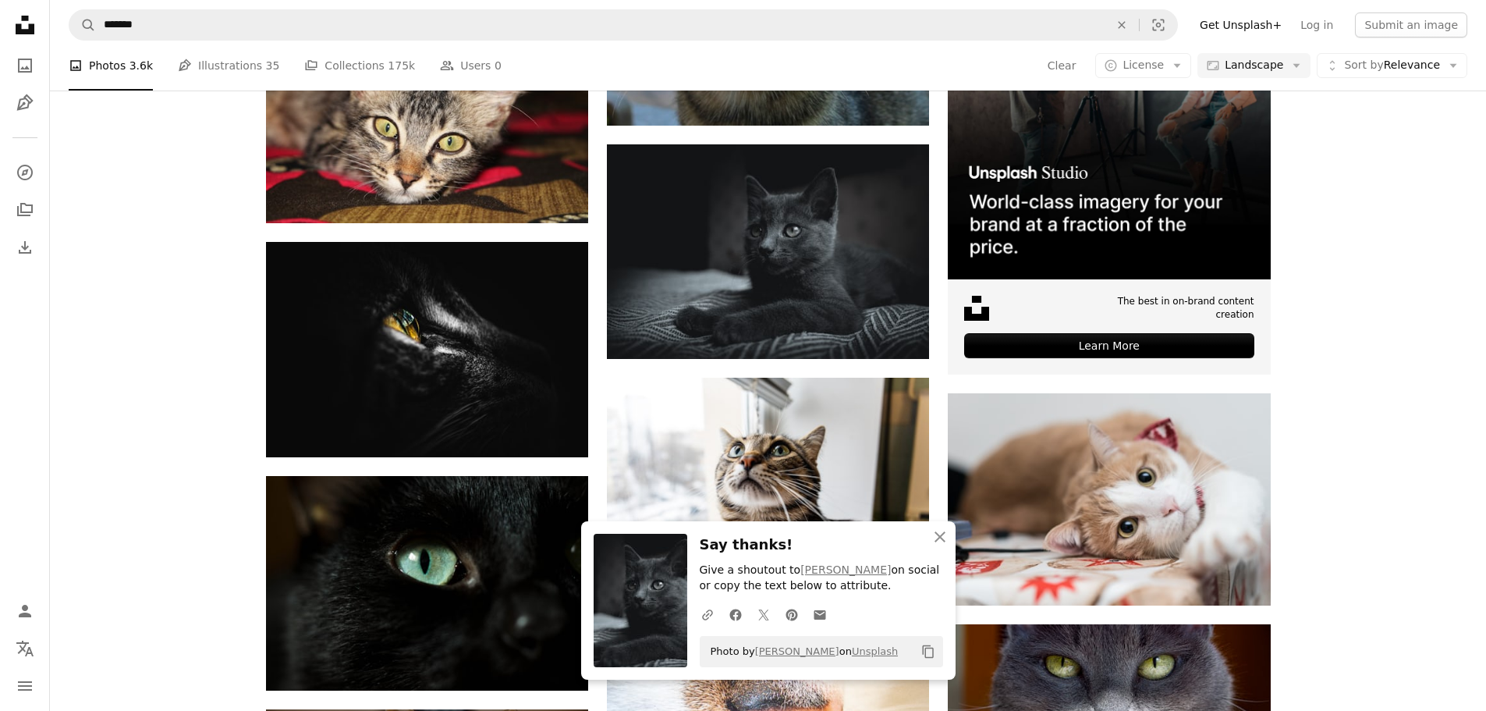
scroll to position [5071, 0]
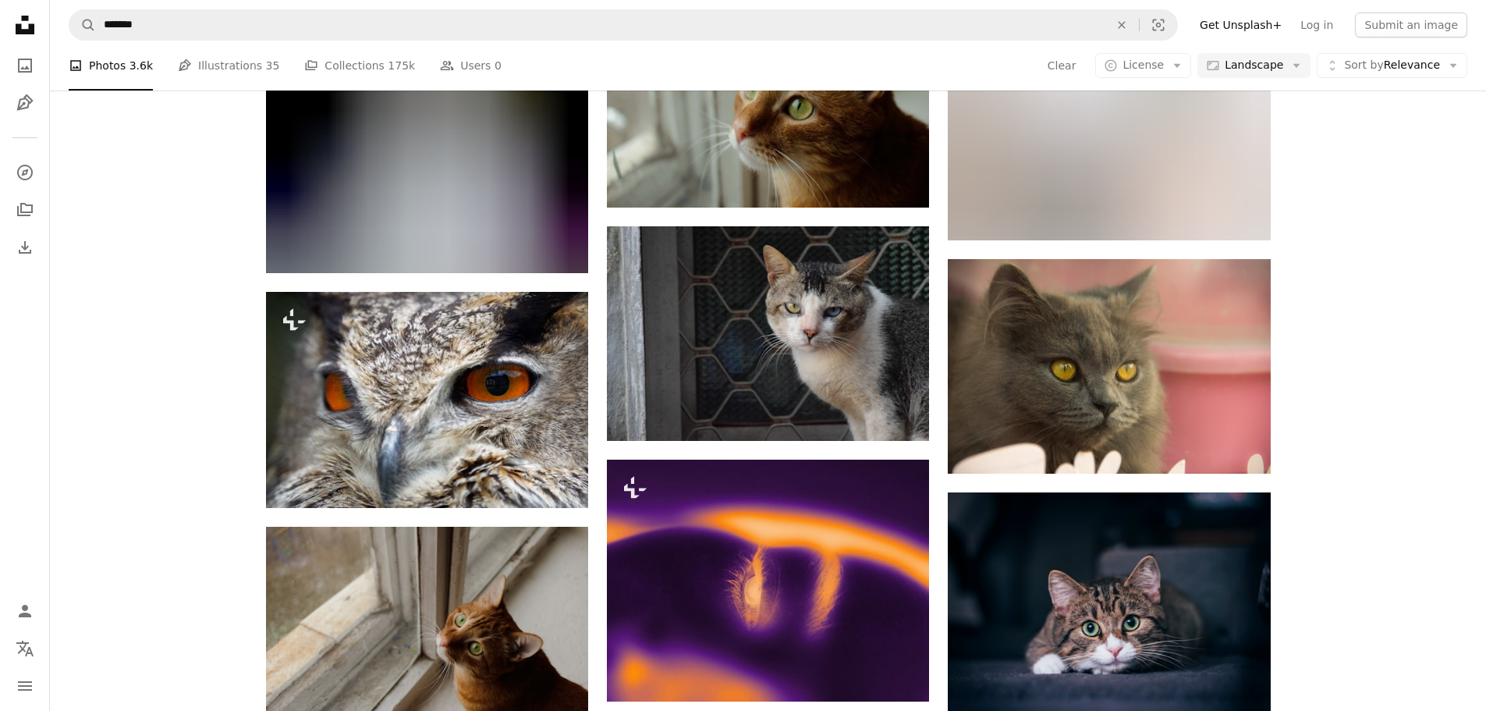
scroll to position [7099, 0]
